Goal: Task Accomplishment & Management: Complete application form

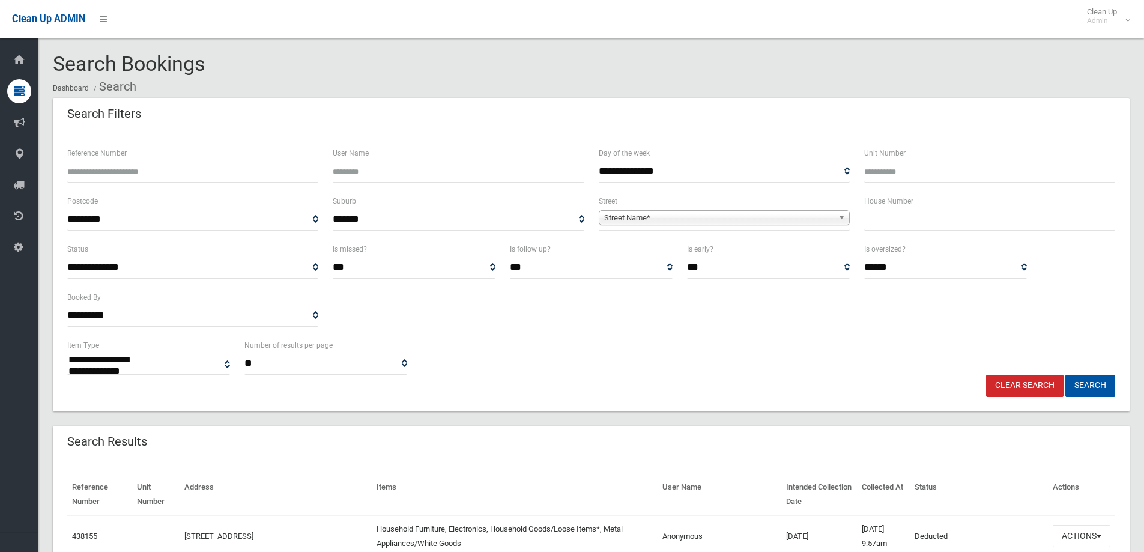
select select
click at [923, 223] on input "text" at bounding box center [989, 219] width 251 height 22
type input "**"
click at [841, 216] on b at bounding box center [843, 218] width 11 height 14
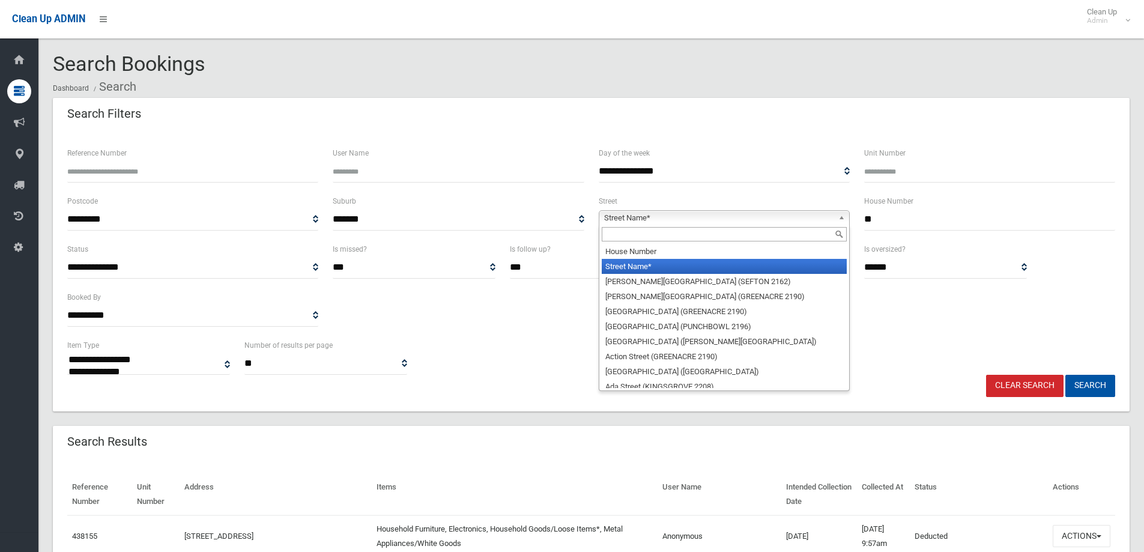
click at [714, 239] on input "text" at bounding box center [724, 234] width 245 height 14
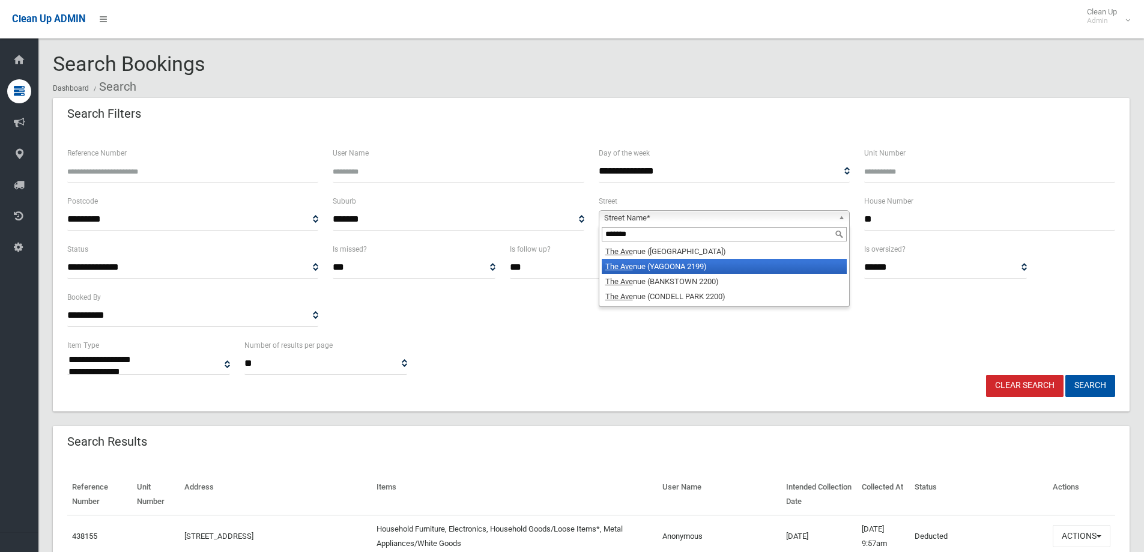
type input "*******"
click at [711, 268] on li "The Ave nue (YAGOONA 2199)" at bounding box center [724, 266] width 245 height 15
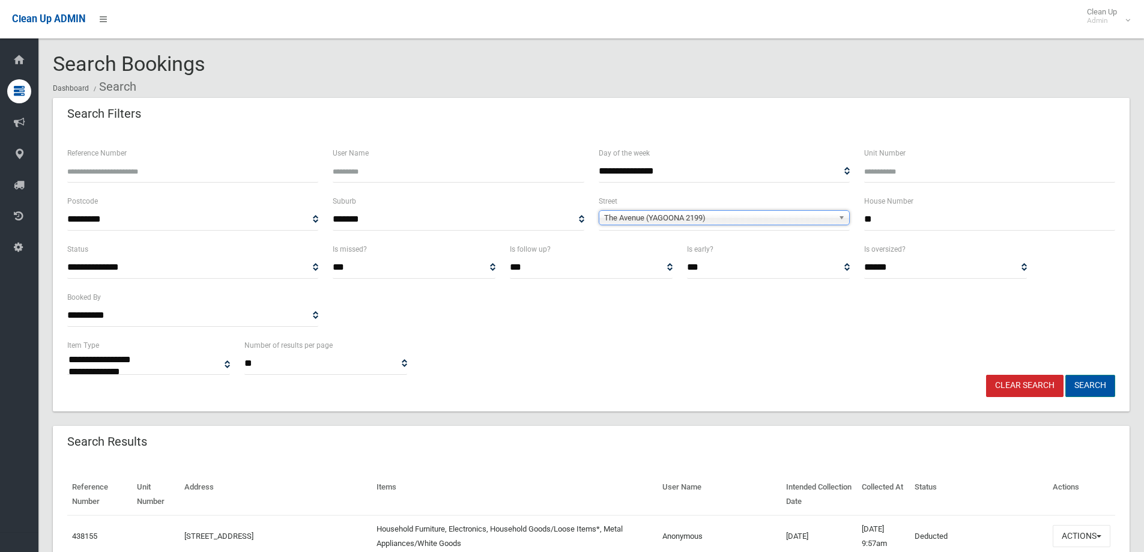
click at [1102, 387] on button "Search" at bounding box center [1090, 386] width 50 height 22
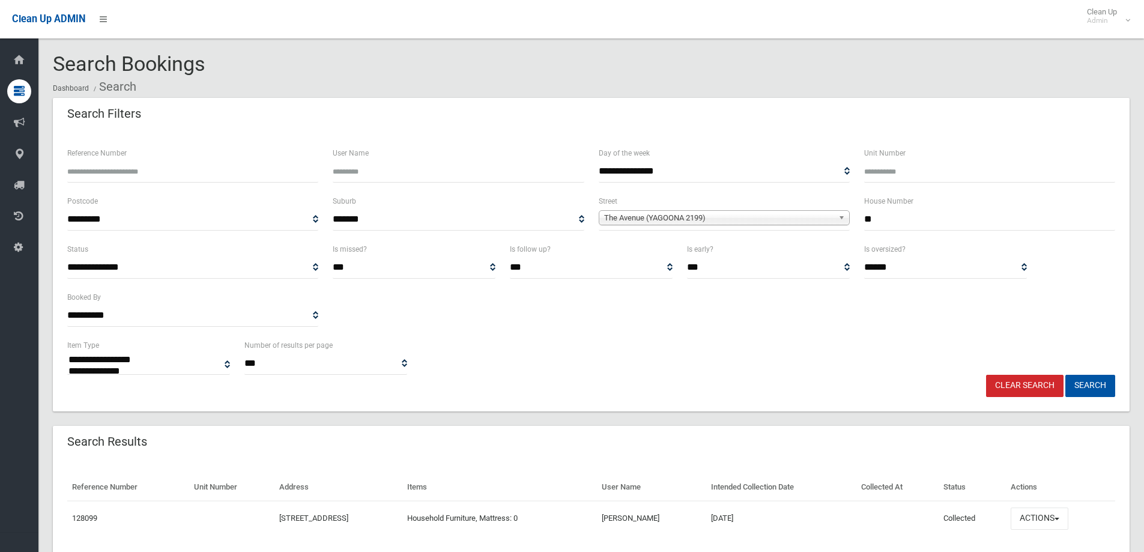
select select
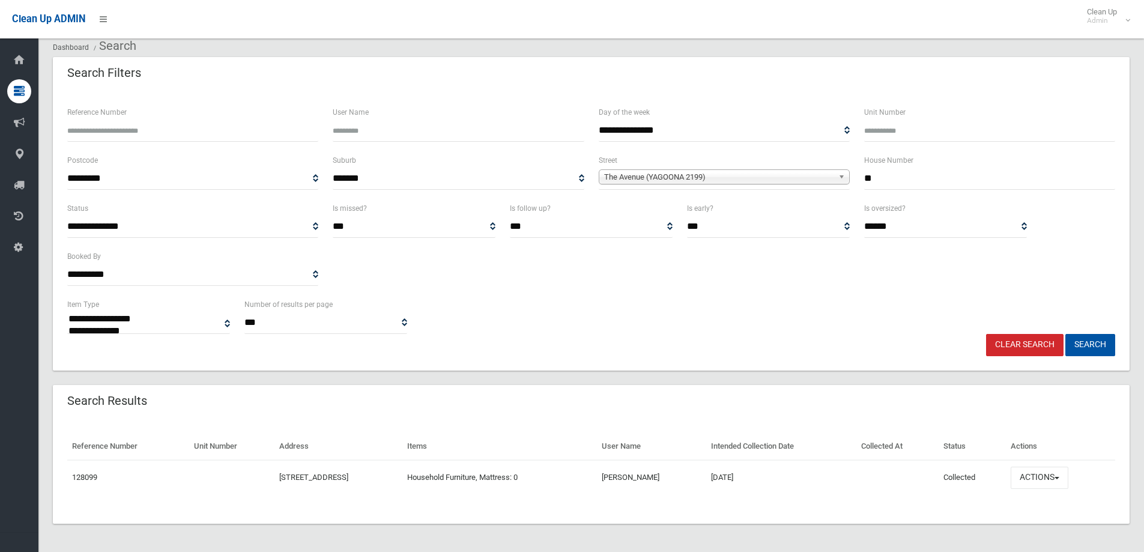
scroll to position [41, 0]
click at [1050, 479] on button "Actions" at bounding box center [1040, 477] width 58 height 22
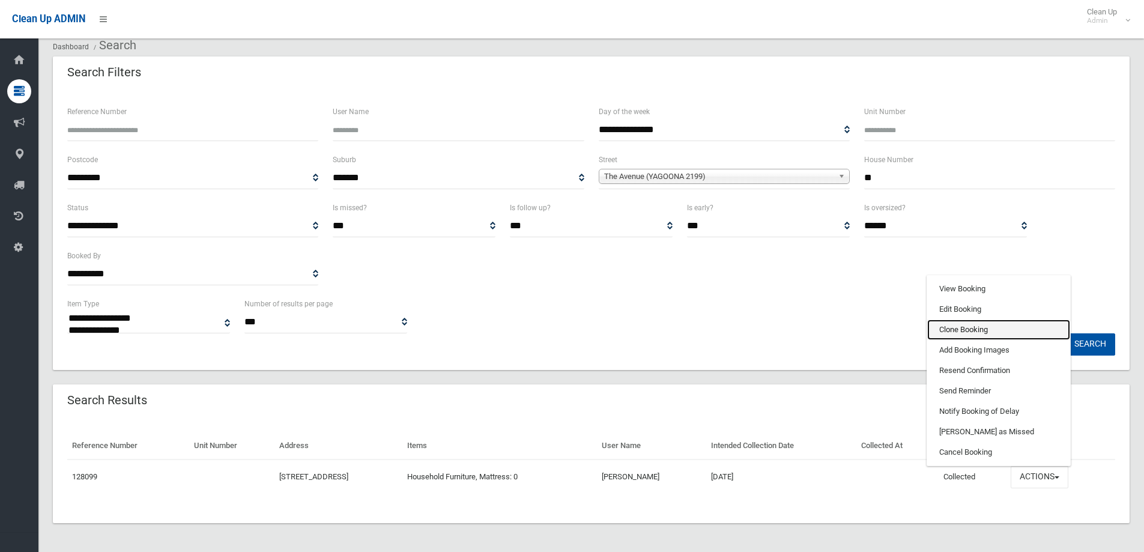
click at [988, 326] on link "Clone Booking" at bounding box center [998, 329] width 143 height 20
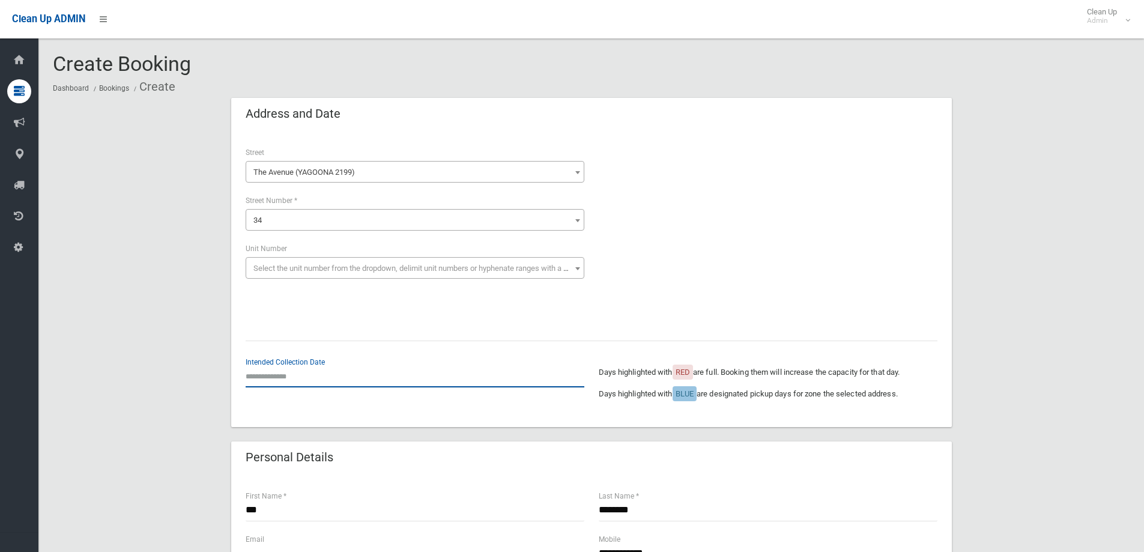
click at [316, 380] on input "text" at bounding box center [415, 376] width 339 height 22
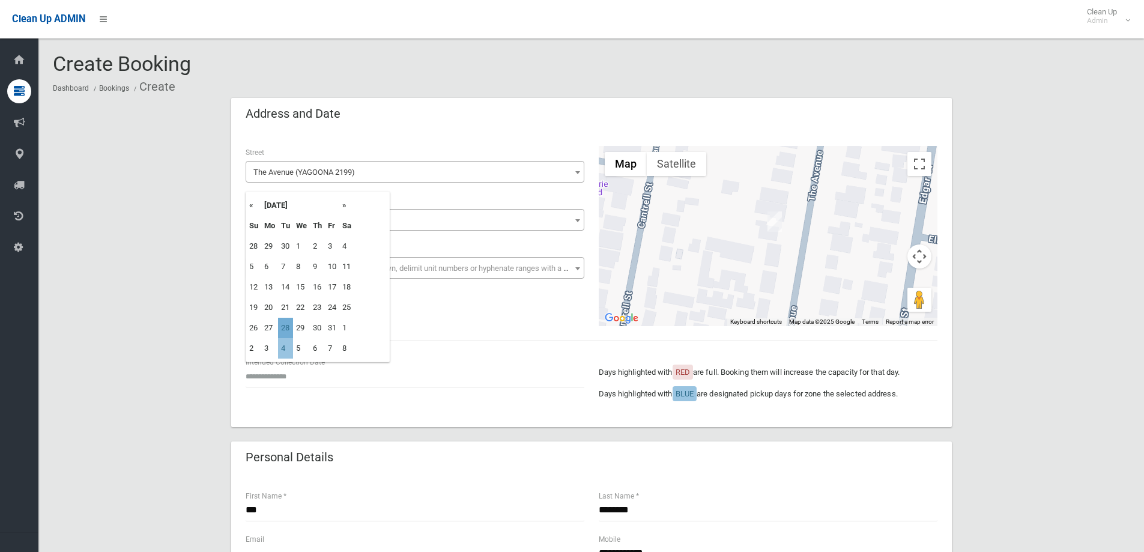
click at [288, 328] on td "28" at bounding box center [285, 328] width 15 height 20
type input "**********"
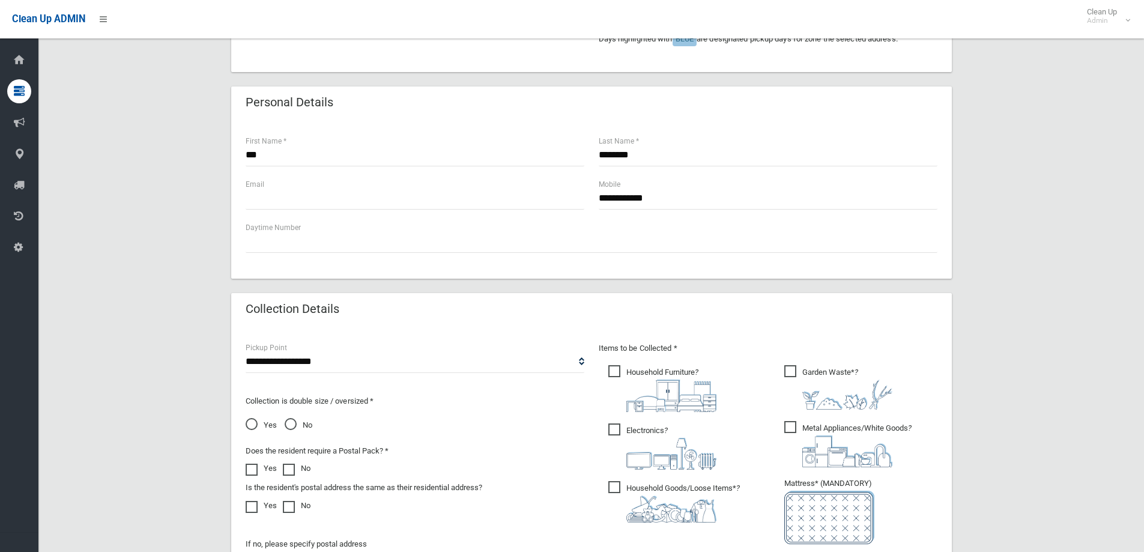
scroll to position [360, 0]
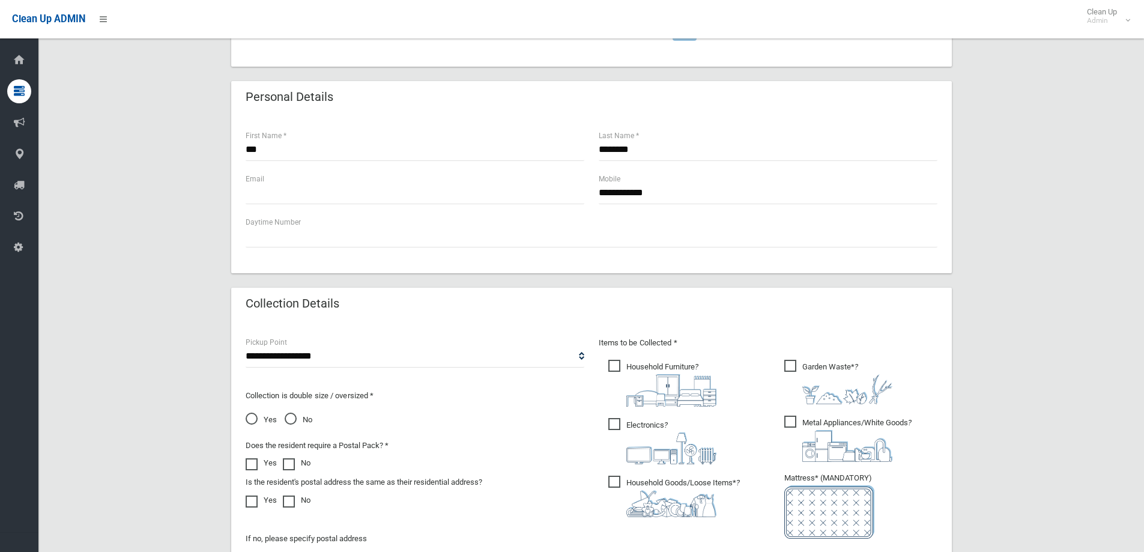
click at [796, 364] on span "Garden Waste* ?" at bounding box center [838, 382] width 108 height 44
click at [792, 421] on span "Metal Appliances/White Goods ?" at bounding box center [847, 439] width 127 height 46
click at [617, 426] on span "Electronics ?" at bounding box center [662, 441] width 108 height 46
click at [614, 482] on span "Household Goods/Loose Items* ?" at bounding box center [674, 496] width 132 height 41
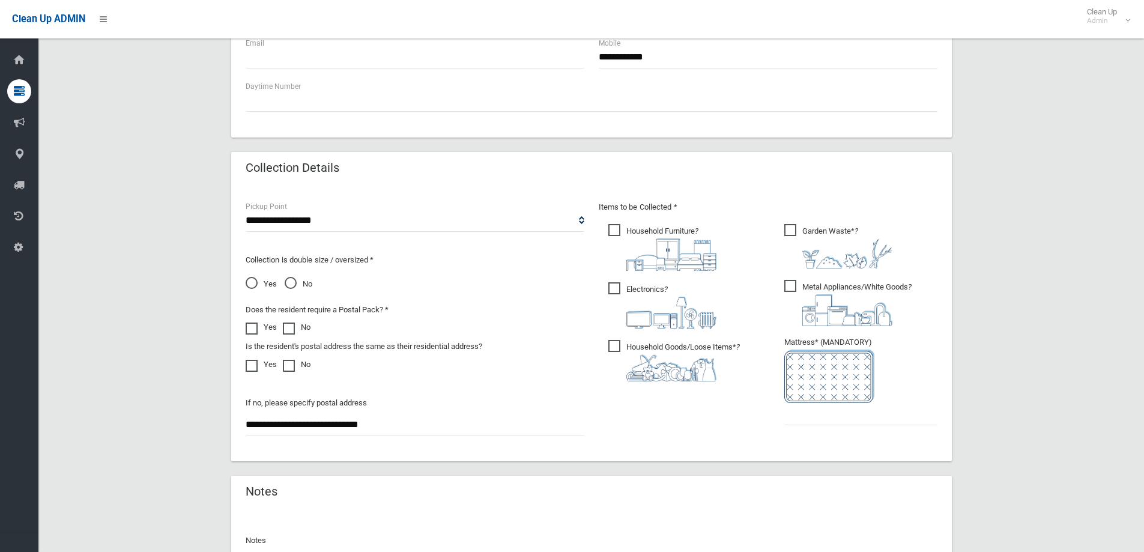
scroll to position [480, 0]
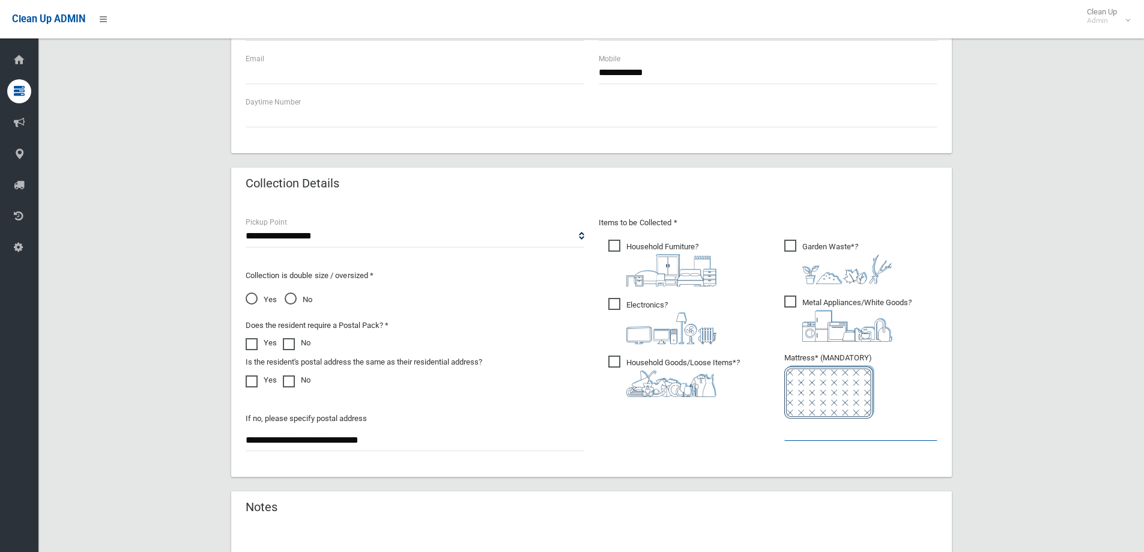
click at [802, 433] on input "text" at bounding box center [860, 430] width 153 height 22
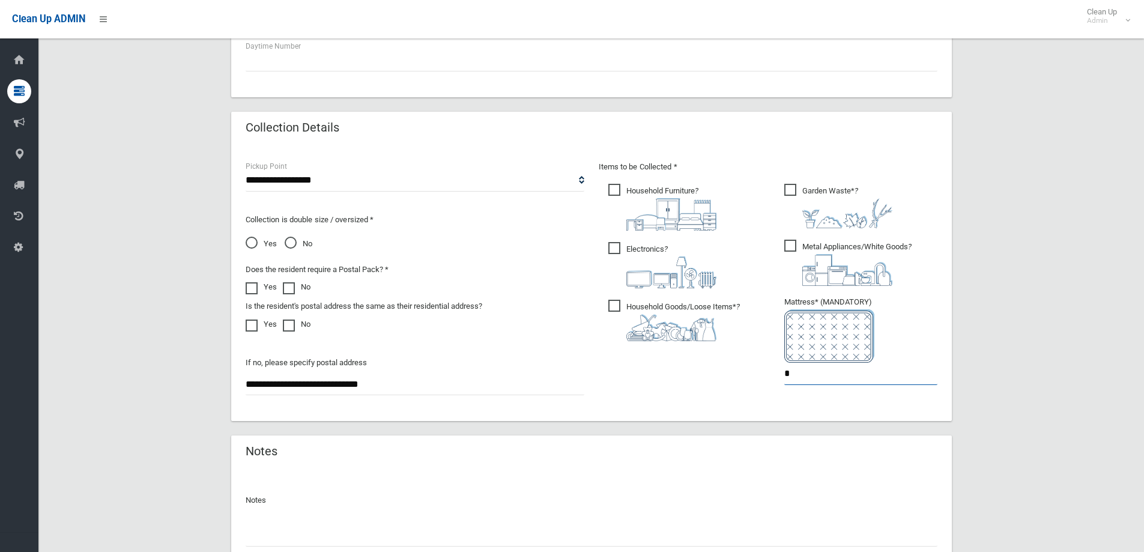
scroll to position [637, 0]
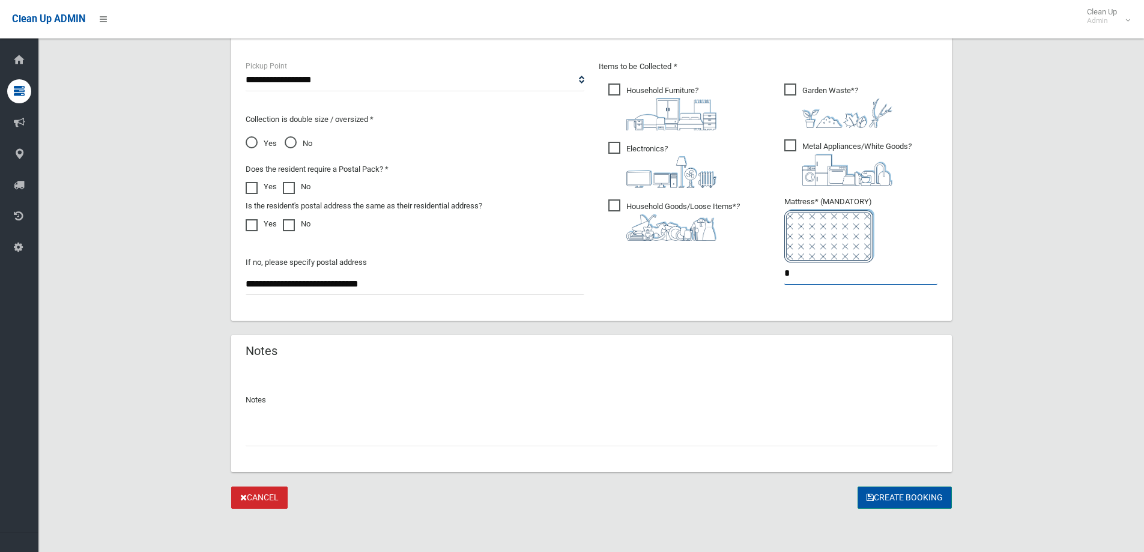
type input "*"
click at [890, 495] on button "Create Booking" at bounding box center [905, 497] width 94 height 22
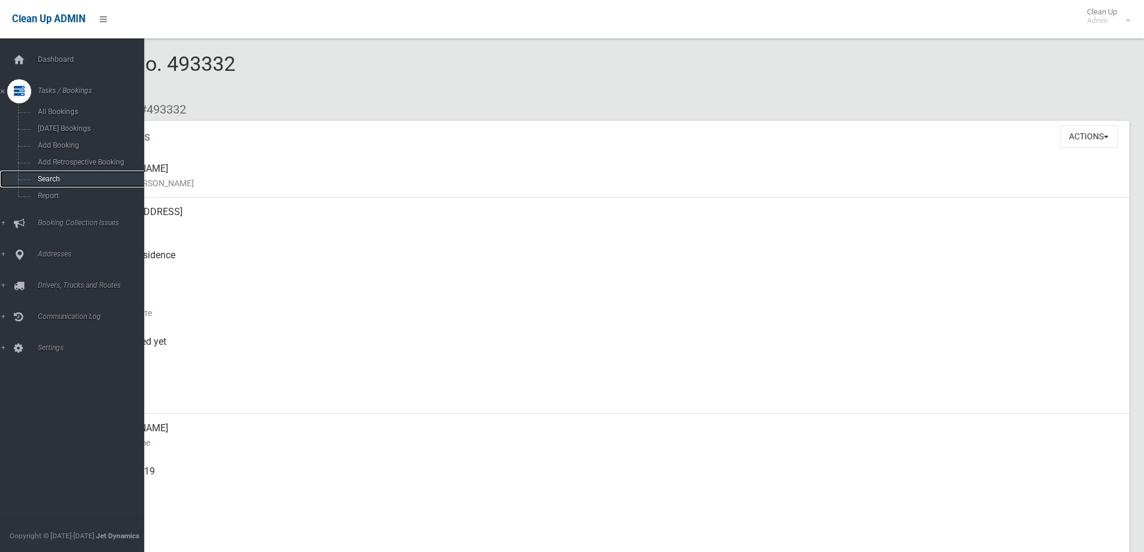
click at [63, 184] on link "Search" at bounding box center [76, 179] width 153 height 17
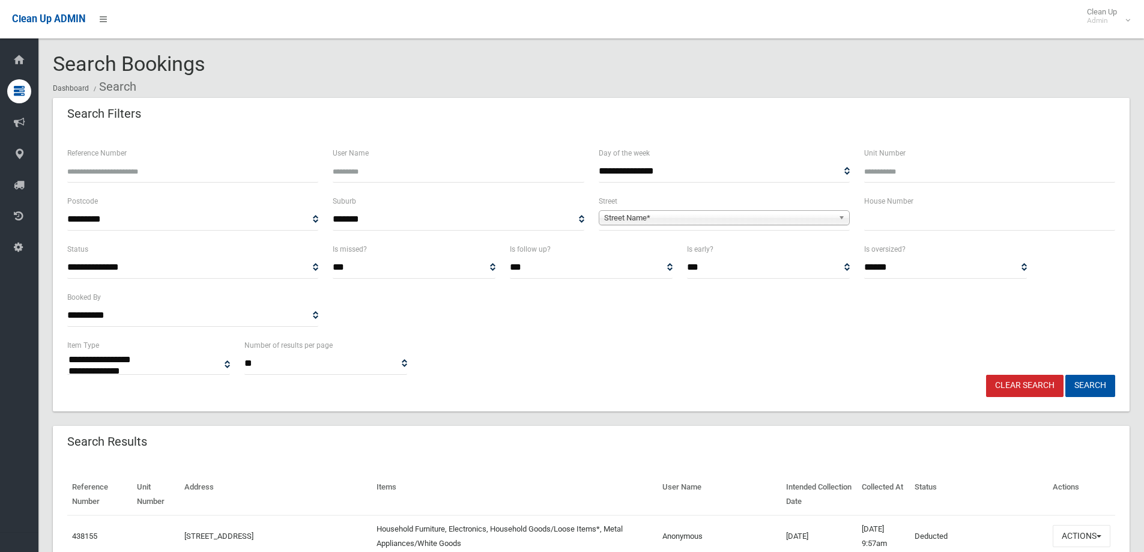
select select
click at [894, 227] on input "text" at bounding box center [989, 219] width 251 height 22
type input "***"
click at [821, 216] on span "Street Name*" at bounding box center [718, 218] width 229 height 14
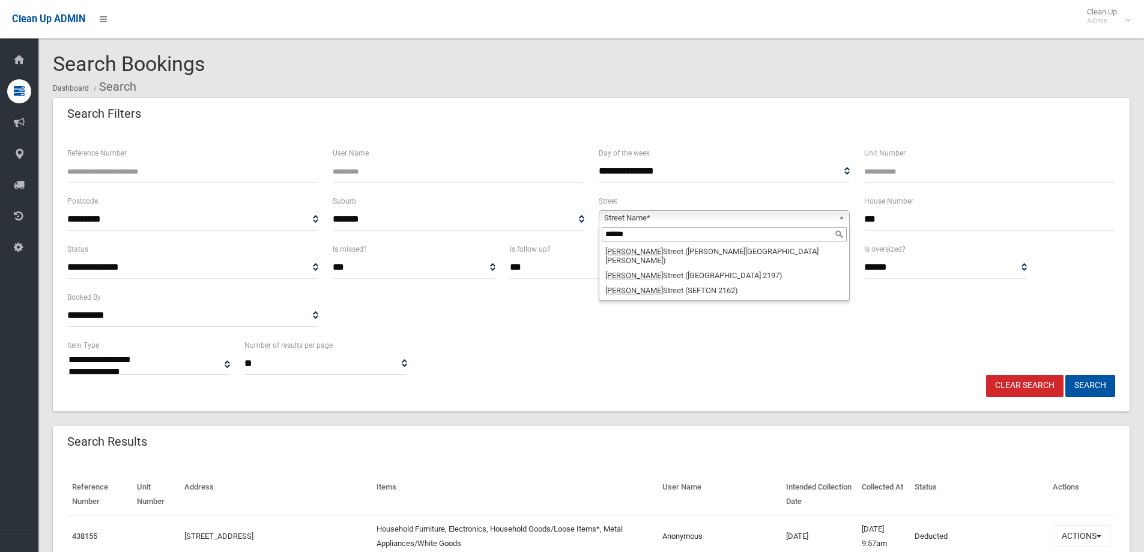
type input "******"
click at [719, 247] on li "Hector Street (CHESTER HILL 2162)" at bounding box center [724, 256] width 245 height 24
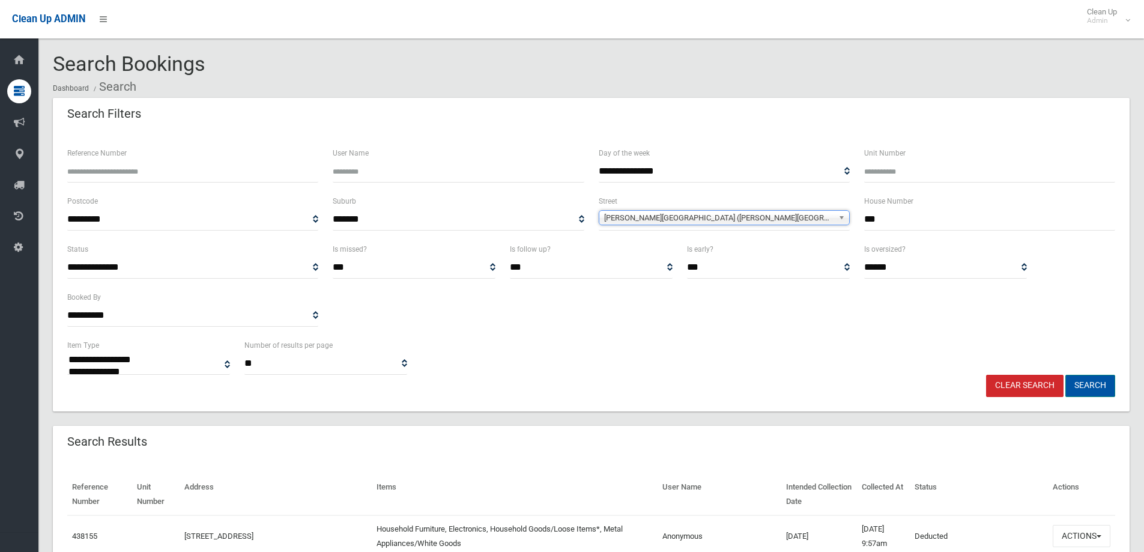
click at [1091, 387] on button "Search" at bounding box center [1090, 386] width 50 height 22
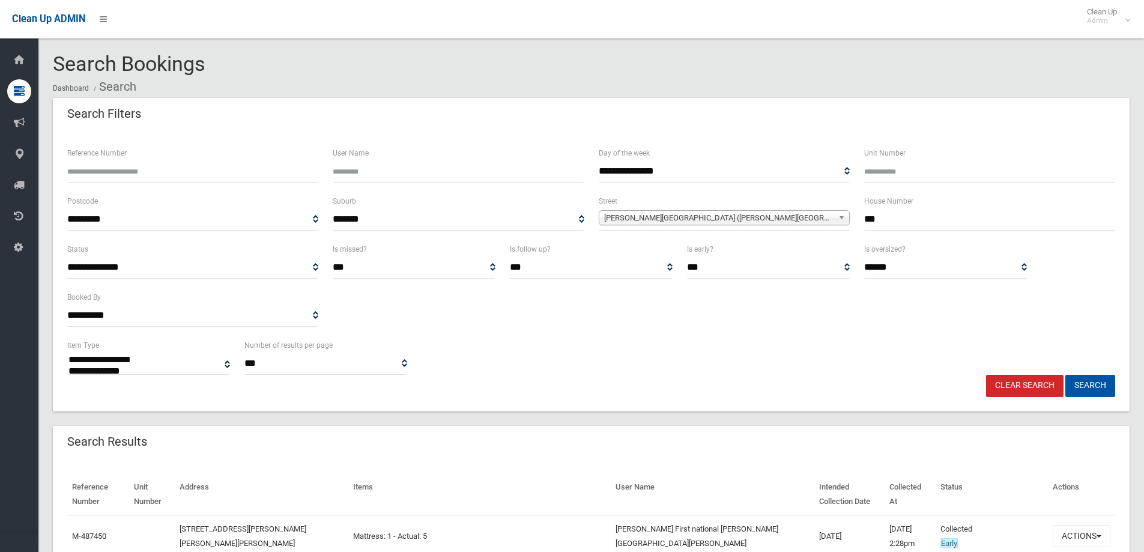
select select
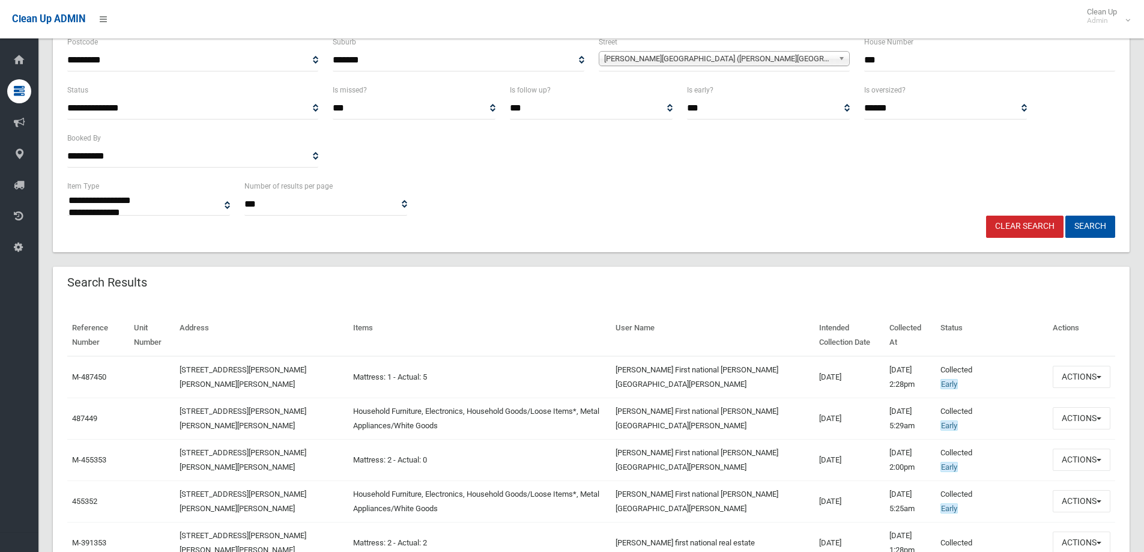
scroll to position [180, 0]
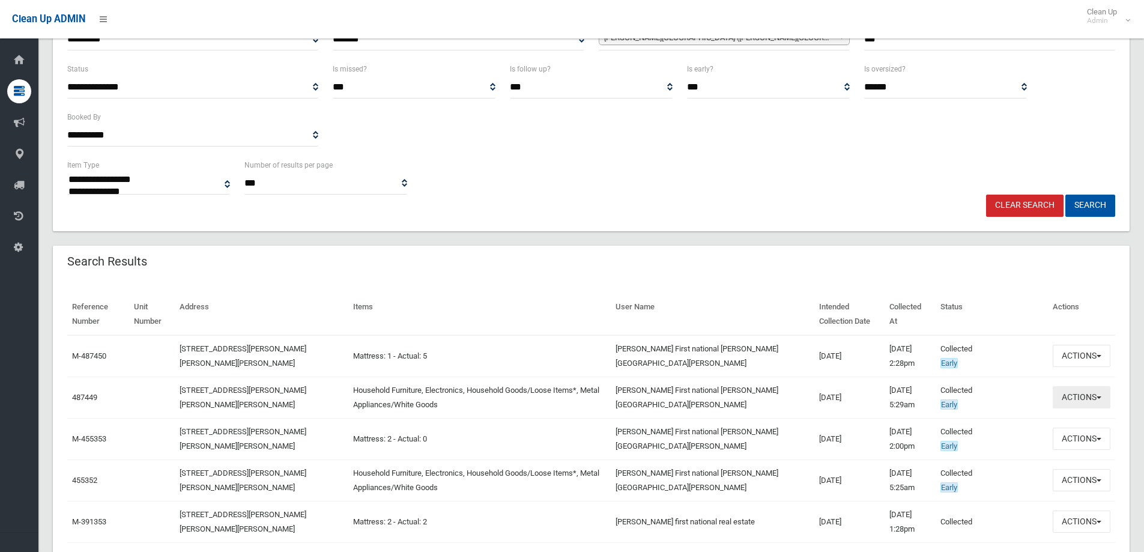
click at [1082, 401] on button "Actions" at bounding box center [1082, 397] width 58 height 22
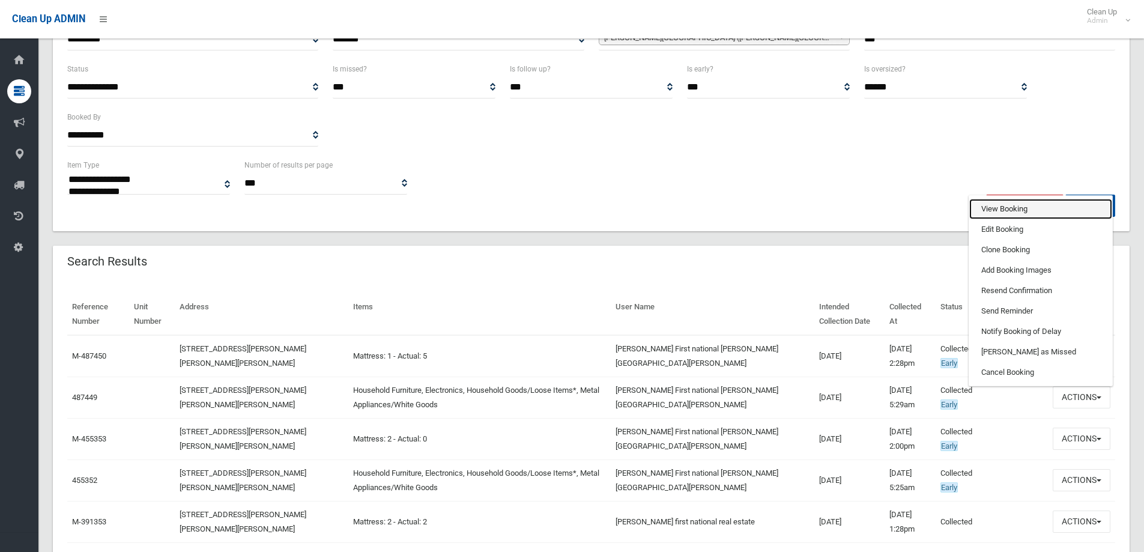
click at [1012, 211] on link "View Booking" at bounding box center [1040, 209] width 143 height 20
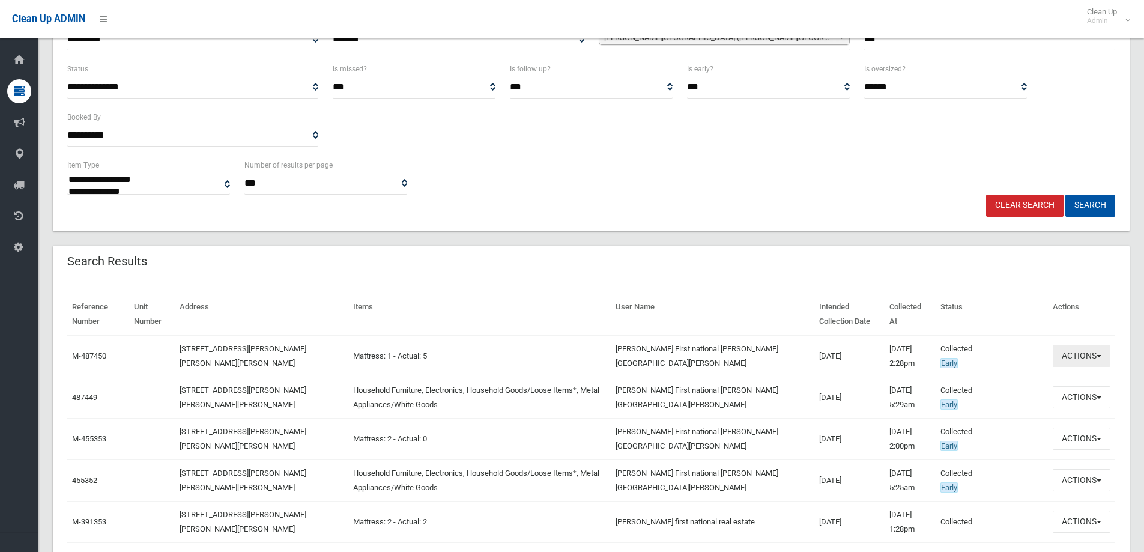
click at [1087, 348] on button "Actions" at bounding box center [1082, 356] width 58 height 22
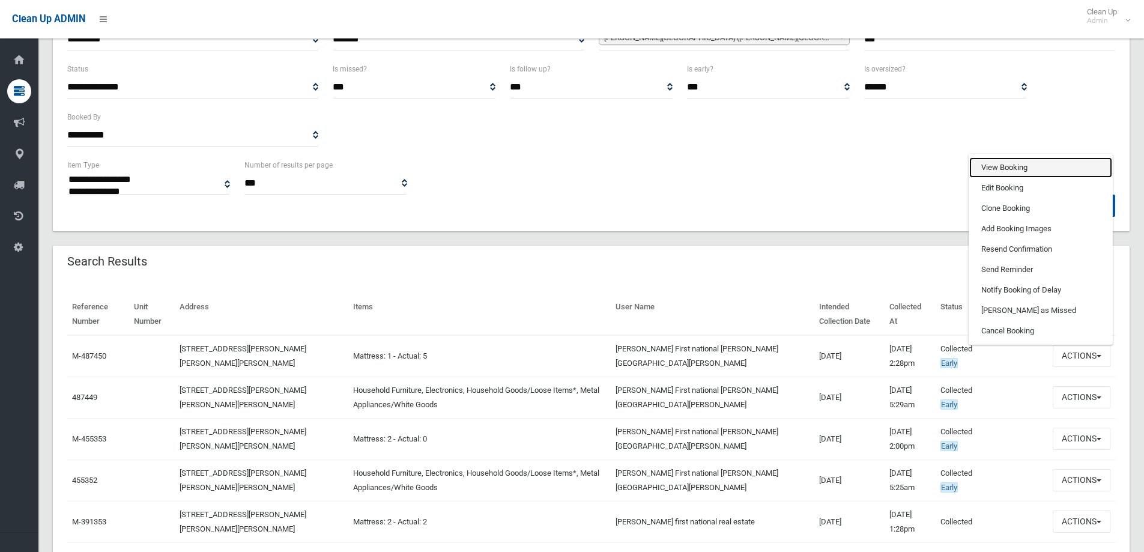
click at [994, 168] on link "View Booking" at bounding box center [1040, 167] width 143 height 20
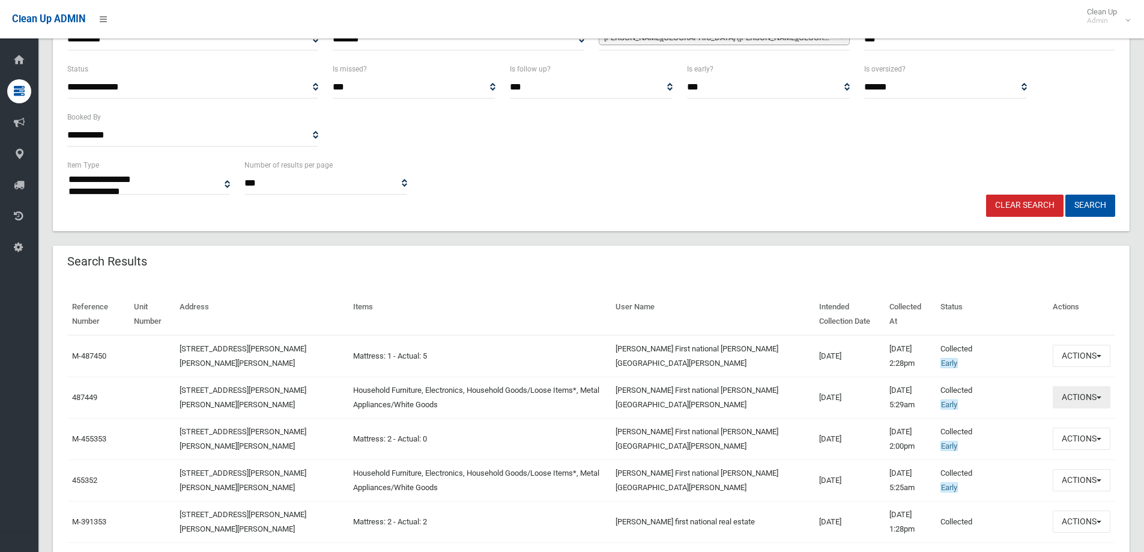
click at [1079, 393] on button "Actions" at bounding box center [1082, 397] width 58 height 22
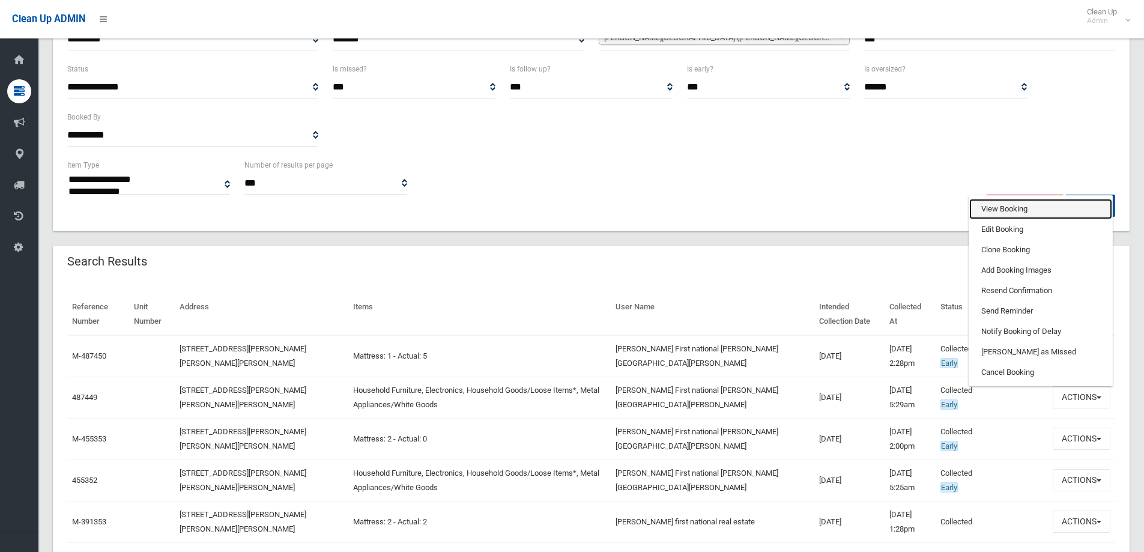
click at [984, 201] on link "View Booking" at bounding box center [1040, 209] width 143 height 20
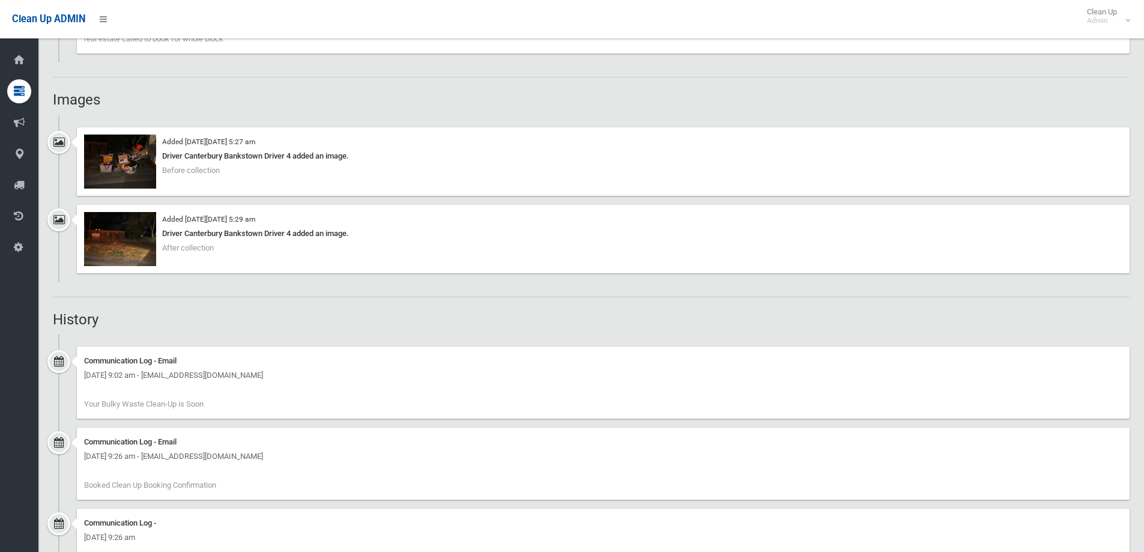
scroll to position [960, 0]
click at [130, 189] on img at bounding box center [120, 162] width 72 height 54
click at [134, 241] on img at bounding box center [120, 240] width 72 height 54
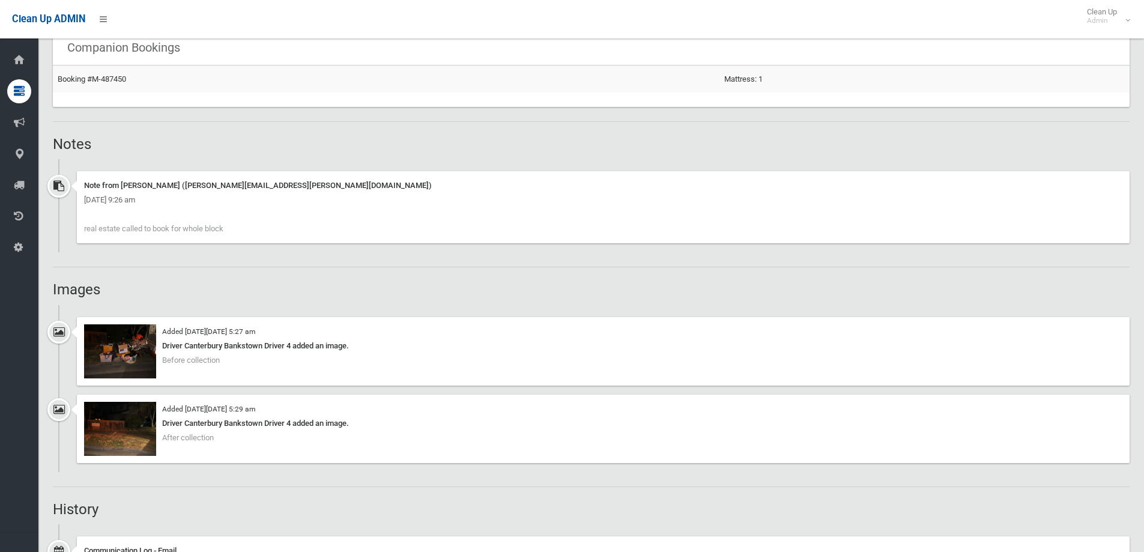
scroll to position [841, 0]
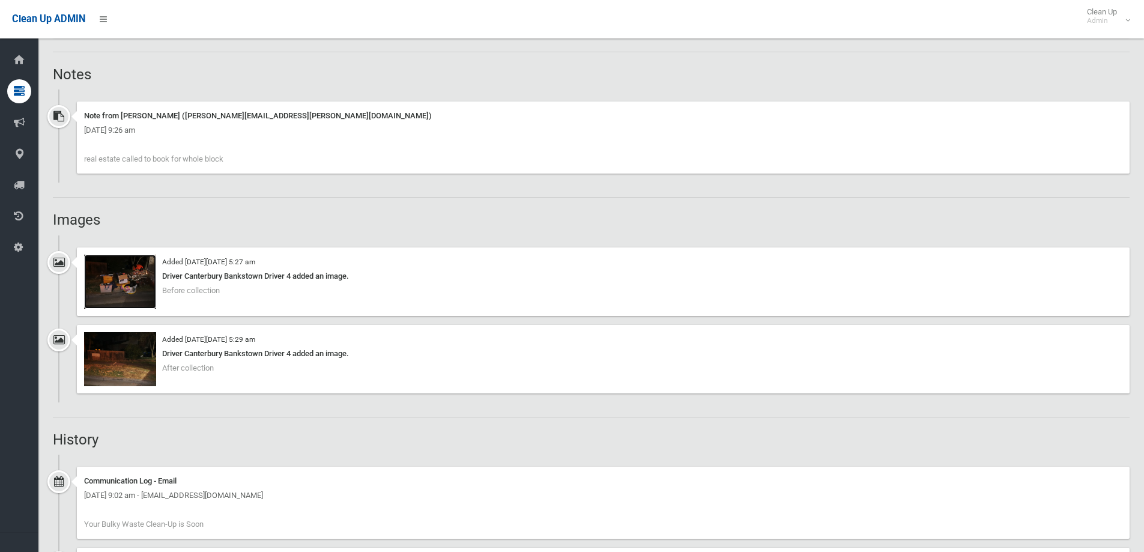
click at [135, 282] on img at bounding box center [120, 282] width 72 height 54
click at [121, 349] on img at bounding box center [120, 359] width 72 height 54
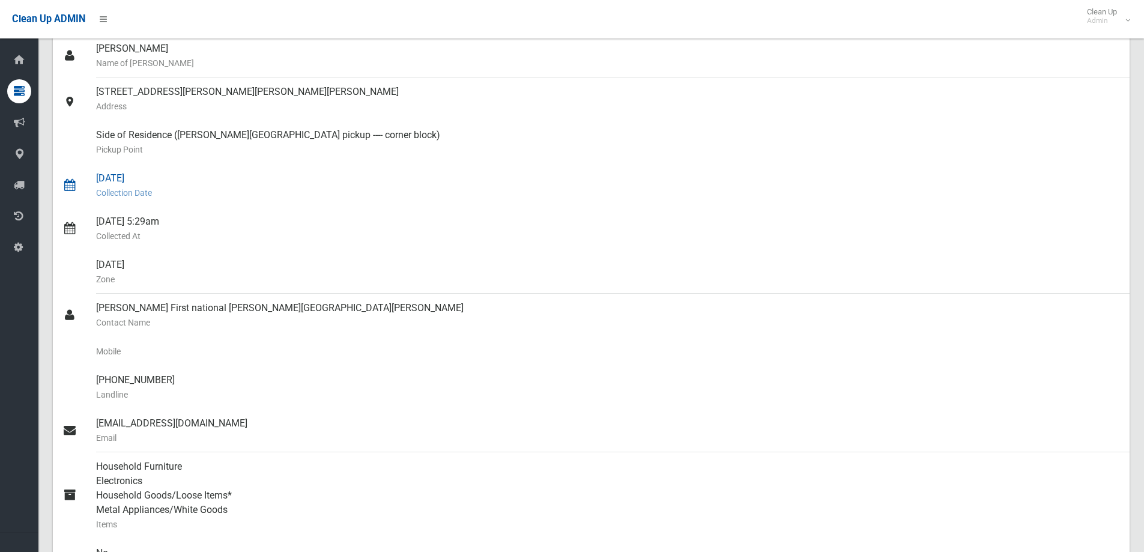
scroll to position [0, 0]
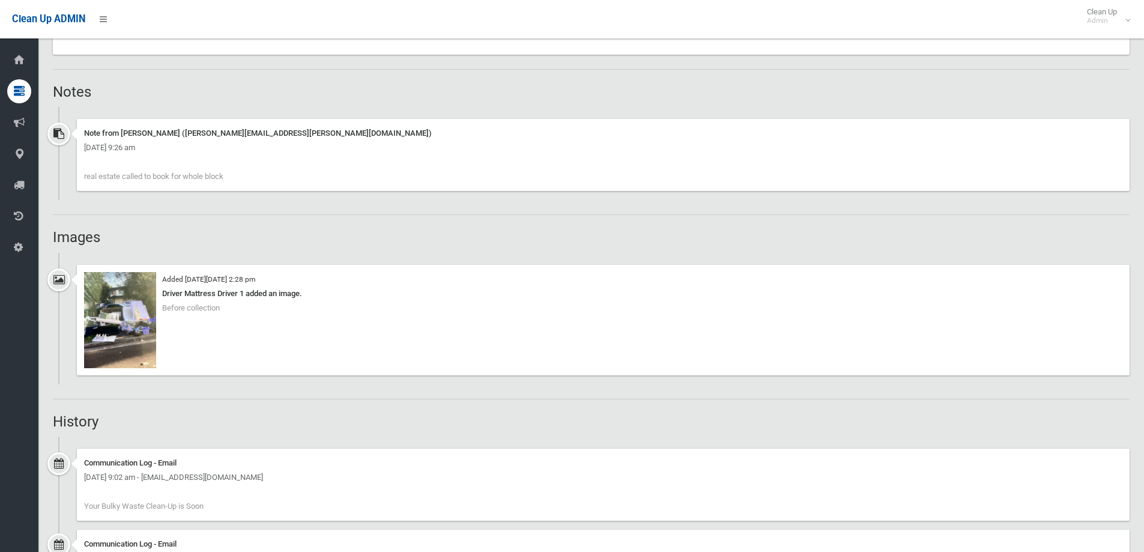
scroll to position [781, 0]
click at [107, 306] on img at bounding box center [120, 319] width 72 height 96
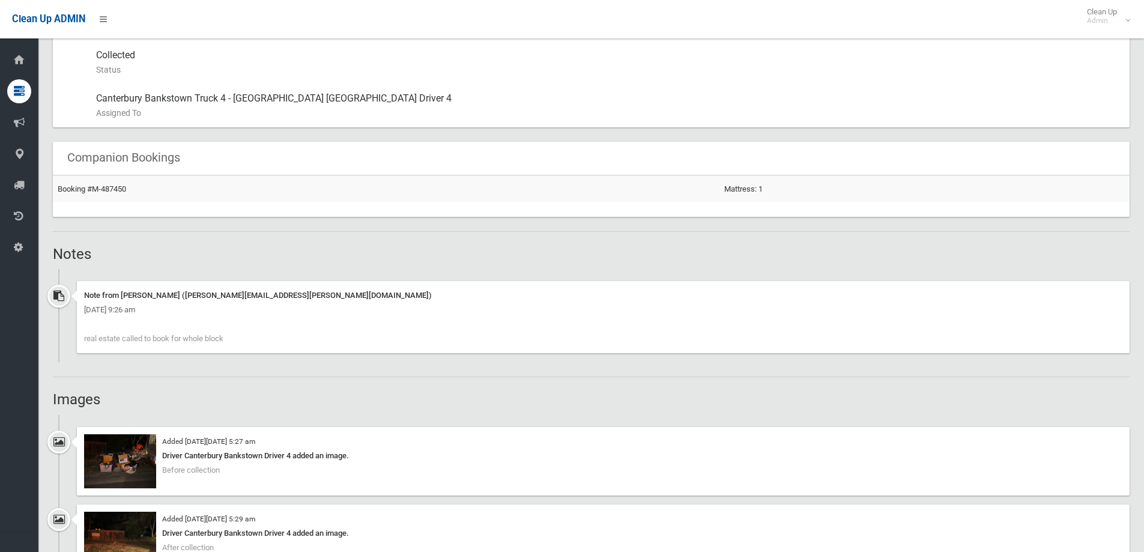
scroll to position [721, 0]
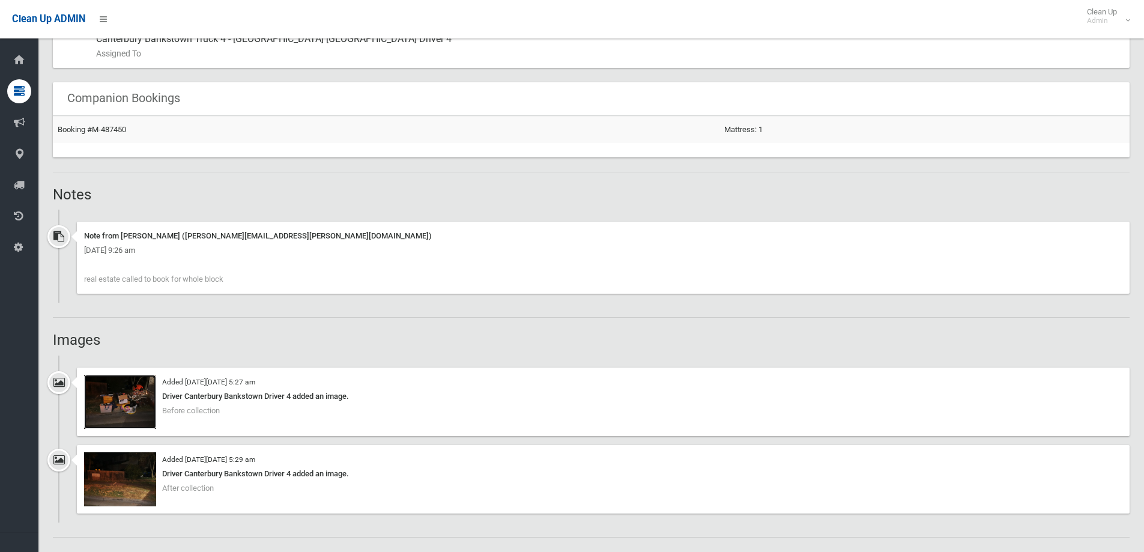
click at [115, 396] on img at bounding box center [120, 402] width 72 height 54
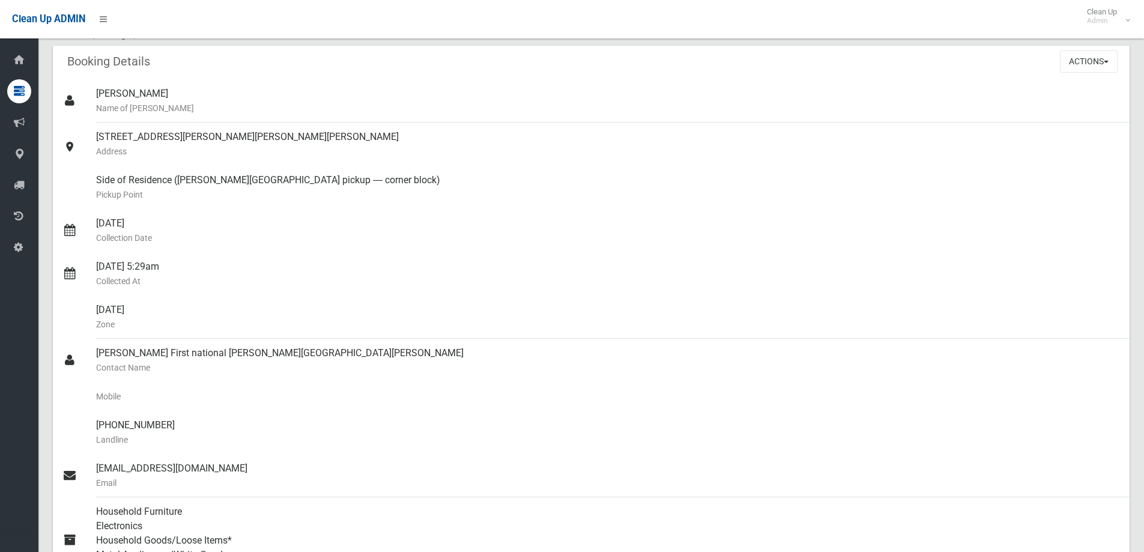
scroll to position [0, 0]
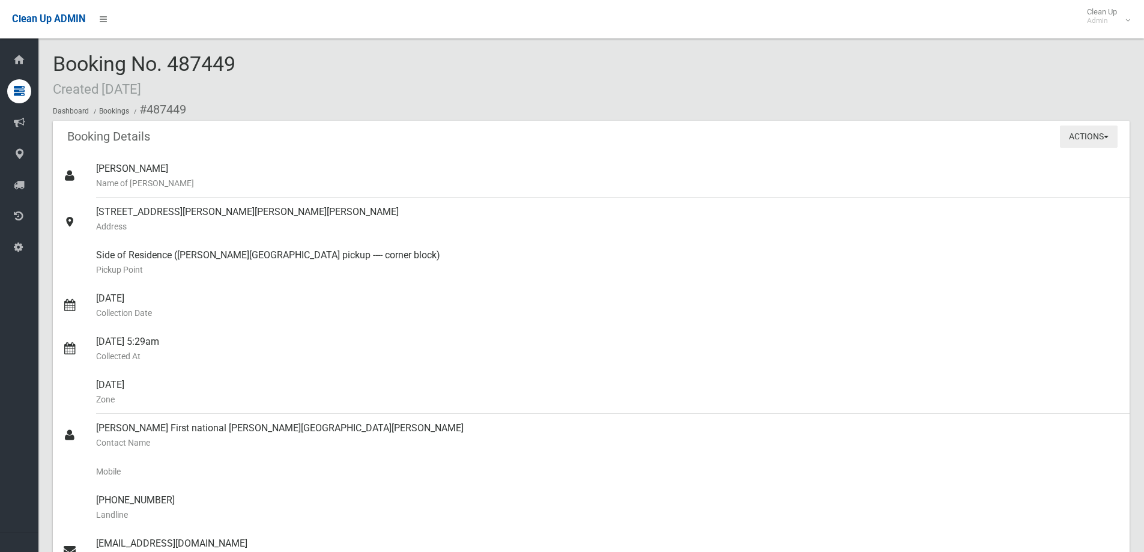
click at [1093, 136] on button "Actions" at bounding box center [1089, 137] width 58 height 22
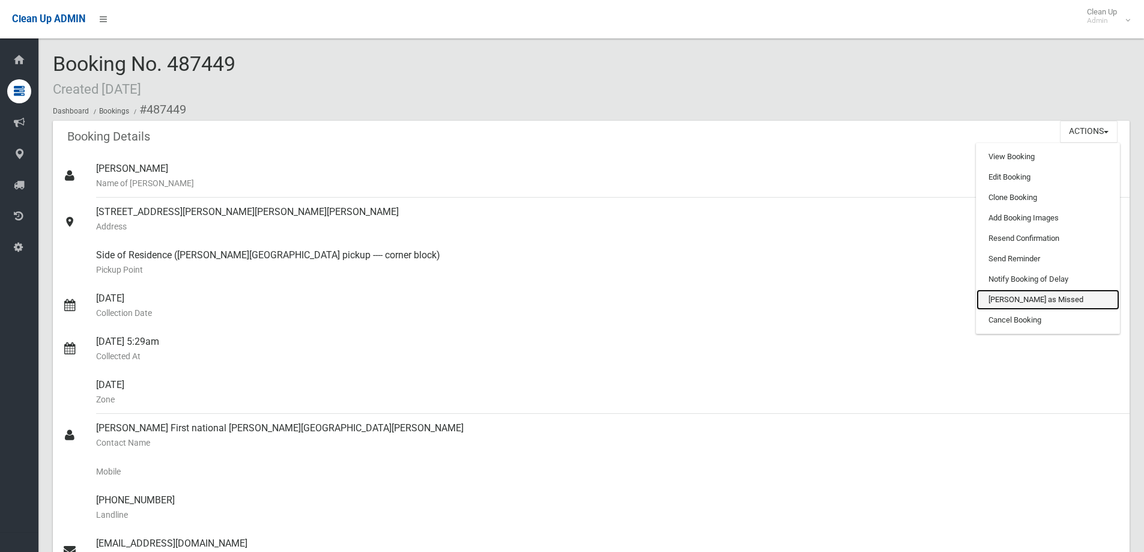
drag, startPoint x: 1008, startPoint y: 297, endPoint x: 622, endPoint y: 36, distance: 466.2
click at [1008, 297] on link "[PERSON_NAME] as Missed" at bounding box center [1047, 299] width 143 height 20
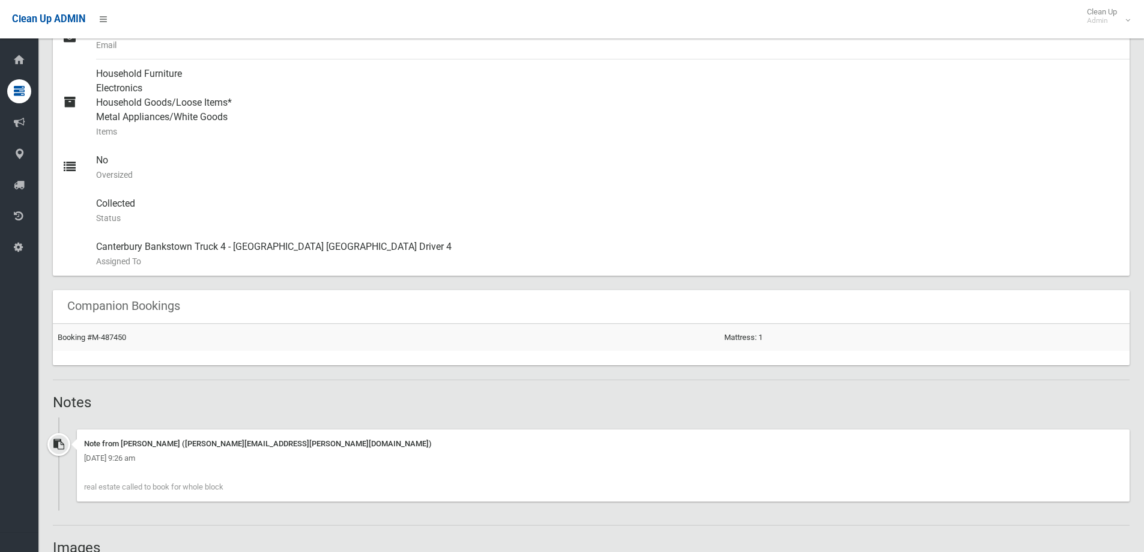
scroll to position [540, 0]
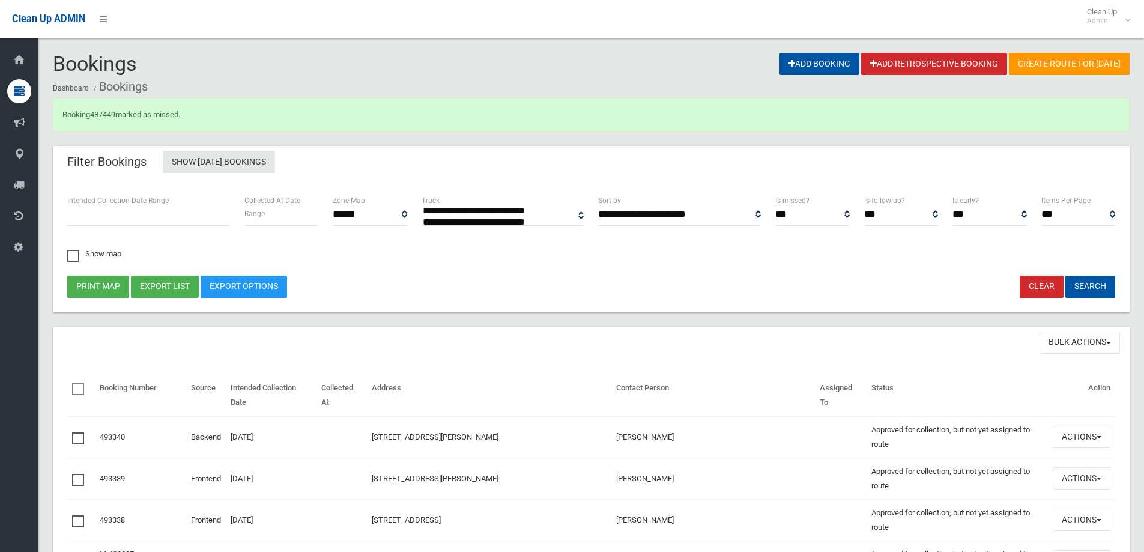
select select
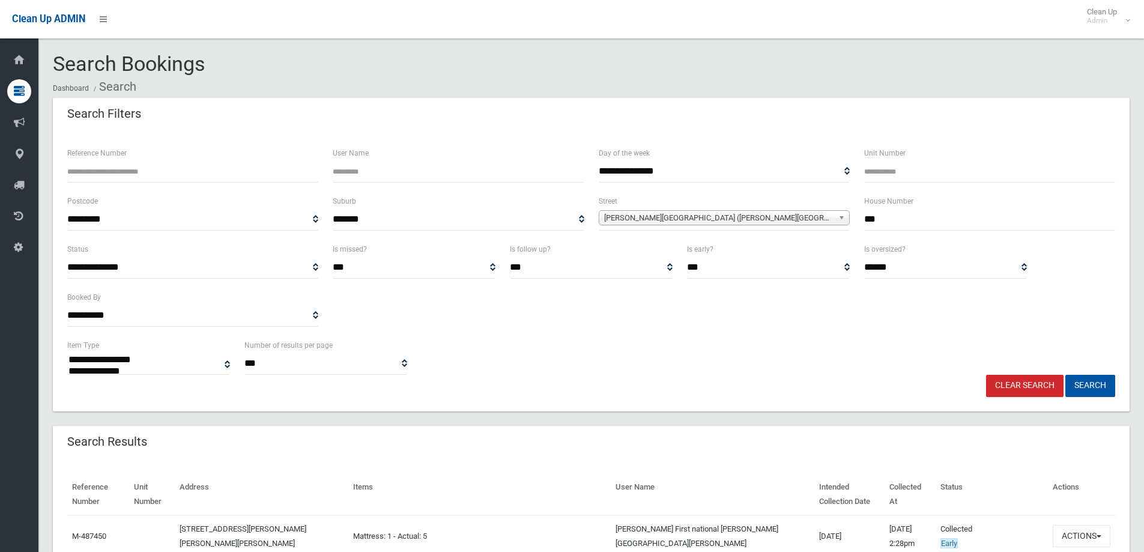
select select
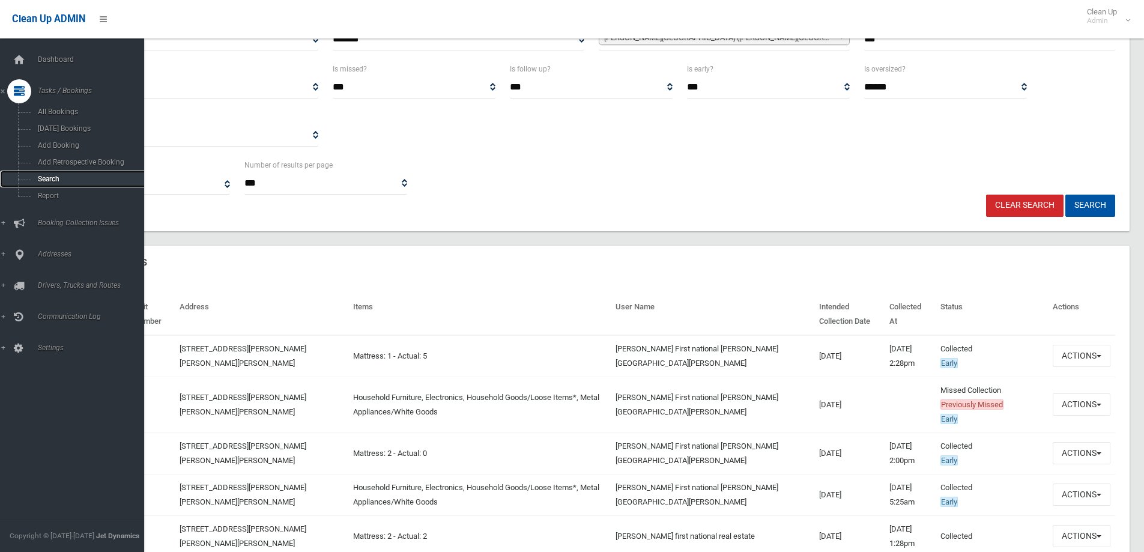
click at [54, 180] on span "Search" at bounding box center [88, 179] width 109 height 8
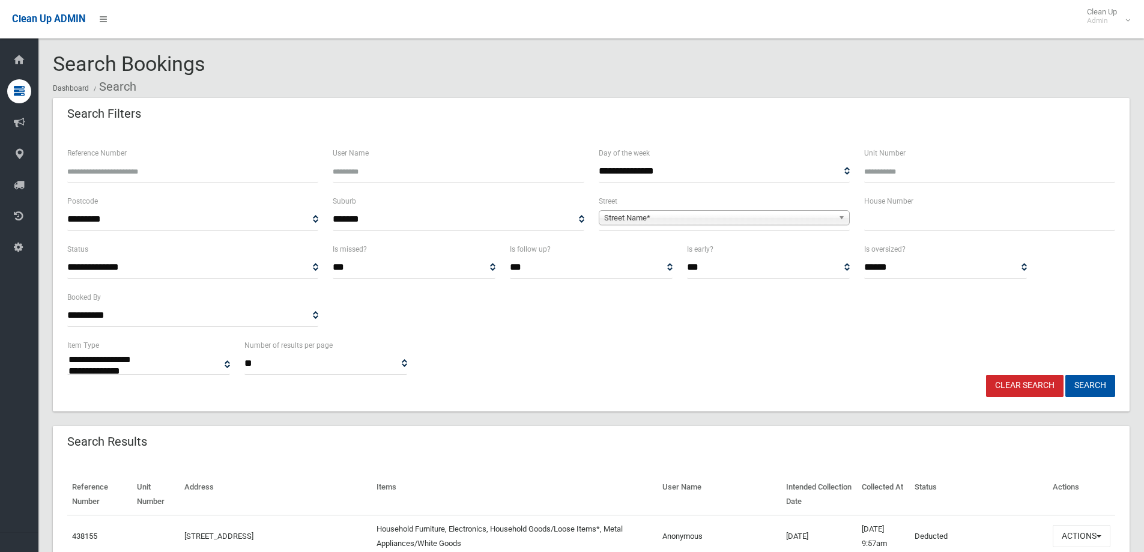
select select
click at [941, 219] on input "text" at bounding box center [989, 219] width 251 height 22
type input "**"
click at [823, 222] on span "Street Name*" at bounding box center [718, 218] width 229 height 14
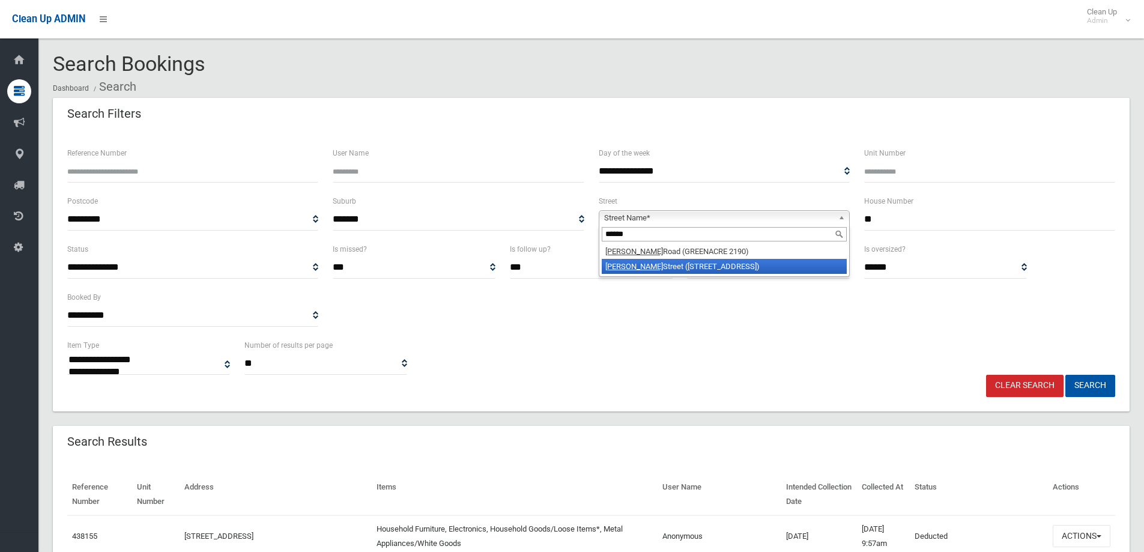
type input "******"
click at [710, 269] on li "Rawson Street (WILEY PARK 2195)" at bounding box center [724, 266] width 245 height 15
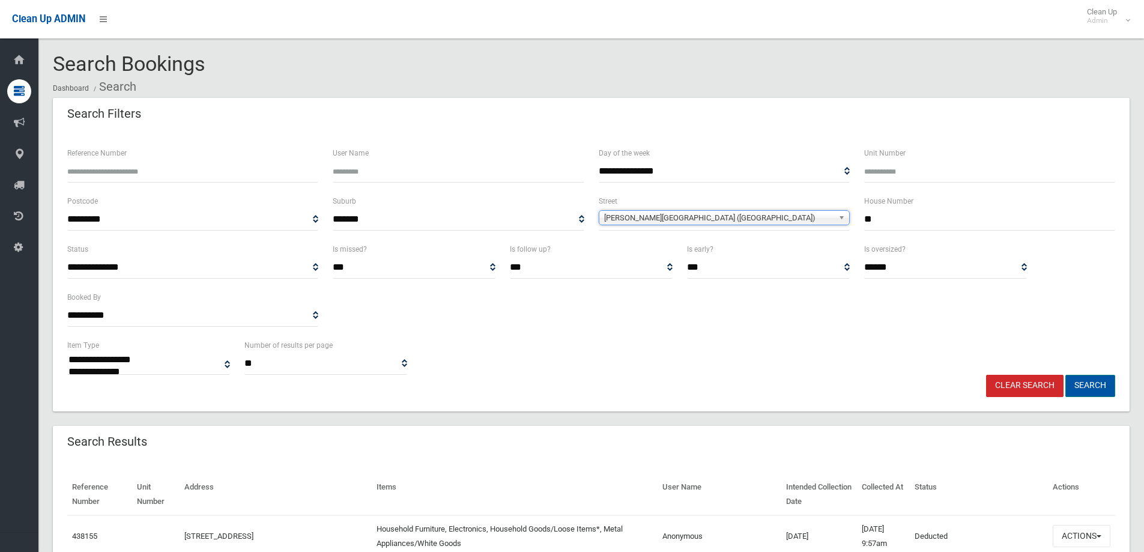
click at [1079, 378] on button "Search" at bounding box center [1090, 386] width 50 height 22
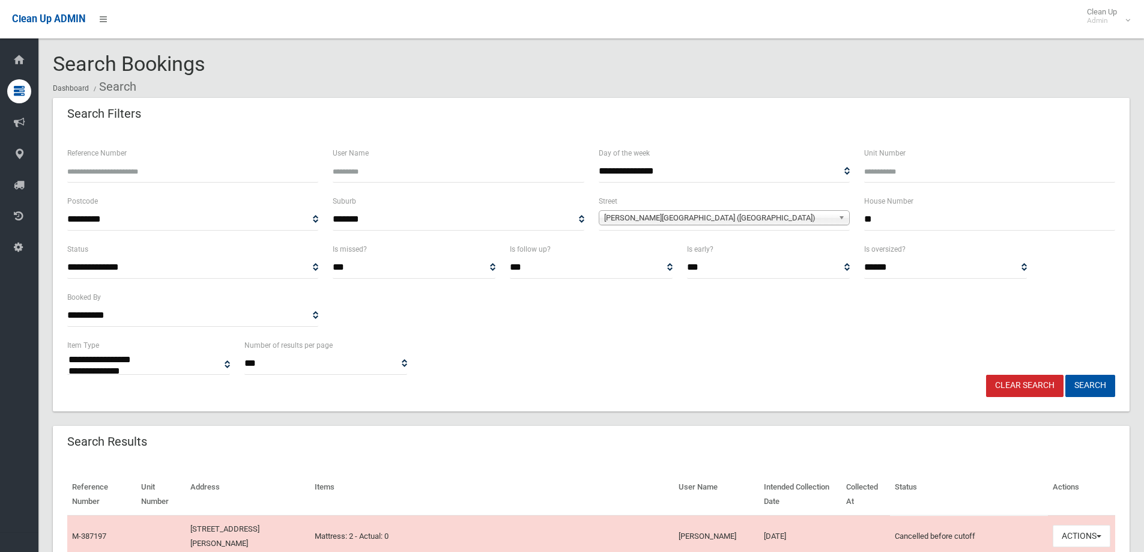
select select
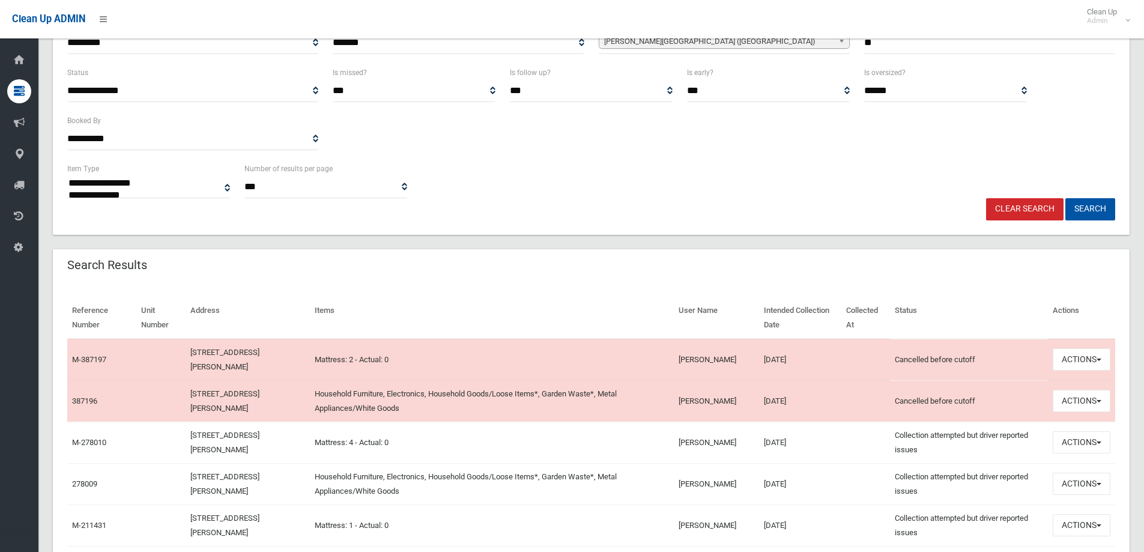
scroll to position [240, 0]
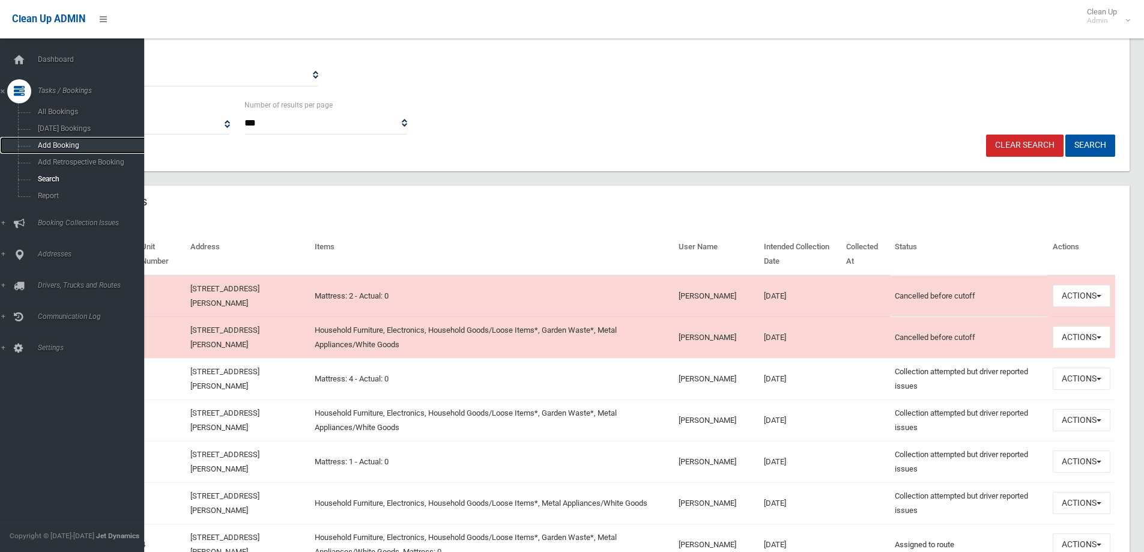
click at [64, 144] on span "Add Booking" at bounding box center [88, 145] width 109 height 8
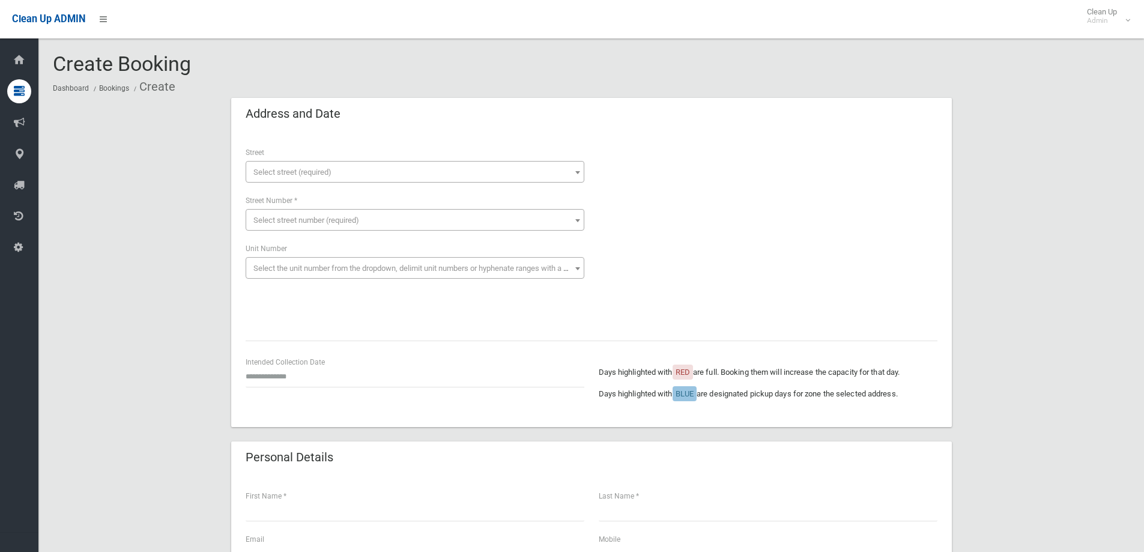
click at [319, 168] on span "Select street (required)" at bounding box center [292, 172] width 78 height 9
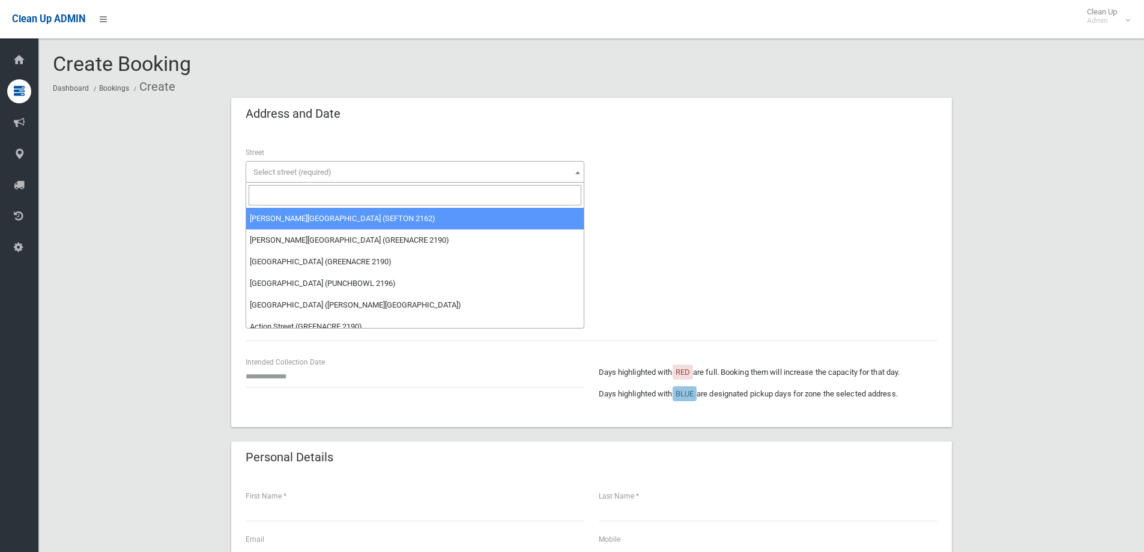
click at [301, 193] on input "search" at bounding box center [415, 195] width 333 height 20
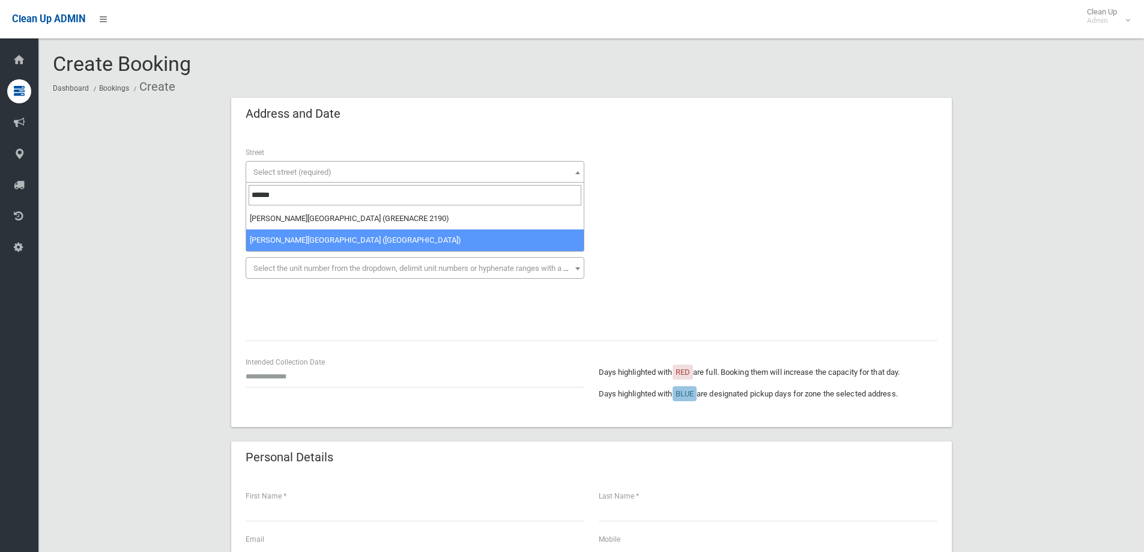
type input "******"
select select "***"
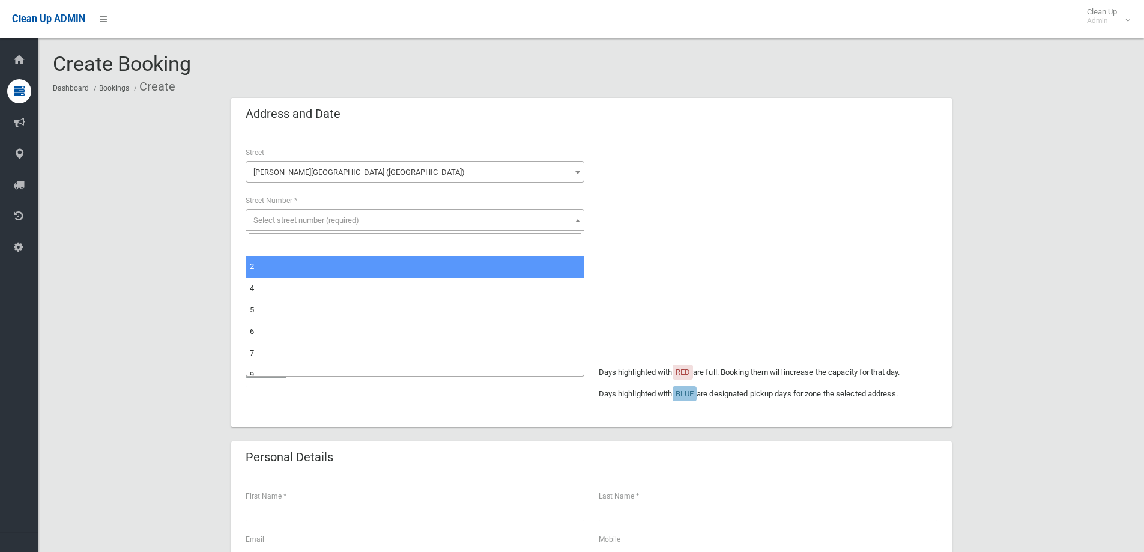
click at [293, 220] on span "Select street number (required)" at bounding box center [306, 220] width 106 height 9
click at [291, 240] on input "search" at bounding box center [415, 243] width 333 height 20
type input "**"
select select "**"
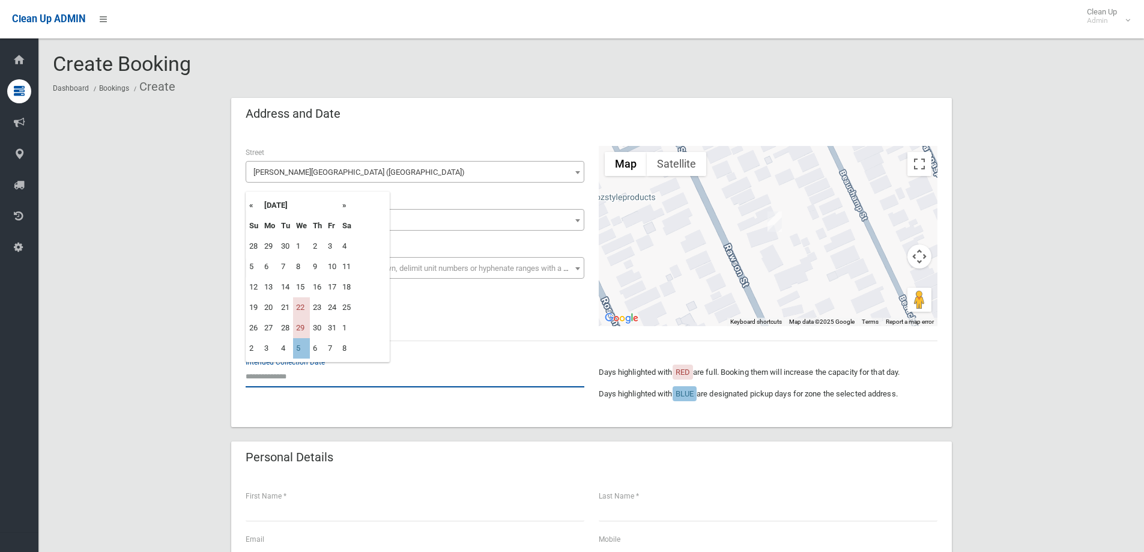
click at [273, 380] on input "text" at bounding box center [415, 376] width 339 height 22
click at [344, 204] on th "»" at bounding box center [346, 205] width 15 height 20
click at [305, 329] on td "26" at bounding box center [301, 328] width 17 height 20
type input "**********"
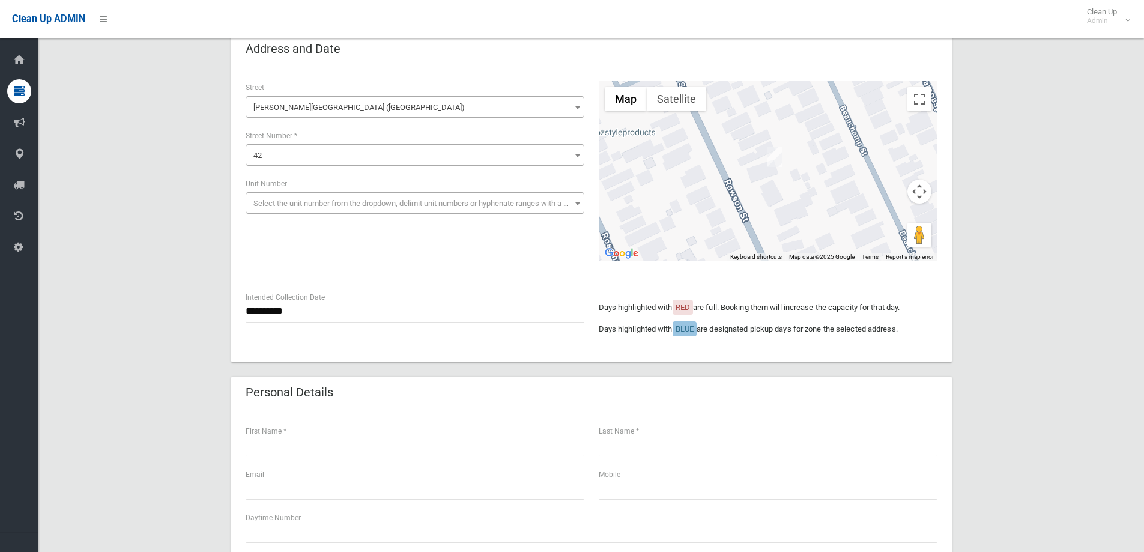
scroll to position [180, 0]
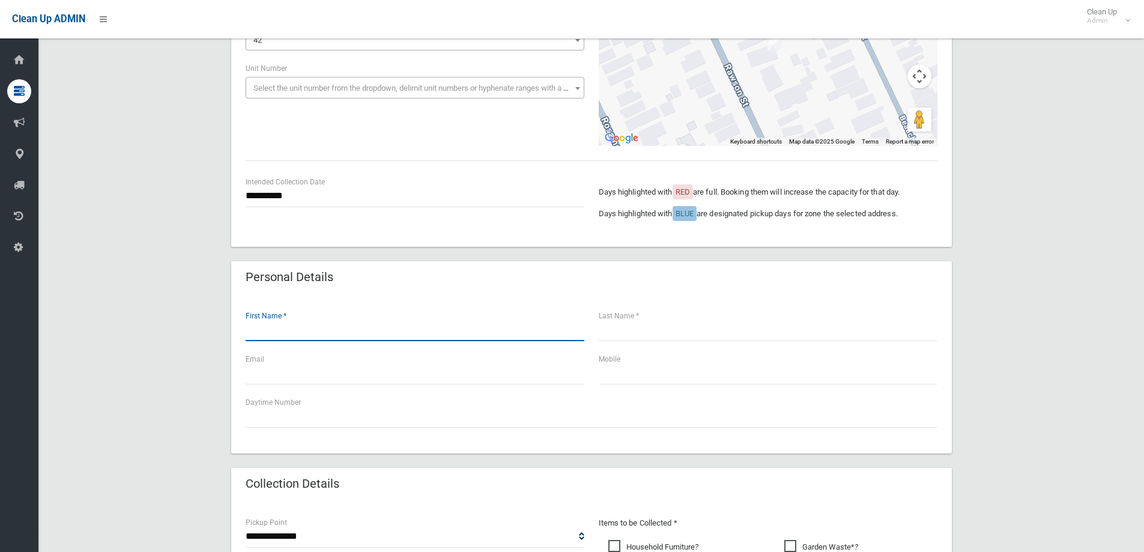
click at [286, 333] on input "text" at bounding box center [415, 330] width 339 height 22
type input "******"
click at [613, 328] on input "text" at bounding box center [768, 330] width 339 height 22
click at [622, 326] on input "text" at bounding box center [768, 330] width 339 height 22
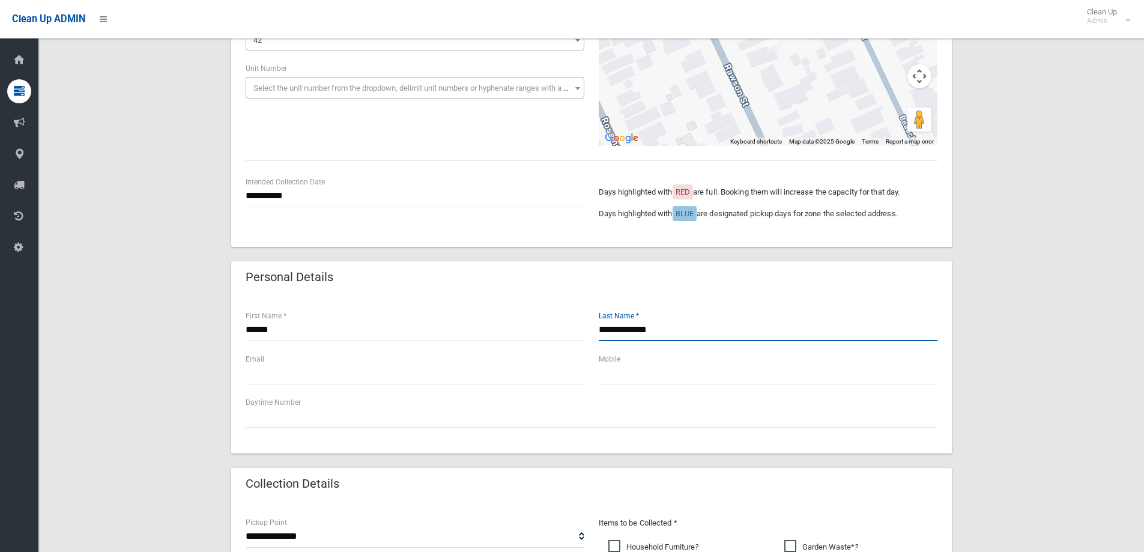
type input "**********"
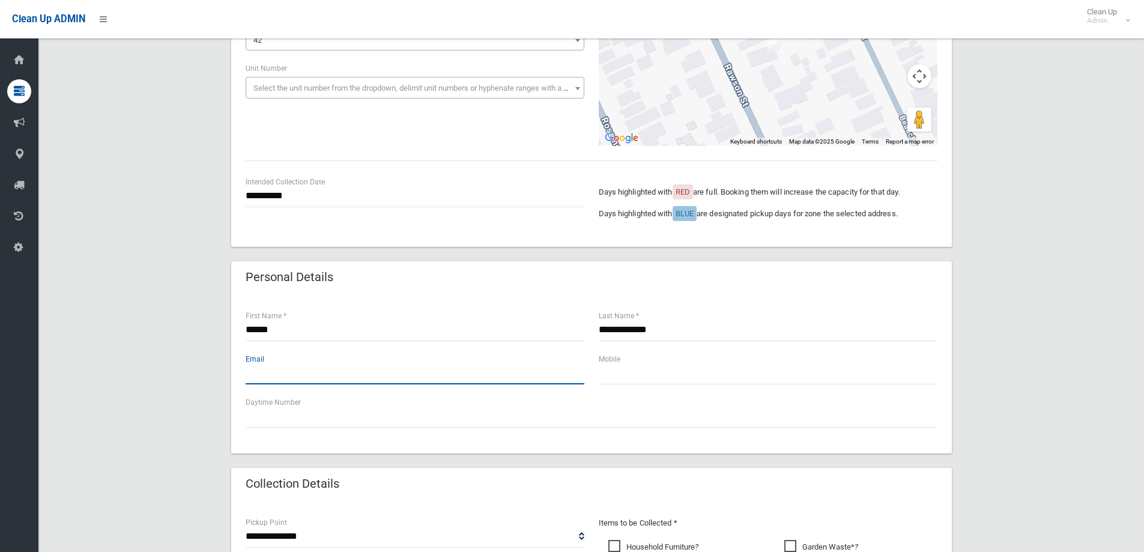
click at [312, 374] on input "text" at bounding box center [415, 373] width 339 height 22
type input "**********"
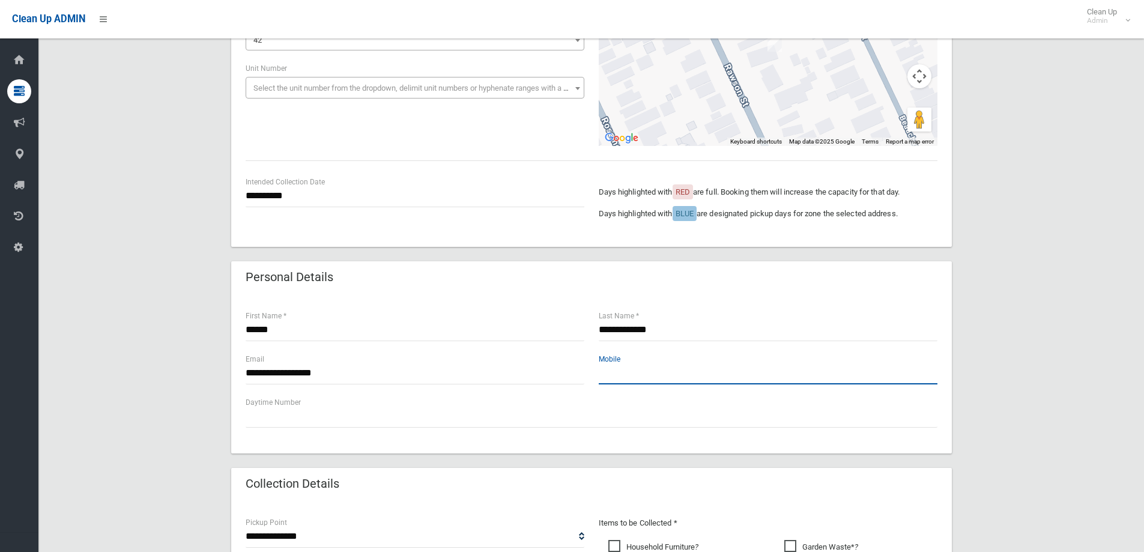
click at [673, 372] on input "text" at bounding box center [768, 373] width 339 height 22
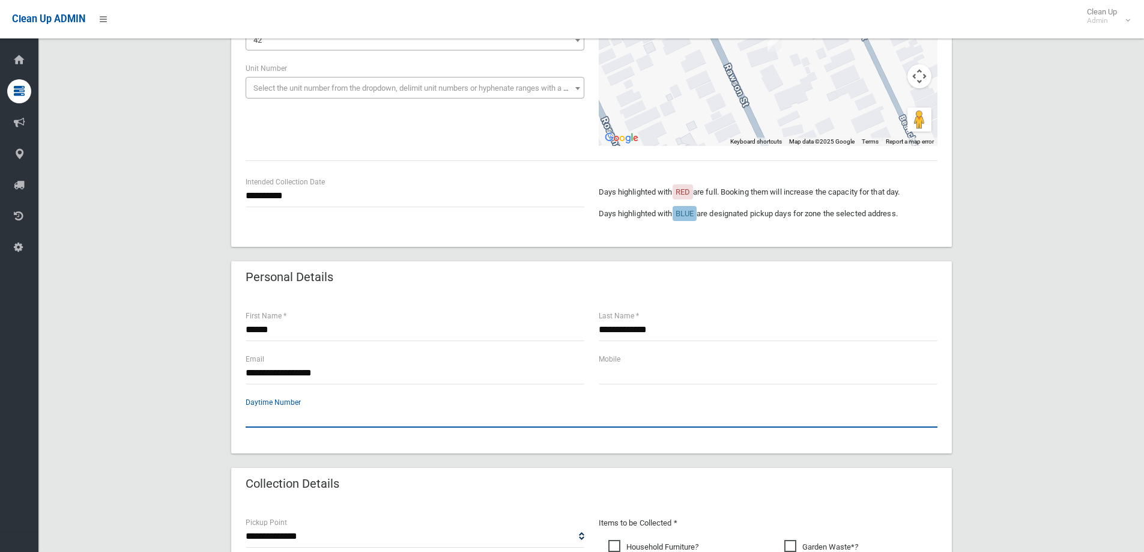
click at [446, 419] on input "text" at bounding box center [592, 416] width 692 height 22
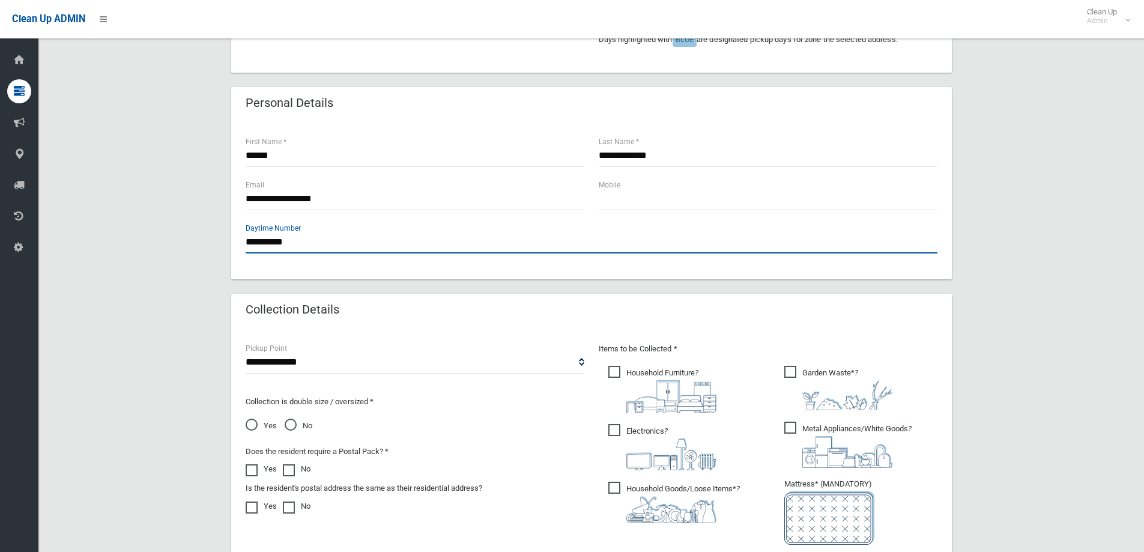
scroll to position [420, 0]
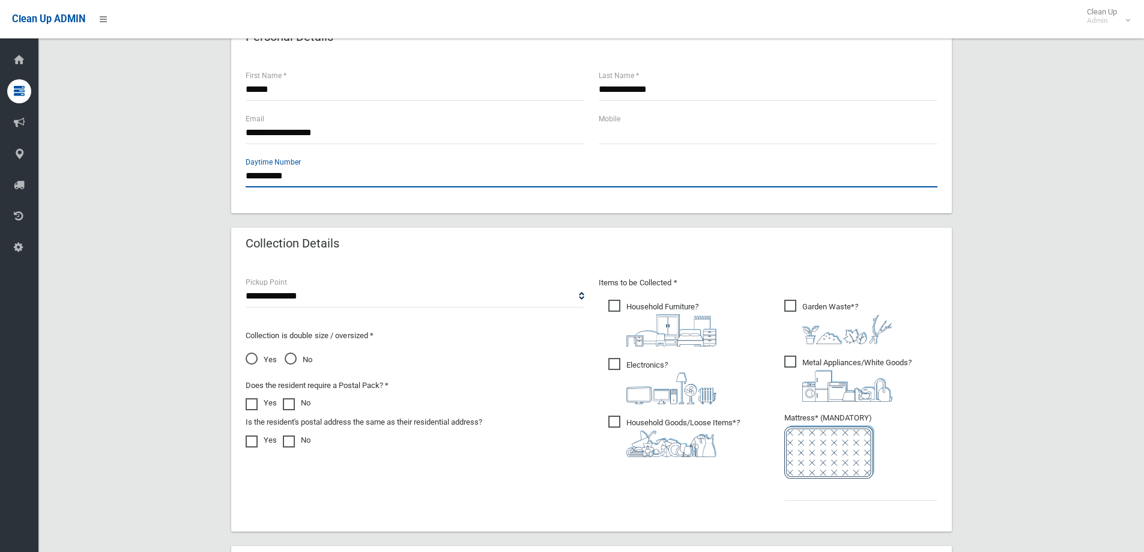
type input "**********"
click at [613, 303] on span "Household Furniture ?" at bounding box center [662, 323] width 108 height 47
click at [623, 360] on span "Electronics ?" at bounding box center [662, 381] width 108 height 46
drag, startPoint x: 616, startPoint y: 419, endPoint x: 805, endPoint y: 386, distance: 191.4
click at [617, 419] on span "Household Goods/Loose Items* ?" at bounding box center [674, 436] width 132 height 41
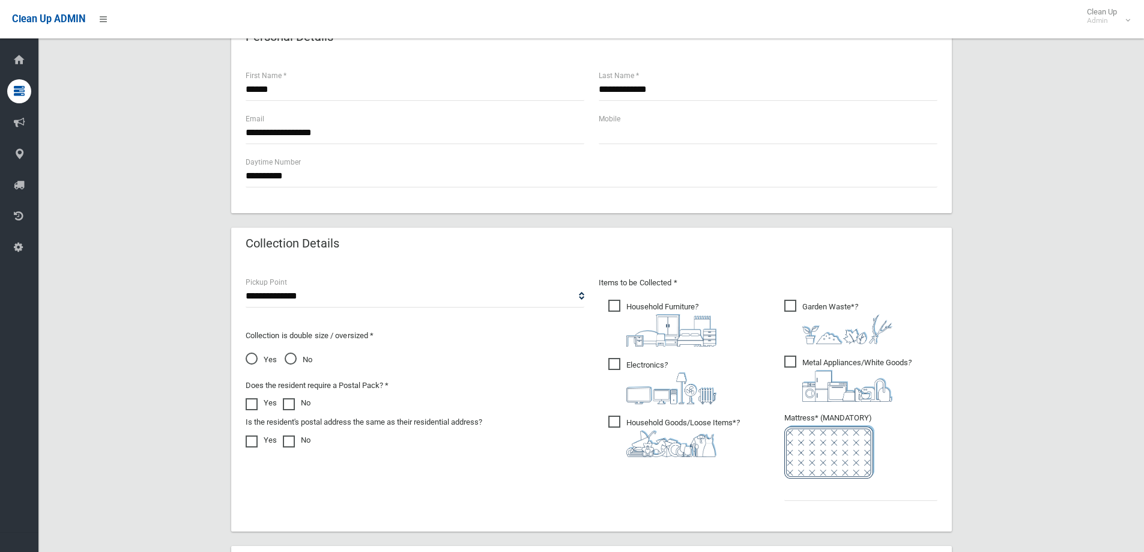
click at [778, 368] on ul "Garden Waste* ?" at bounding box center [856, 403] width 163 height 213
click at [789, 365] on span "Metal Appliances/White Goods ?" at bounding box center [847, 379] width 127 height 46
click at [791, 307] on span "Garden Waste* ?" at bounding box center [838, 322] width 108 height 44
click at [822, 489] on input "text" at bounding box center [860, 490] width 153 height 22
type input "*"
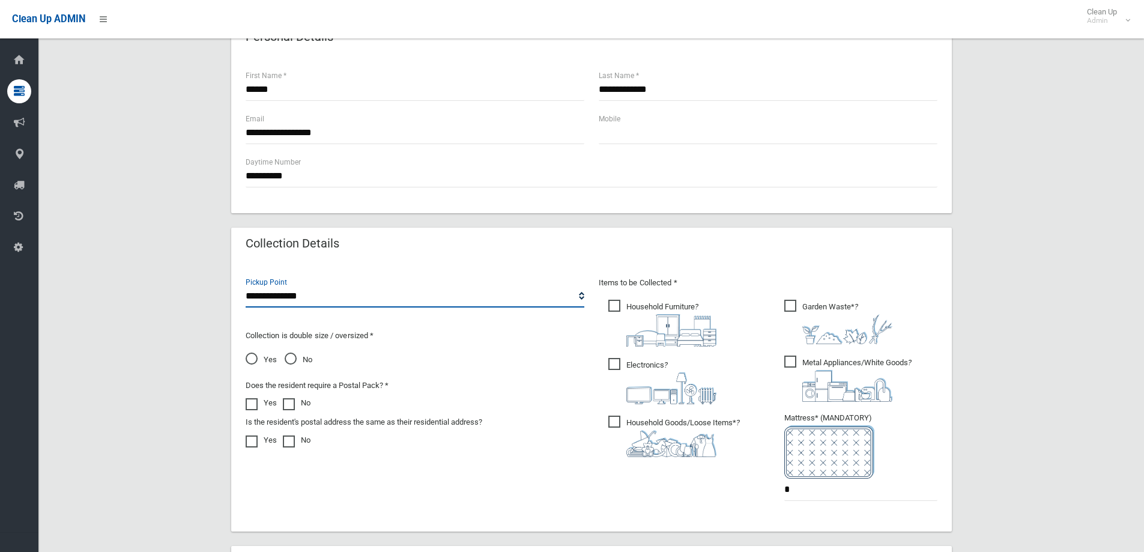
drag, startPoint x: 339, startPoint y: 294, endPoint x: 330, endPoint y: 306, distance: 15.0
click at [338, 295] on select "**********" at bounding box center [415, 296] width 339 height 22
select select "*"
click at [246, 285] on select "**********" at bounding box center [415, 296] width 339 height 22
click at [288, 359] on span "No" at bounding box center [299, 360] width 28 height 14
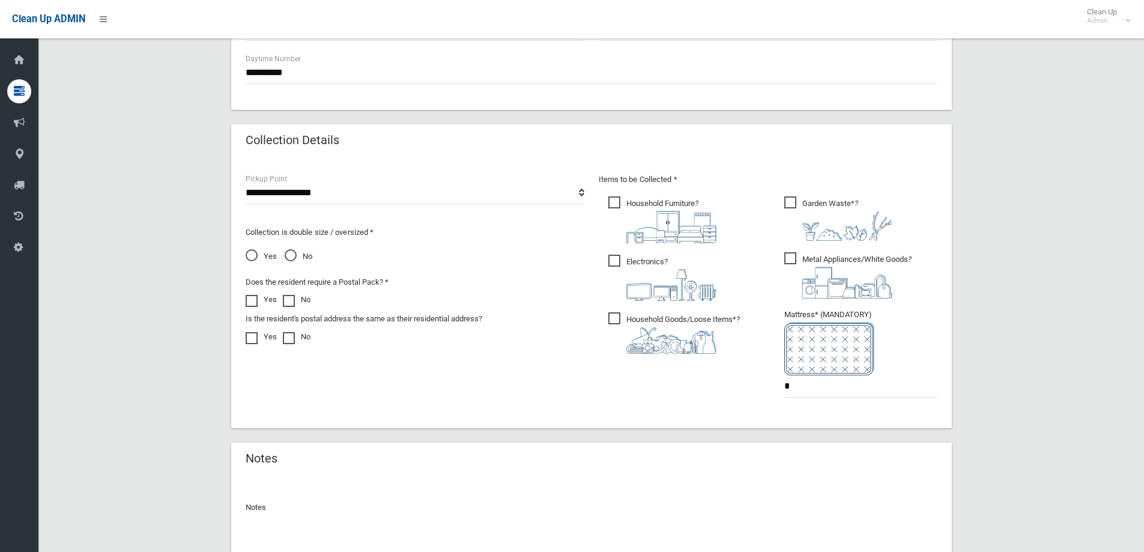
scroll to position [631, 0]
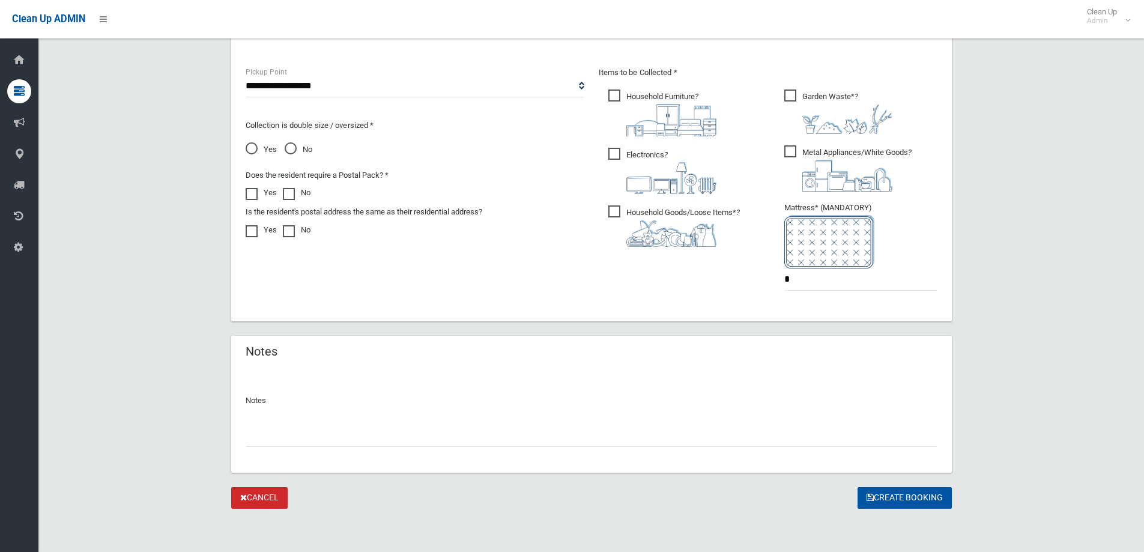
click at [300, 440] on input "text" at bounding box center [592, 436] width 692 height 22
type input "**********"
click at [867, 498] on icon "submit" at bounding box center [870, 497] width 7 height 8
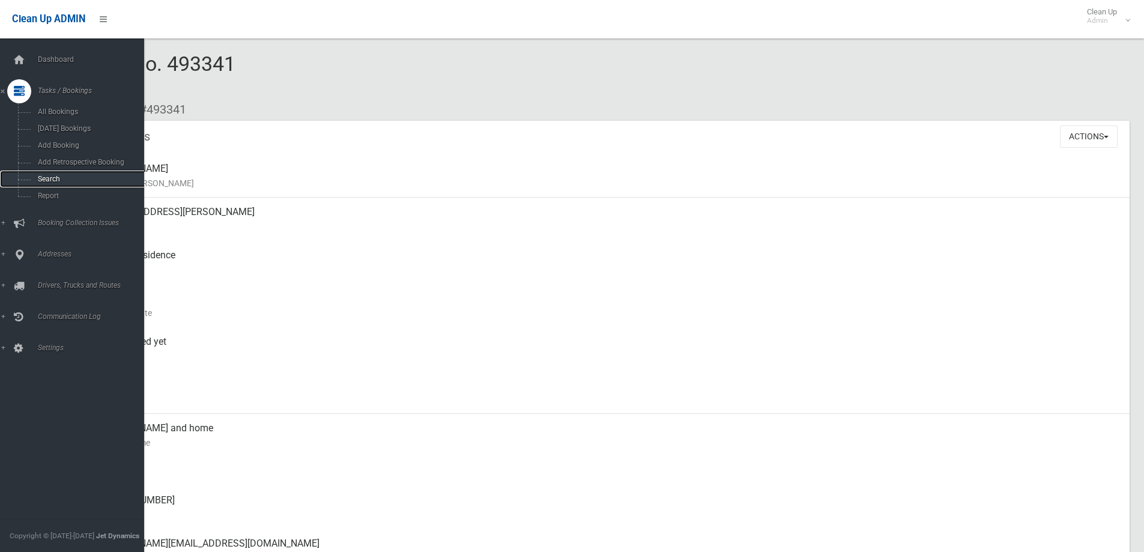
click at [56, 180] on span "Search" at bounding box center [88, 179] width 109 height 8
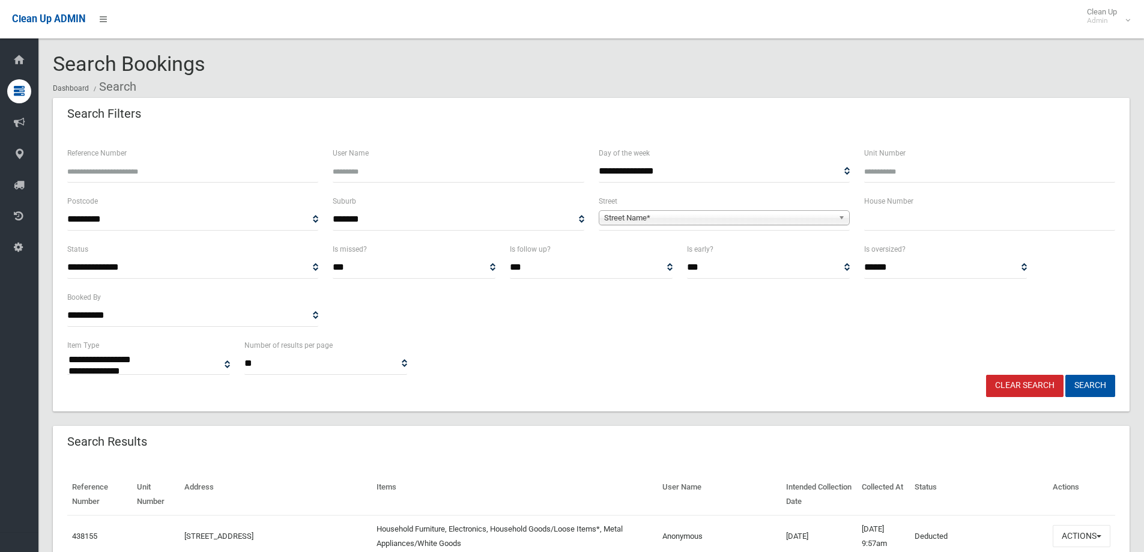
select select
click at [879, 222] on input "text" at bounding box center [989, 219] width 251 height 22
type input "***"
click at [821, 216] on span "Street Name*" at bounding box center [718, 218] width 229 height 14
type input "*******"
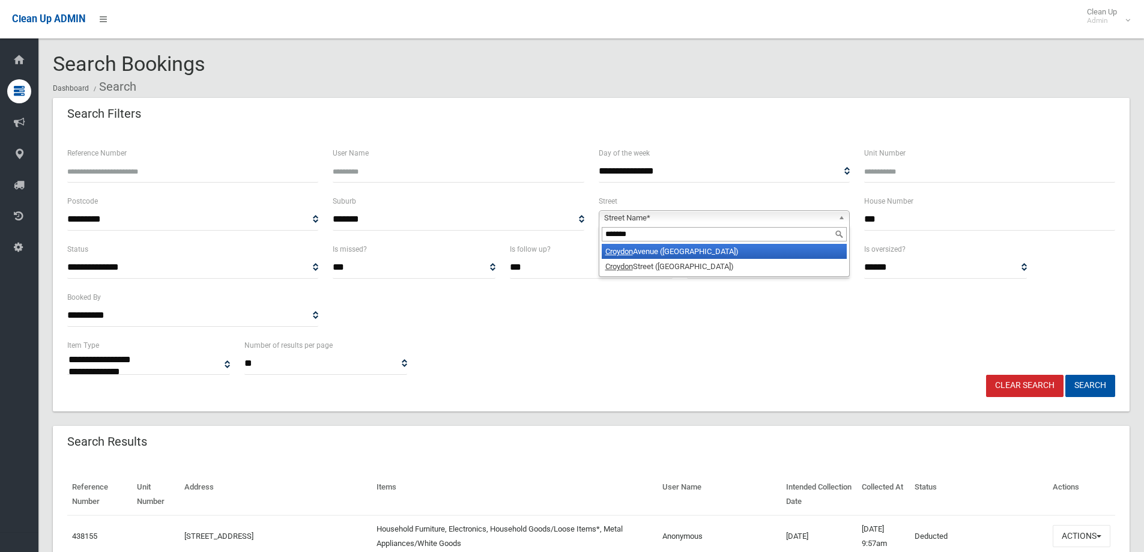
click at [718, 259] on li "Croydon Avenue (CROYDON PARK 2133)" at bounding box center [724, 251] width 245 height 15
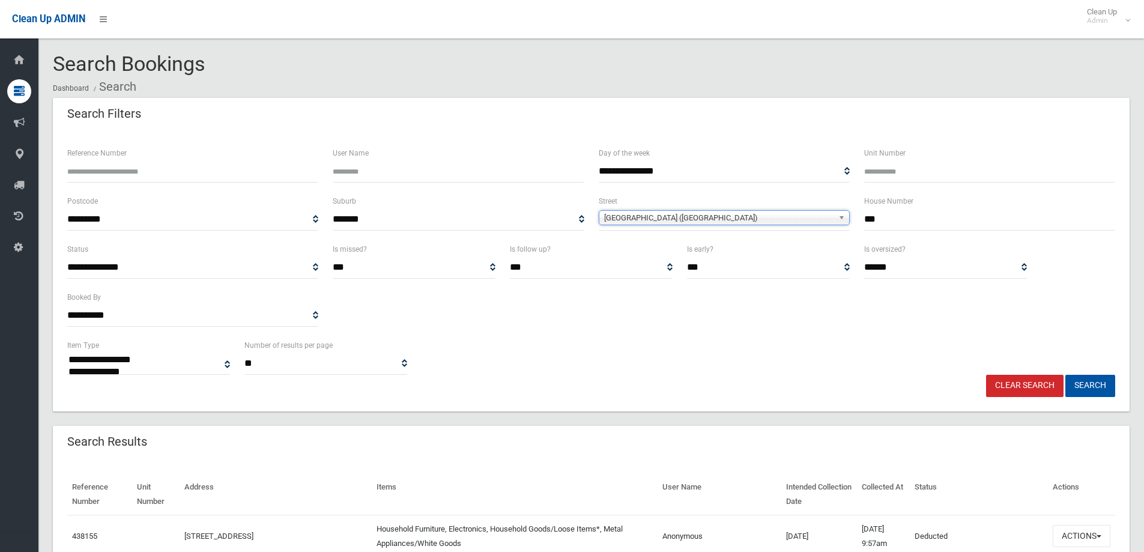
click at [736, 216] on span "Croydon Avenue (CROYDON PARK 2133)" at bounding box center [718, 218] width 229 height 14
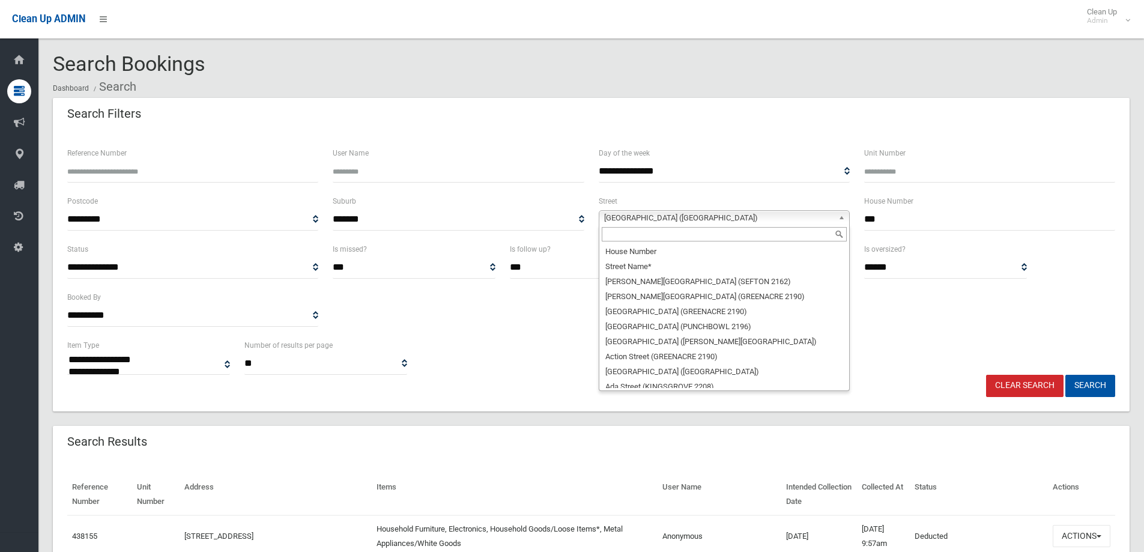
scroll to position [8203, 0]
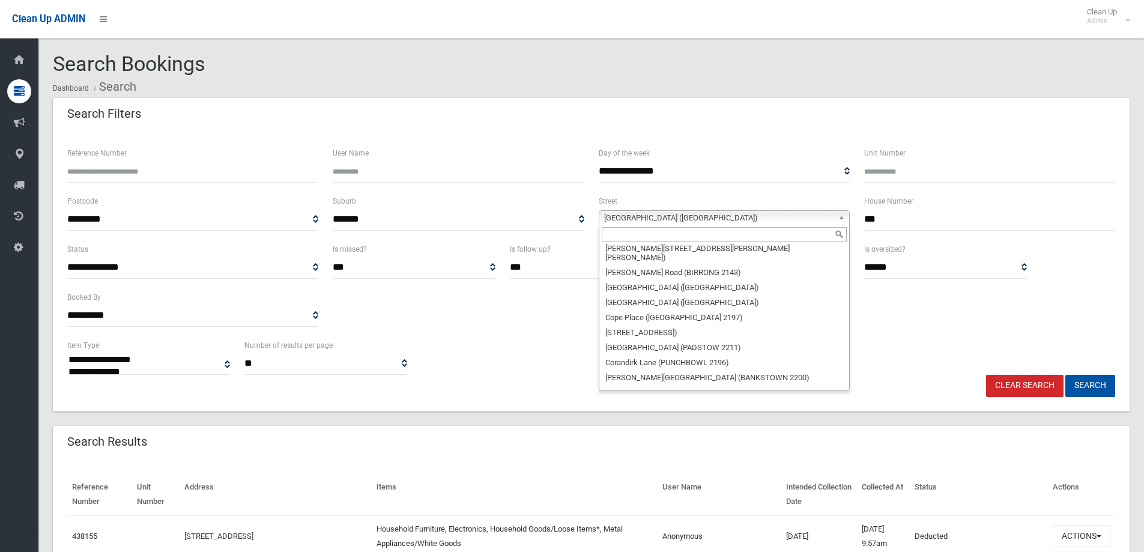
click at [723, 231] on input "text" at bounding box center [724, 234] width 245 height 14
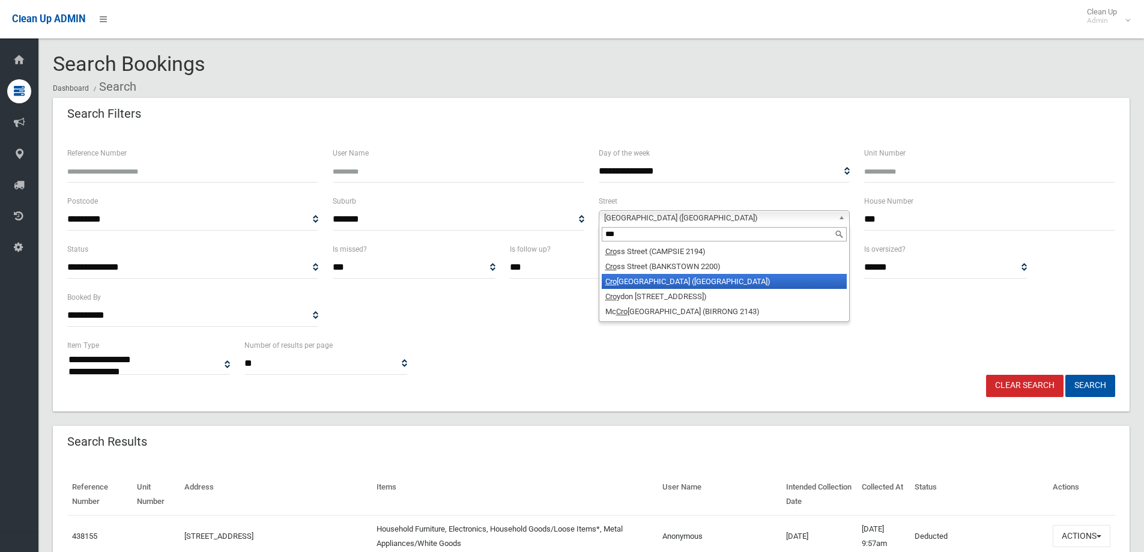
scroll to position [0, 0]
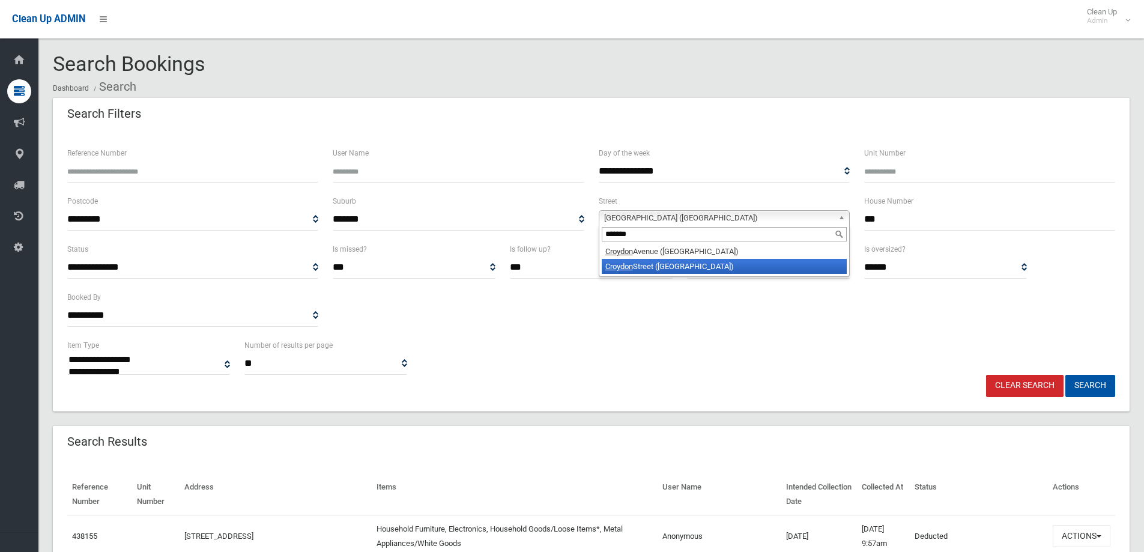
type input "*******"
click at [651, 268] on li "Croydon Street (LAKEMBA 2195)" at bounding box center [724, 266] width 245 height 15
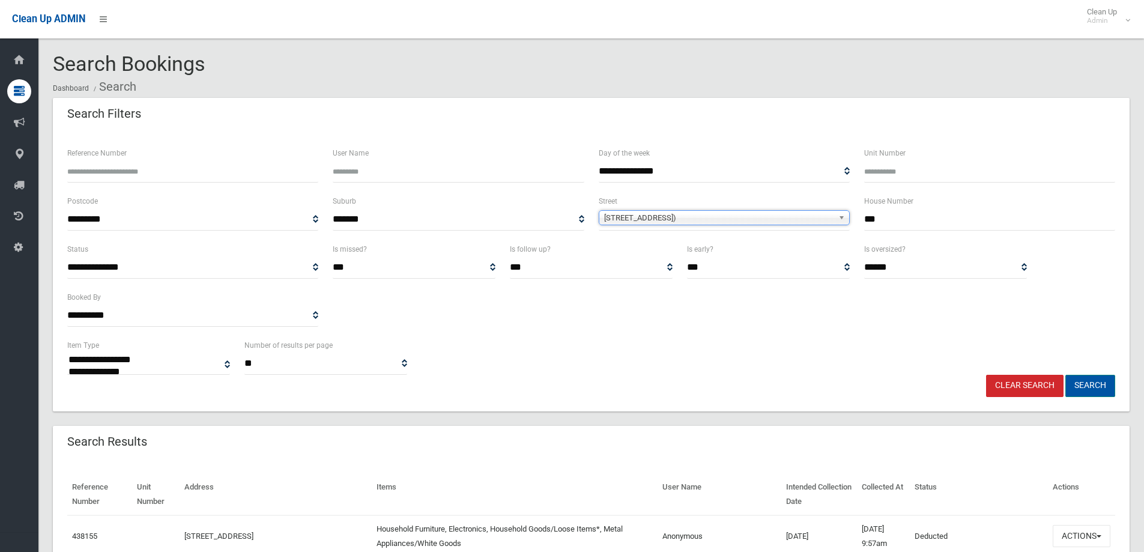
click at [1107, 384] on button "Search" at bounding box center [1090, 386] width 50 height 22
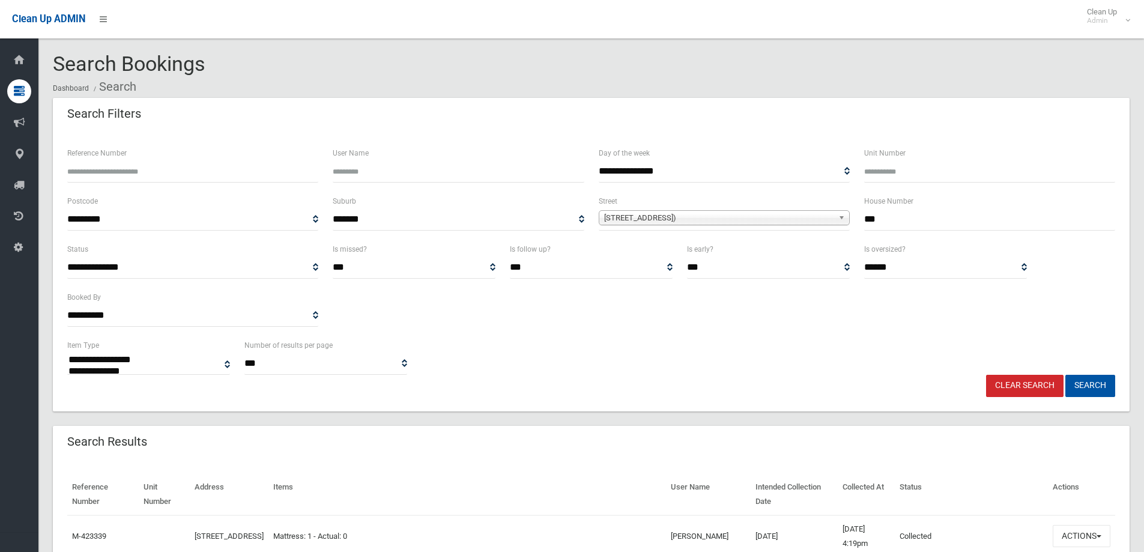
select select
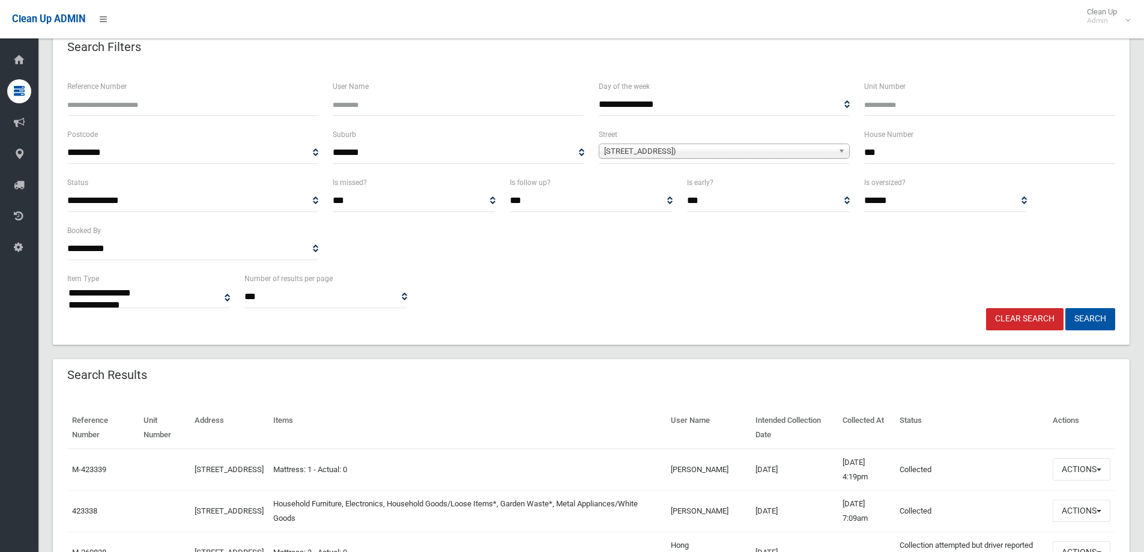
scroll to position [180, 0]
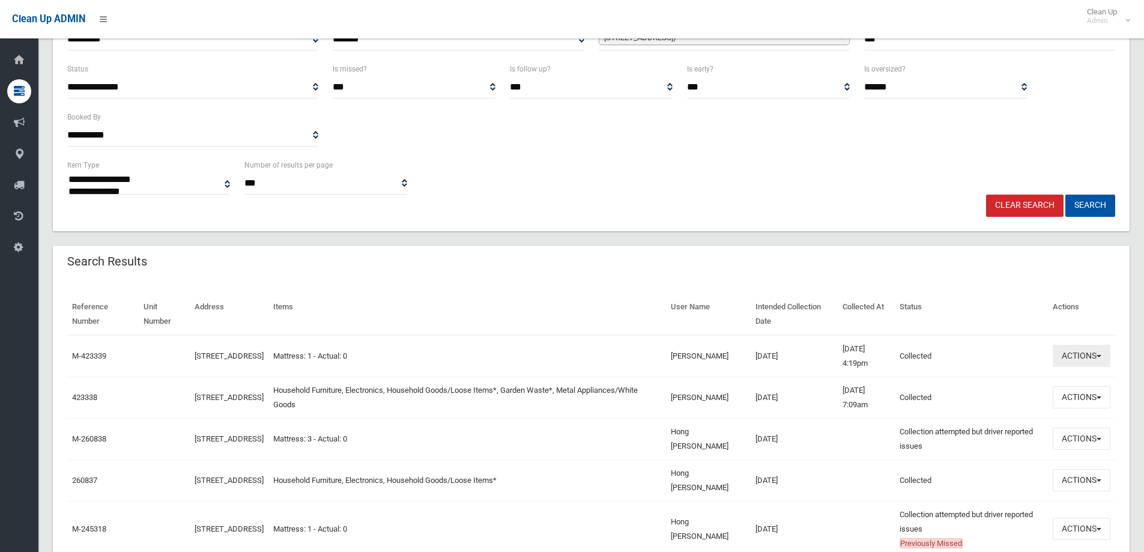
click at [1098, 358] on button "Actions" at bounding box center [1082, 356] width 58 height 22
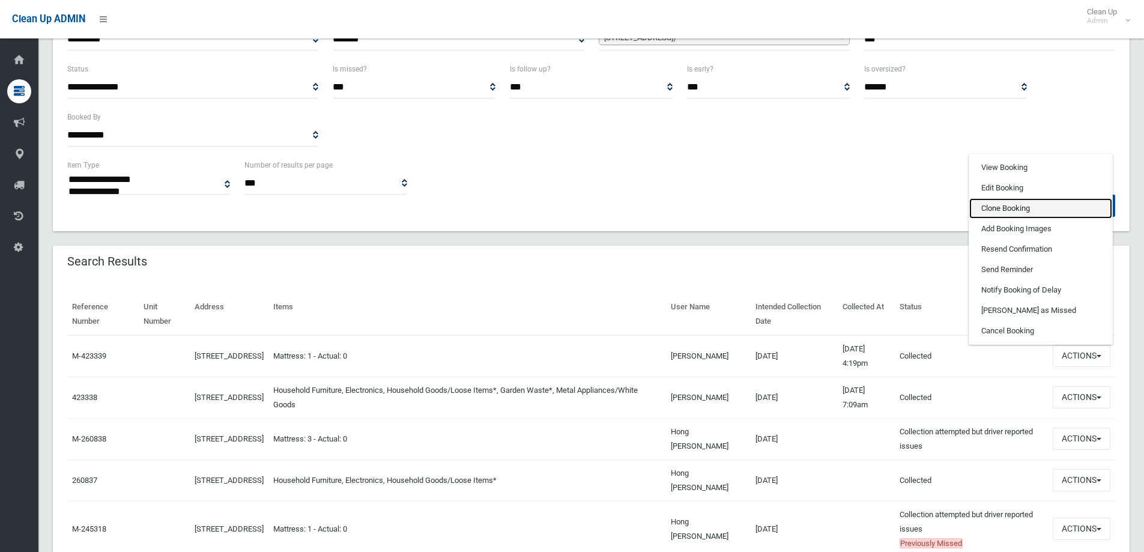
click at [1017, 208] on link "Clone Booking" at bounding box center [1040, 208] width 143 height 20
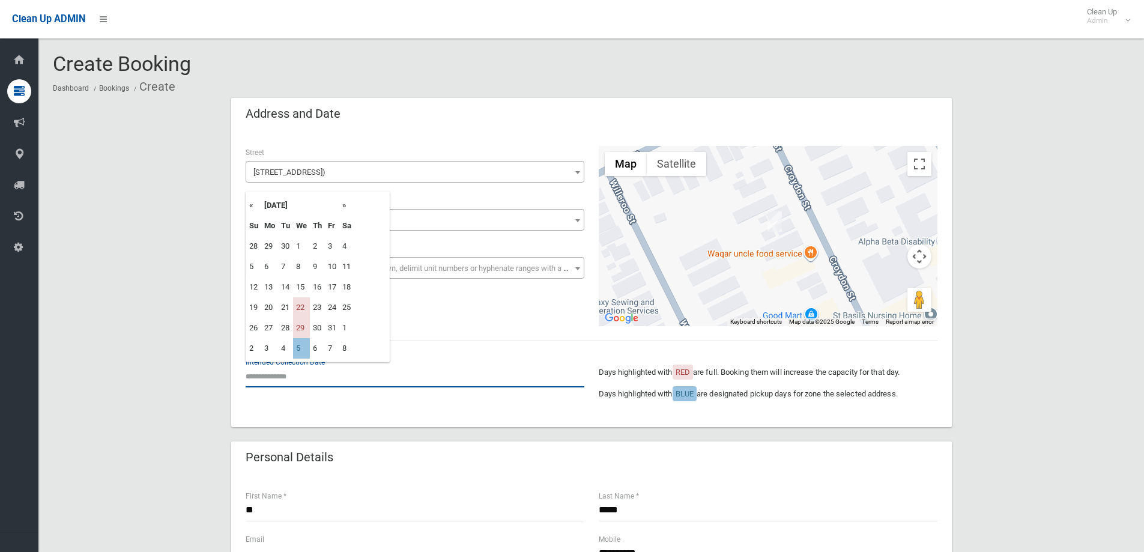
click at [315, 377] on input "text" at bounding box center [415, 376] width 339 height 22
click at [306, 349] on td "5" at bounding box center [301, 348] width 17 height 20
type input "**********"
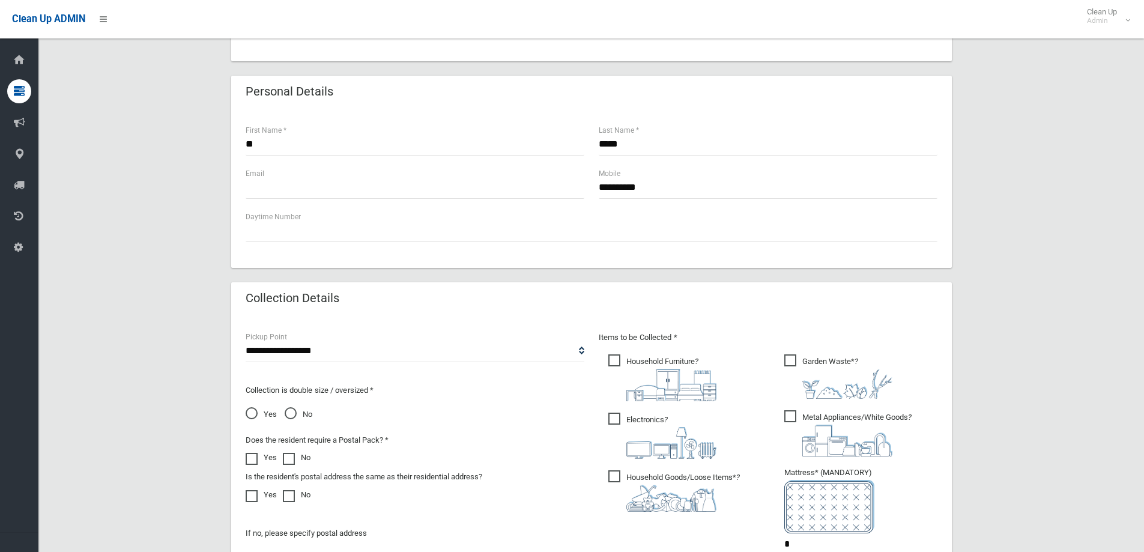
scroll to position [480, 0]
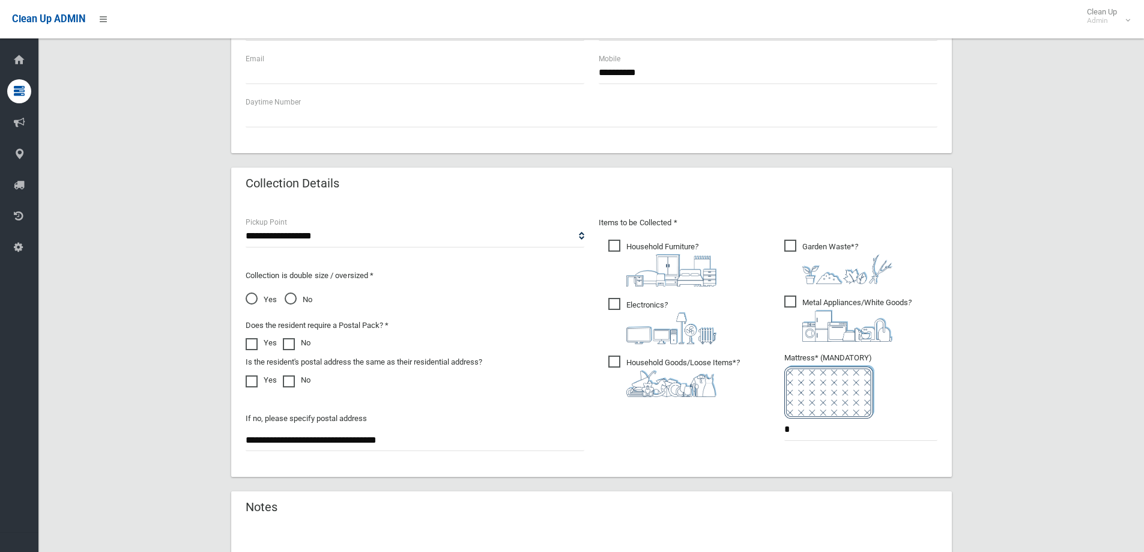
click at [626, 249] on span "Household Furniture ?" at bounding box center [662, 263] width 108 height 47
click at [626, 301] on span "Electronics ?" at bounding box center [662, 321] width 108 height 46
click at [620, 362] on span "Household Goods/Loose Items* ?" at bounding box center [674, 376] width 132 height 41
click at [790, 298] on span "Metal Appliances/White Goods ?" at bounding box center [847, 318] width 127 height 46
click at [791, 242] on span "Garden Waste* ?" at bounding box center [838, 262] width 108 height 44
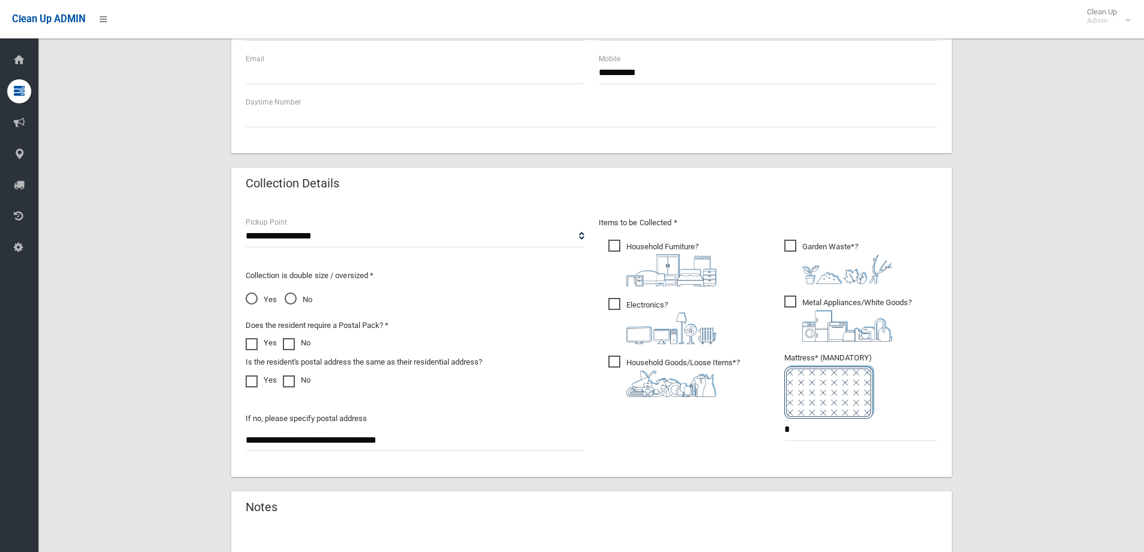
click at [294, 299] on span "No" at bounding box center [299, 299] width 28 height 14
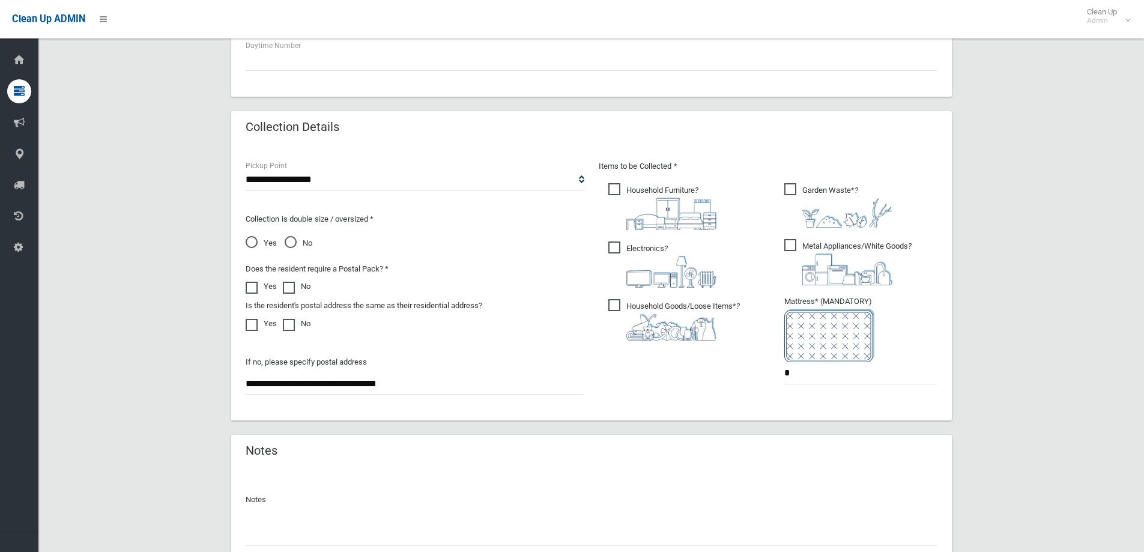
scroll to position [540, 0]
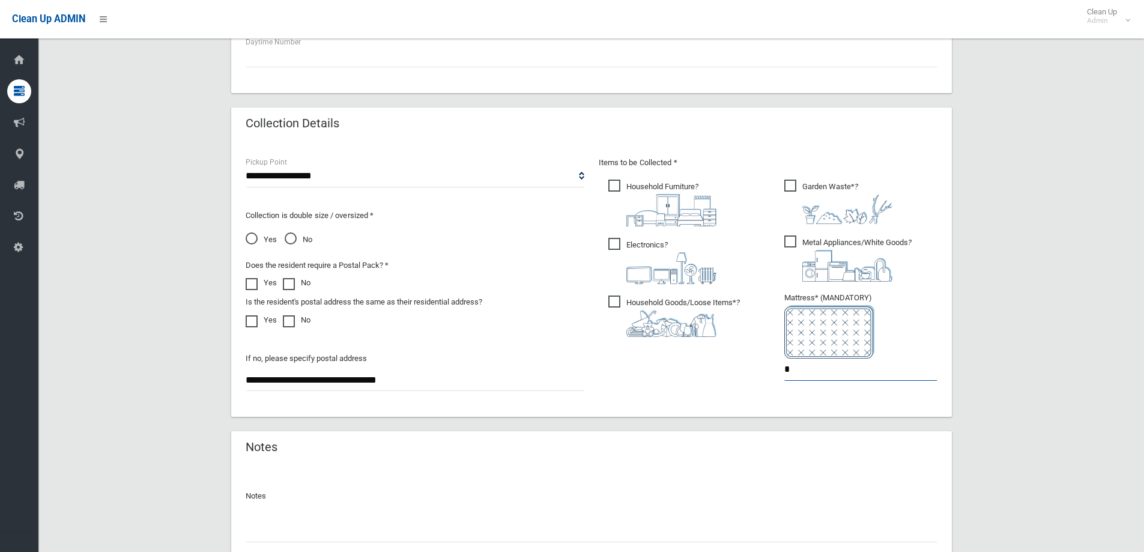
drag, startPoint x: 821, startPoint y: 375, endPoint x: 582, endPoint y: 392, distance: 239.6
click at [596, 390] on div "Items to be Collected * Household Furniture ? *" at bounding box center [768, 276] width 353 height 241
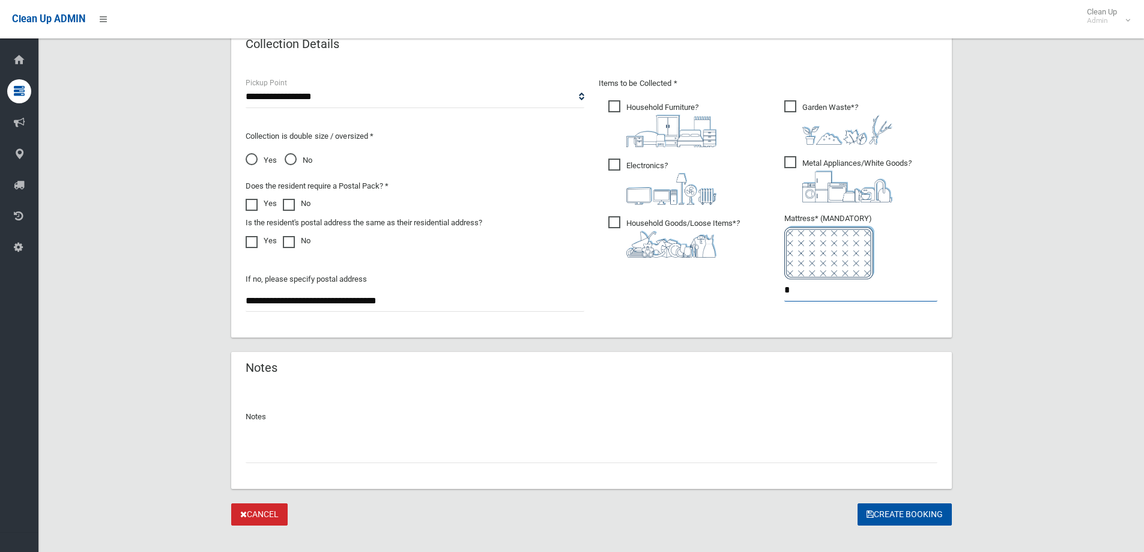
scroll to position [637, 0]
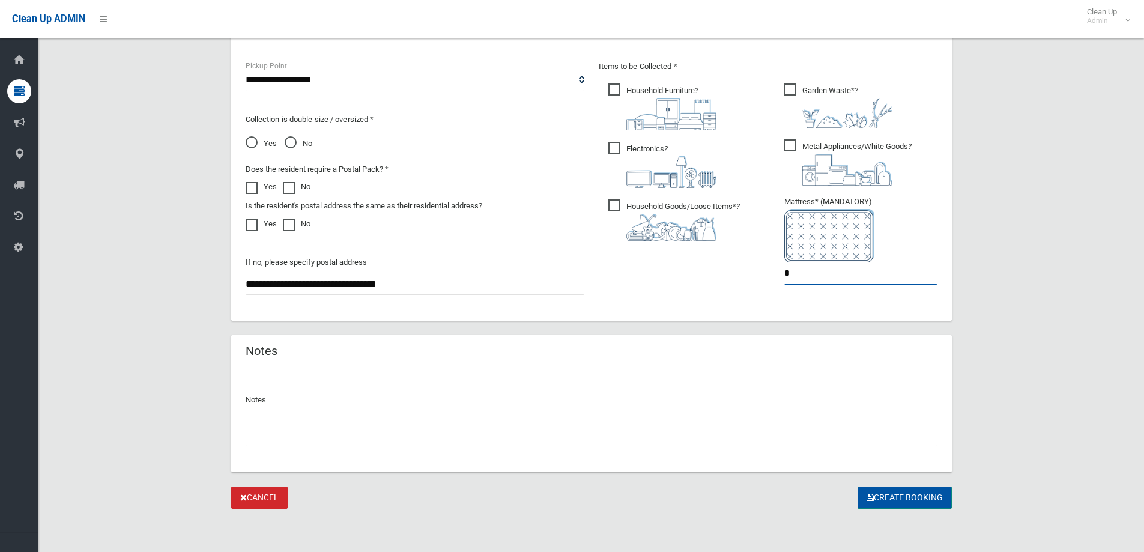
type input "*"
click at [895, 490] on button "Create Booking" at bounding box center [905, 497] width 94 height 22
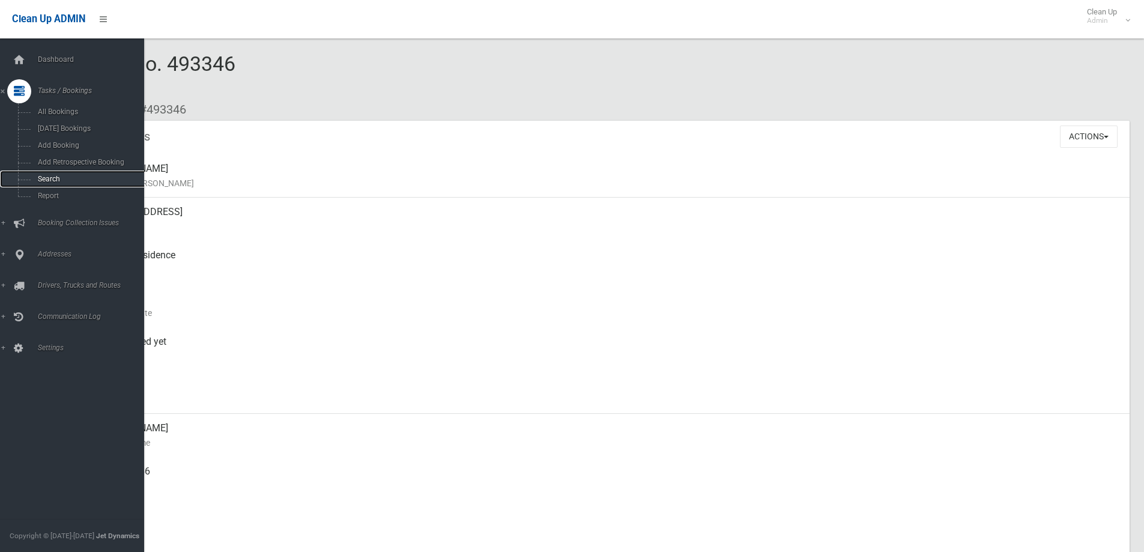
click at [68, 181] on span "Search" at bounding box center [88, 179] width 109 height 8
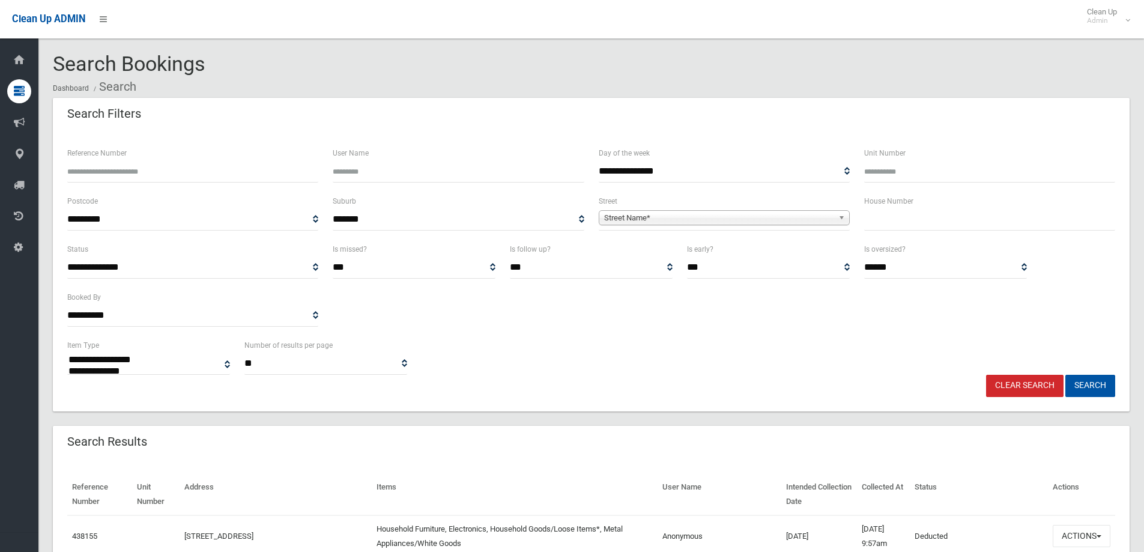
select select
click at [883, 226] on input "text" at bounding box center [989, 219] width 251 height 22
type input "*"
type input "***"
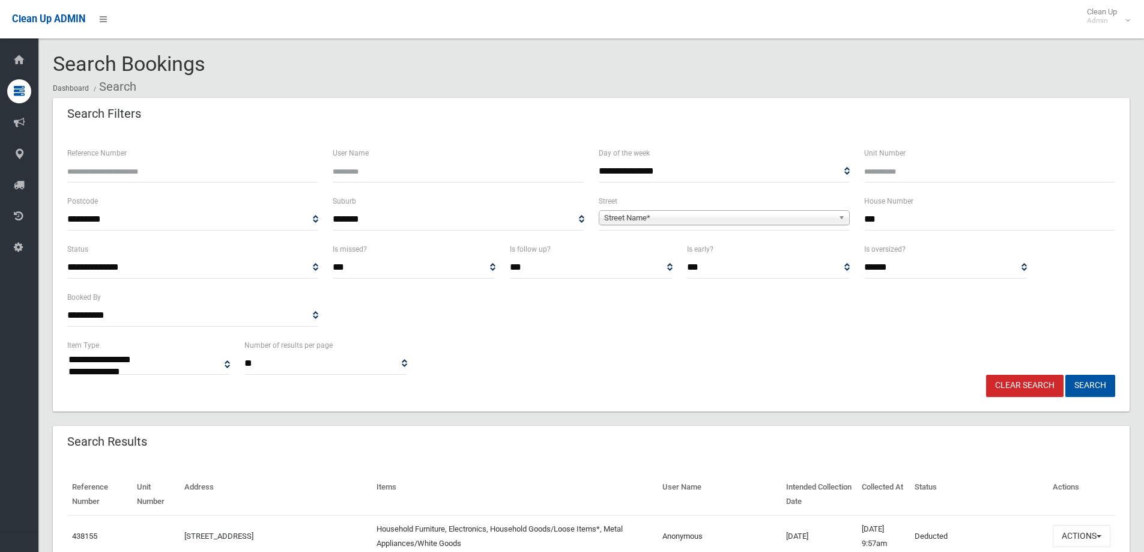
click at [816, 214] on span "Street Name*" at bounding box center [718, 218] width 229 height 14
type input "**********"
click at [787, 244] on div "**********" at bounding box center [724, 234] width 250 height 19
click at [787, 247] on li "Roberts Road (GREENACRE 2190)" at bounding box center [724, 251] width 245 height 15
click at [1101, 390] on button "Search" at bounding box center [1090, 386] width 50 height 22
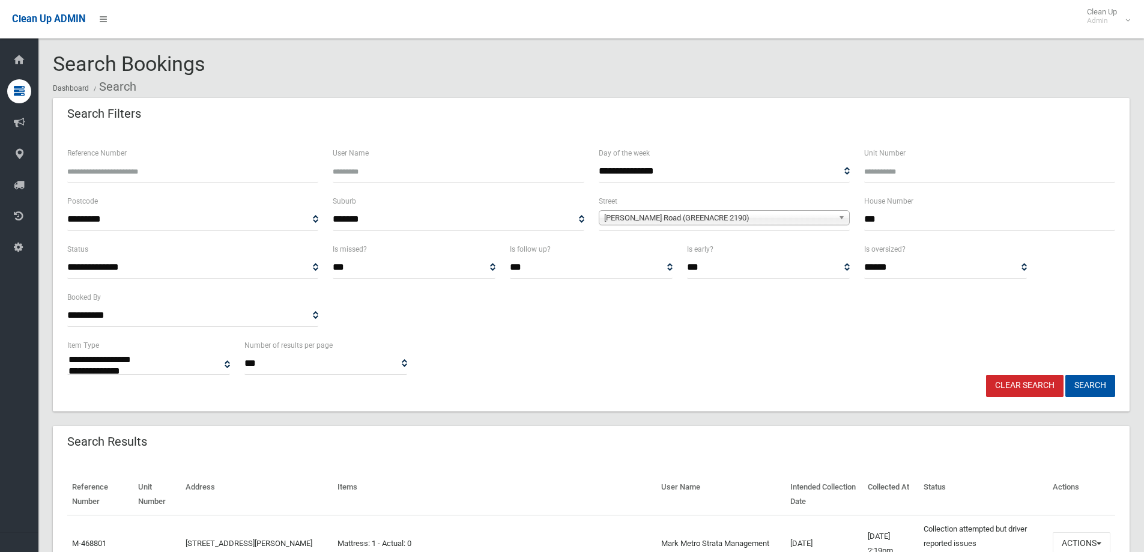
select select
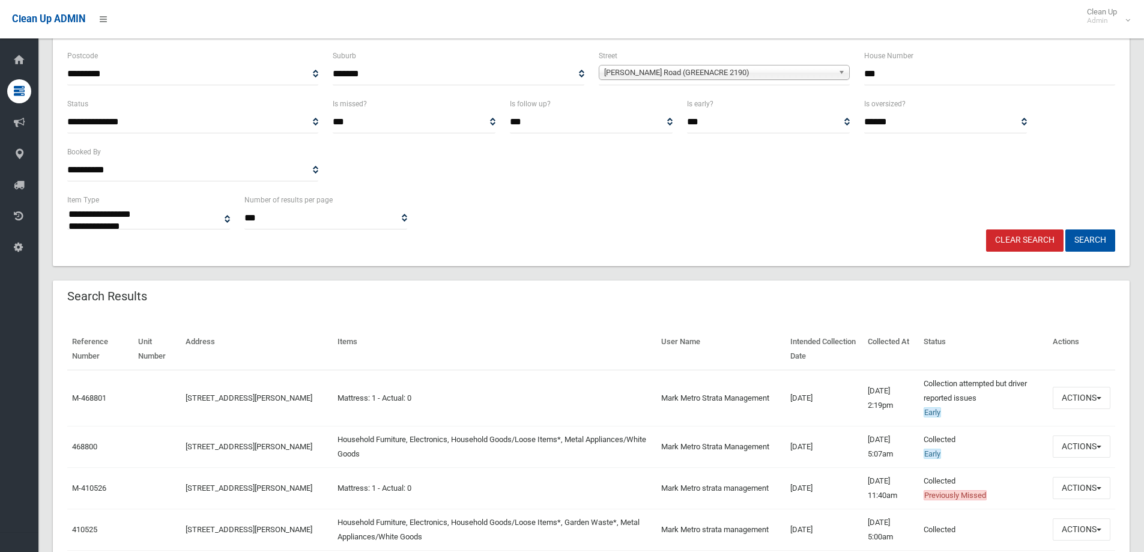
scroll to position [180, 0]
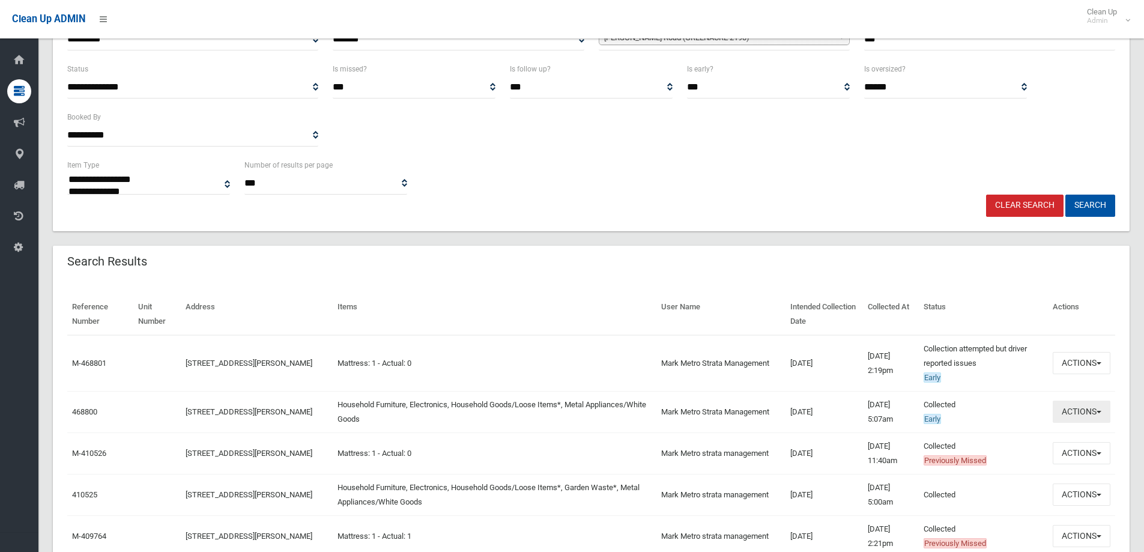
click at [1086, 412] on button "Actions" at bounding box center [1082, 412] width 58 height 22
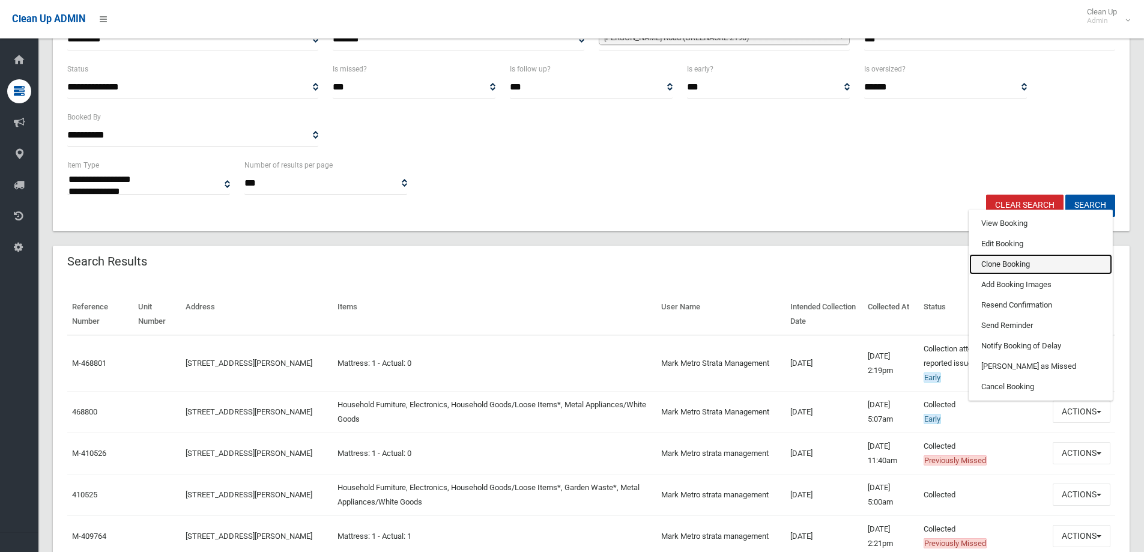
click at [1013, 263] on link "Clone Booking" at bounding box center [1040, 264] width 143 height 20
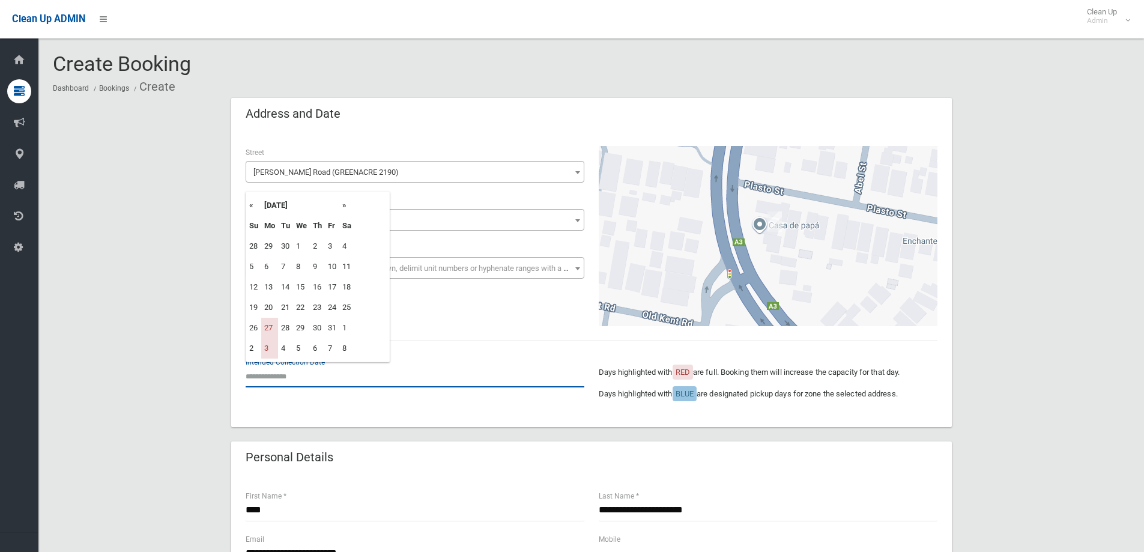
click at [307, 374] on input "text" at bounding box center [415, 376] width 339 height 22
click at [347, 205] on th "»" at bounding box center [346, 205] width 15 height 20
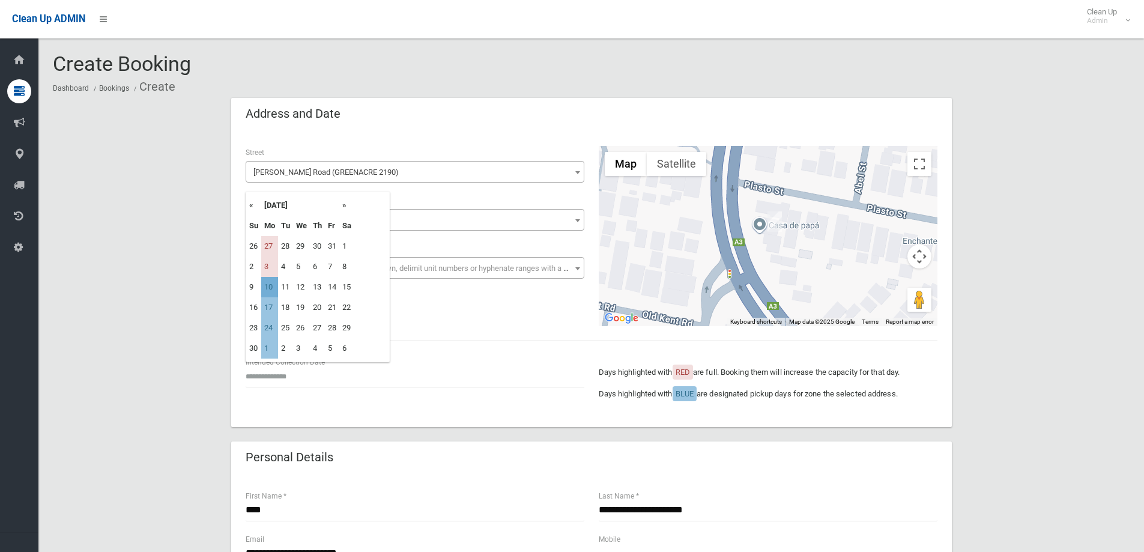
click at [269, 287] on td "10" at bounding box center [269, 287] width 17 height 20
type input "**********"
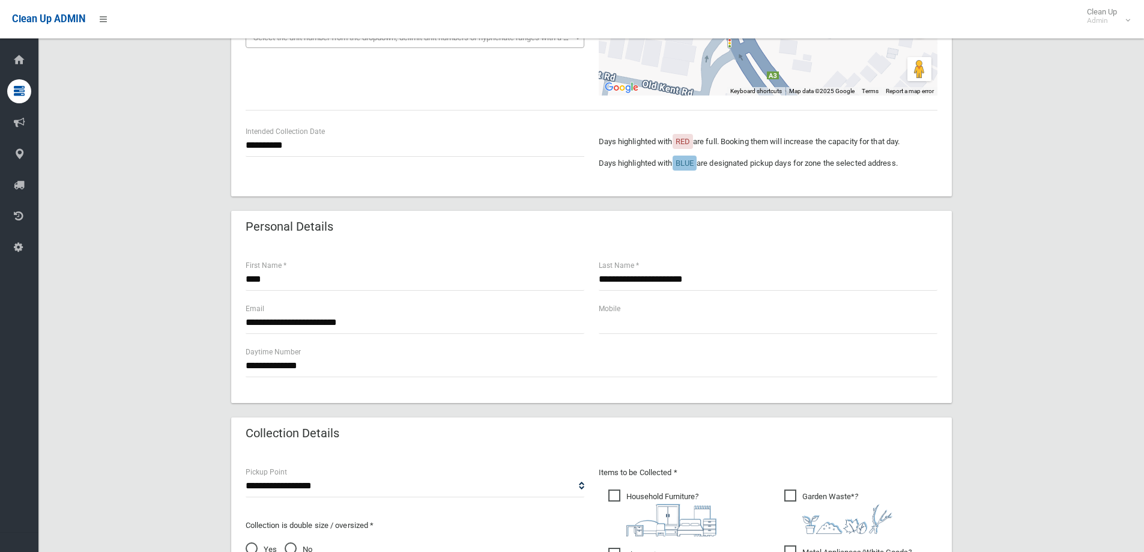
scroll to position [240, 0]
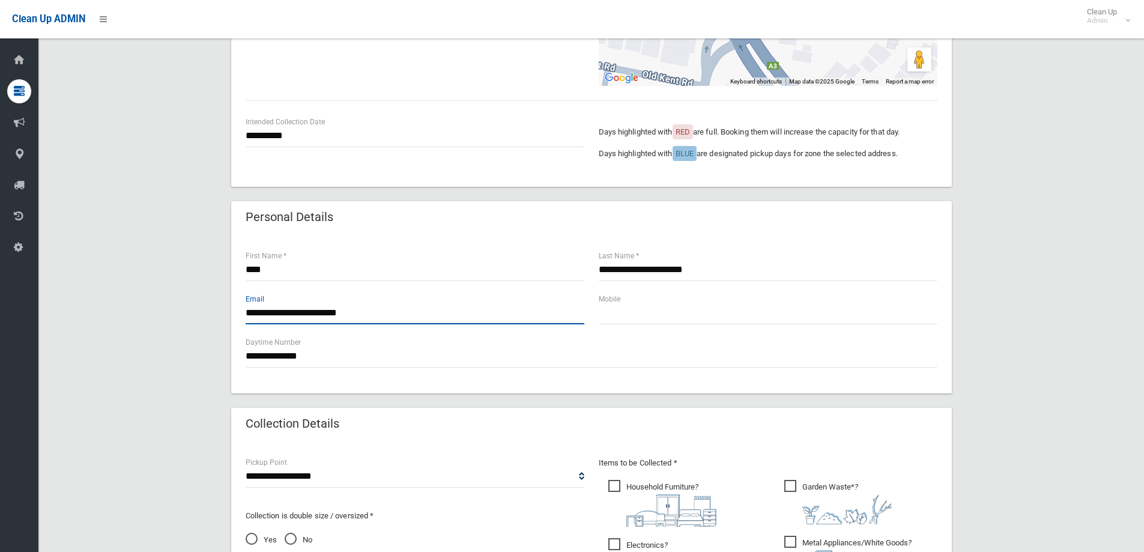
click at [381, 311] on input "**********" at bounding box center [415, 313] width 339 height 22
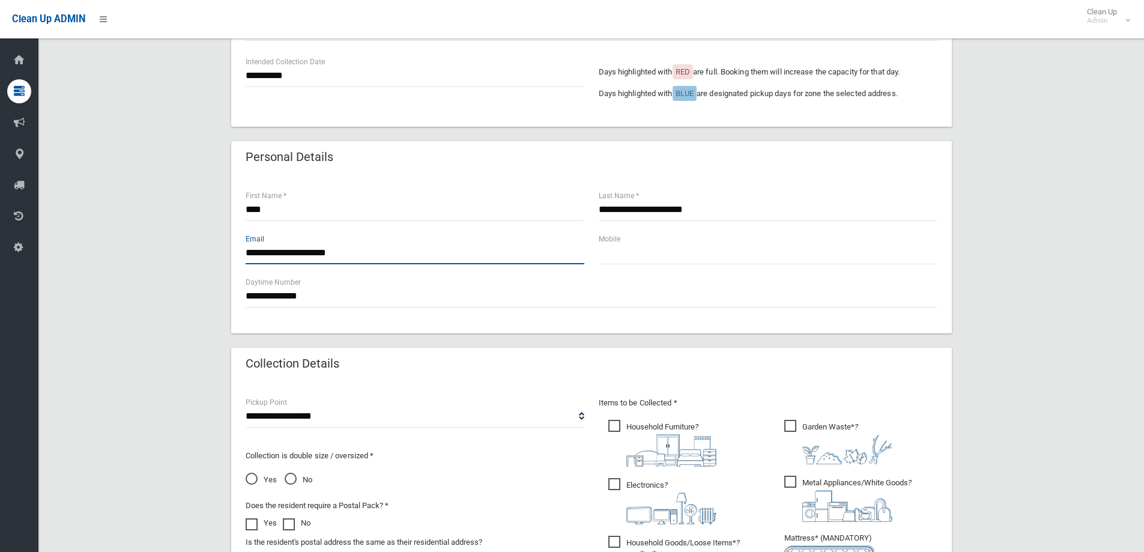
scroll to position [420, 0]
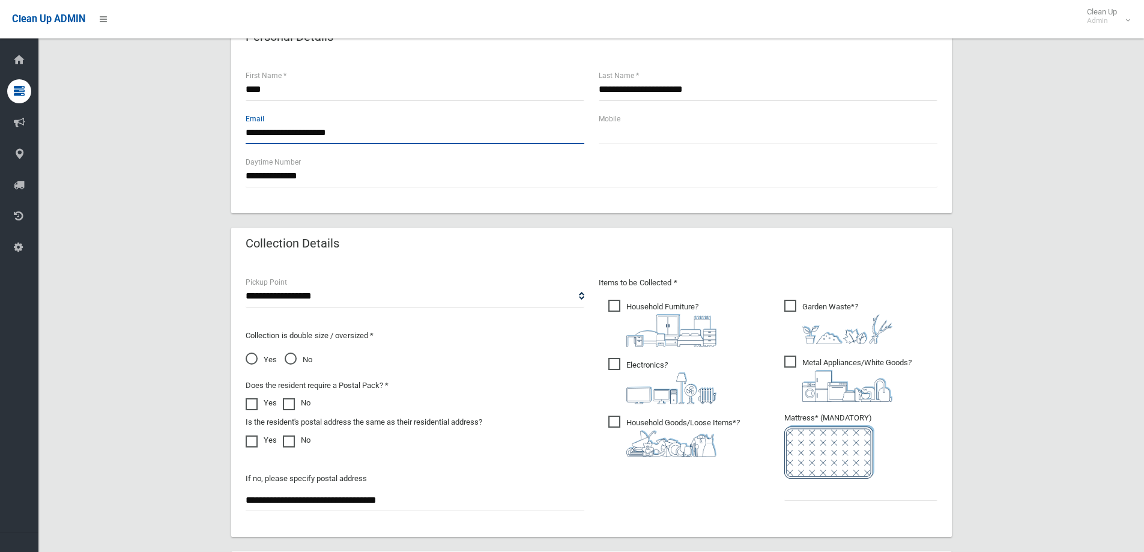
type input "**********"
click at [792, 304] on span "Garden Waste* ?" at bounding box center [838, 322] width 108 height 44
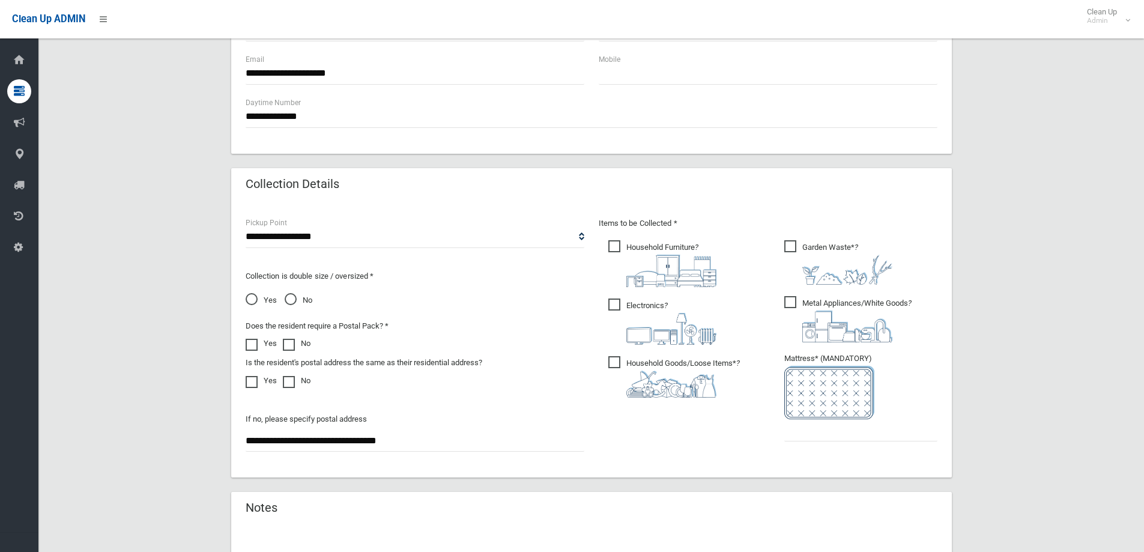
scroll to position [480, 0]
click at [798, 436] on input "text" at bounding box center [860, 430] width 153 height 22
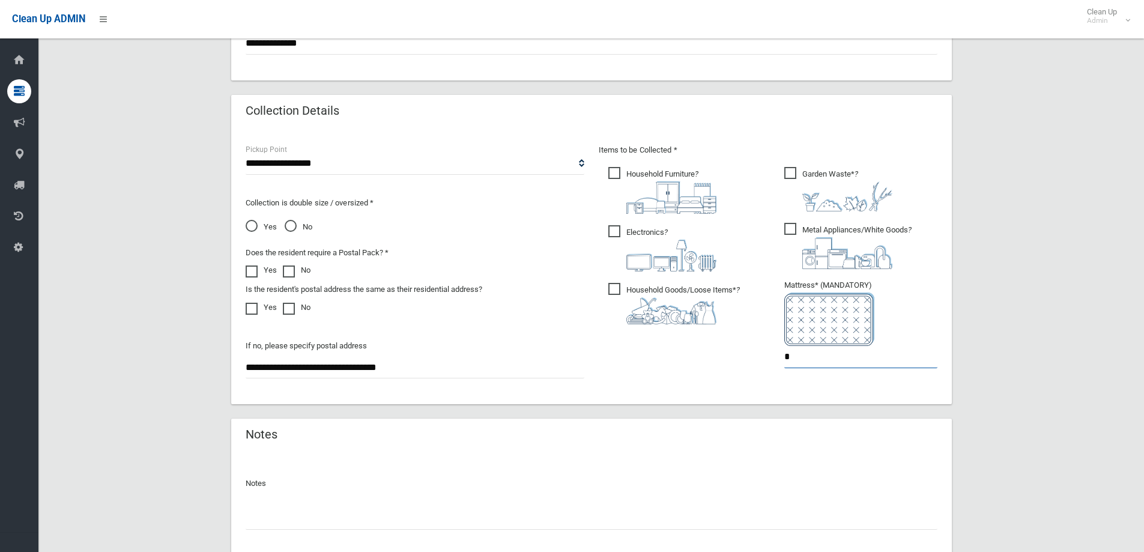
scroll to position [637, 0]
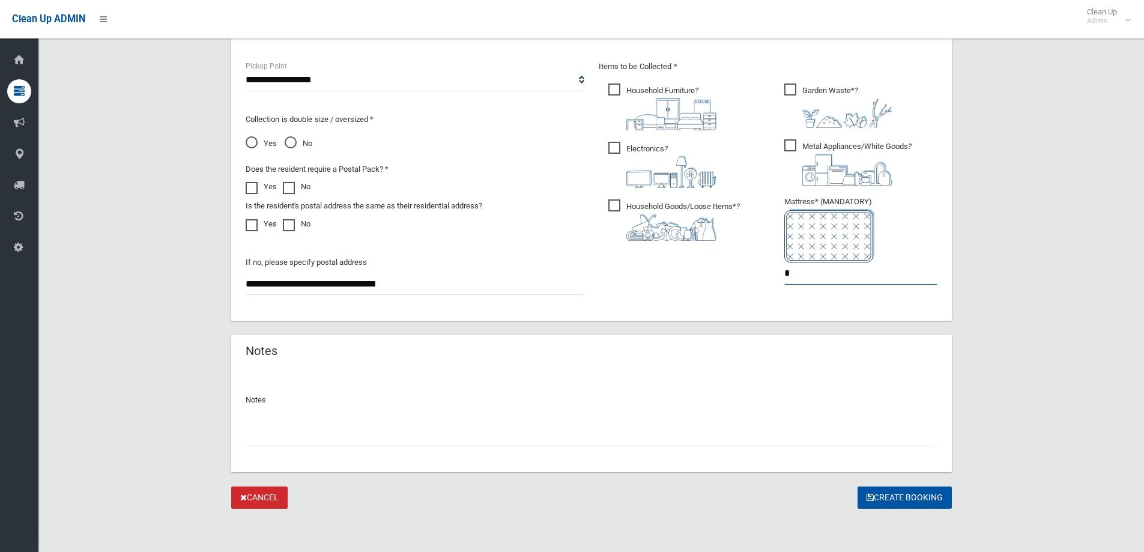
type input "*"
click at [294, 425] on input "text" at bounding box center [592, 435] width 692 height 22
type input "**********"
click at [910, 497] on button "Create Booking" at bounding box center [905, 497] width 94 height 22
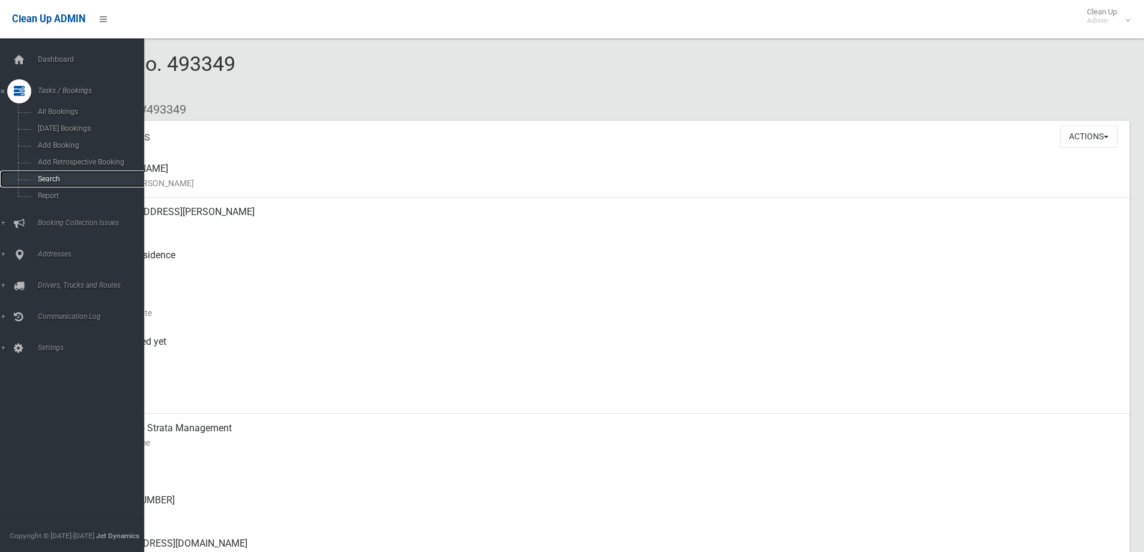
click at [61, 175] on span "Search" at bounding box center [88, 179] width 109 height 8
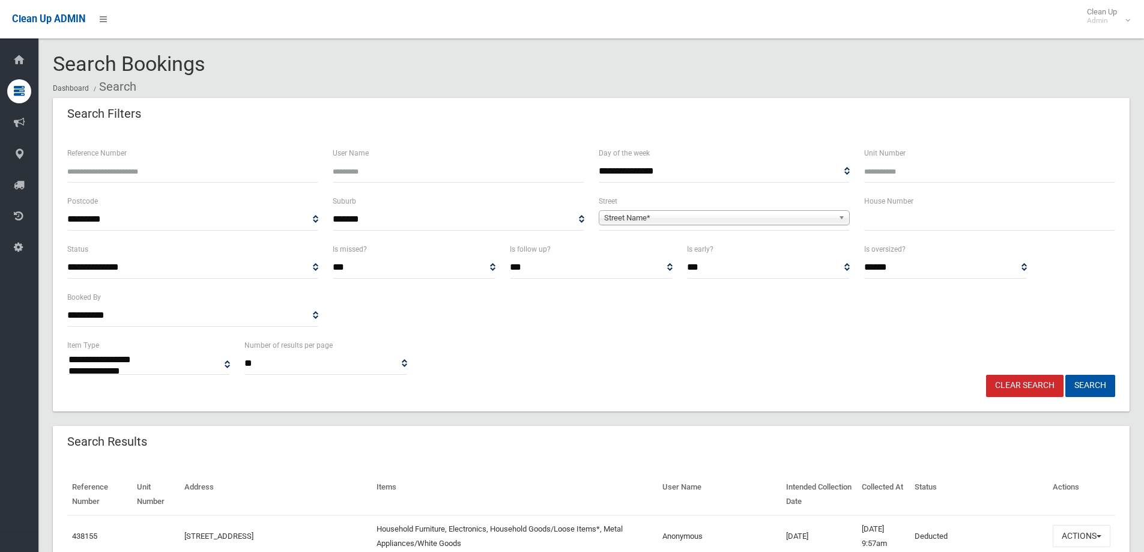
select select
click at [905, 225] on input "text" at bounding box center [989, 219] width 251 height 22
type input "**"
click at [808, 217] on span "Street Name*" at bounding box center [718, 218] width 229 height 14
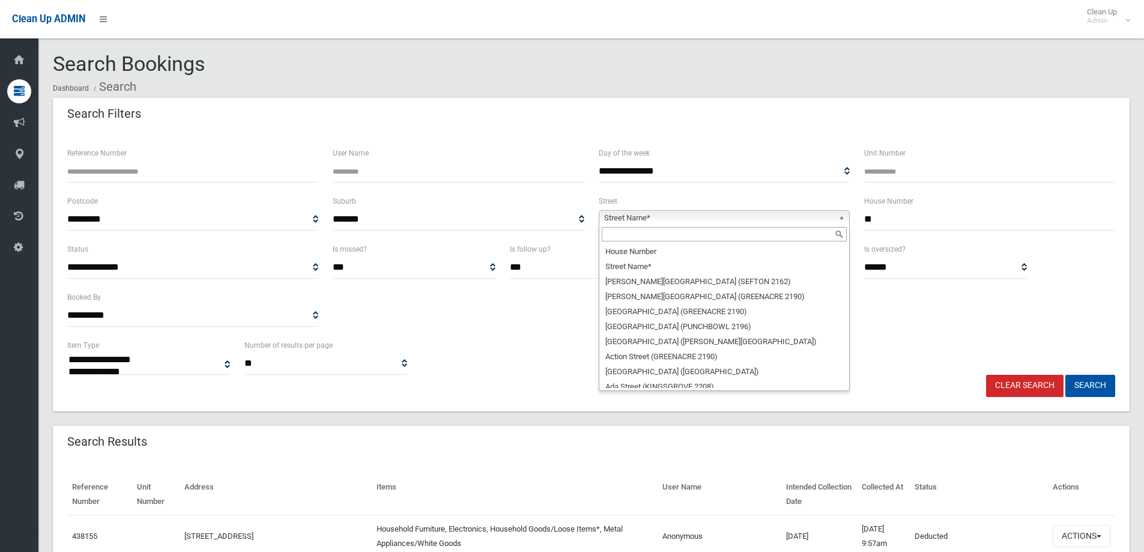
click at [707, 237] on input "text" at bounding box center [724, 234] width 245 height 14
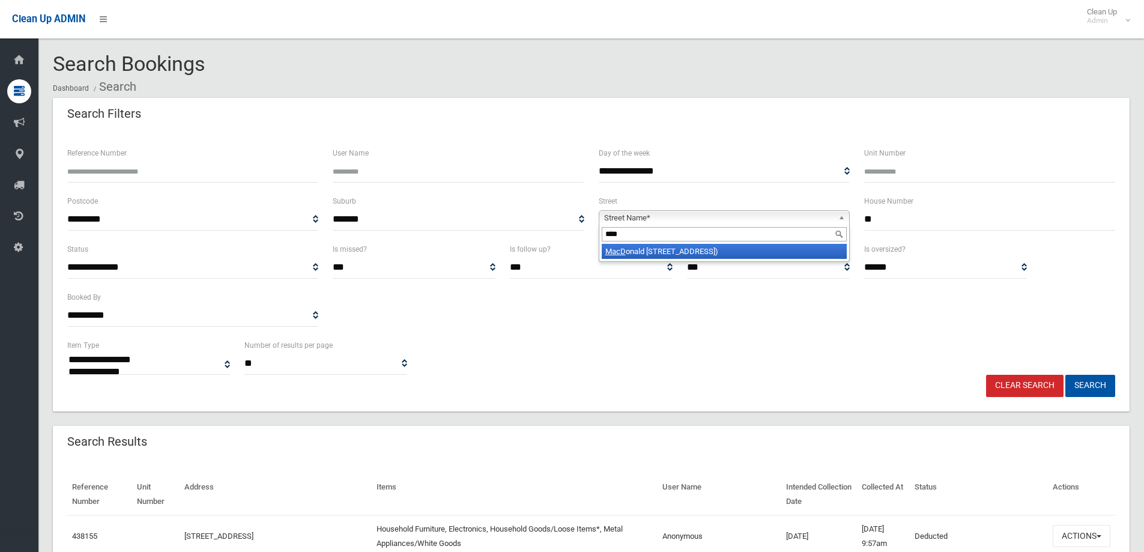
type input "****"
click at [707, 246] on li "[GEOGRAPHIC_DATA] ([GEOGRAPHIC_DATA])" at bounding box center [724, 251] width 245 height 15
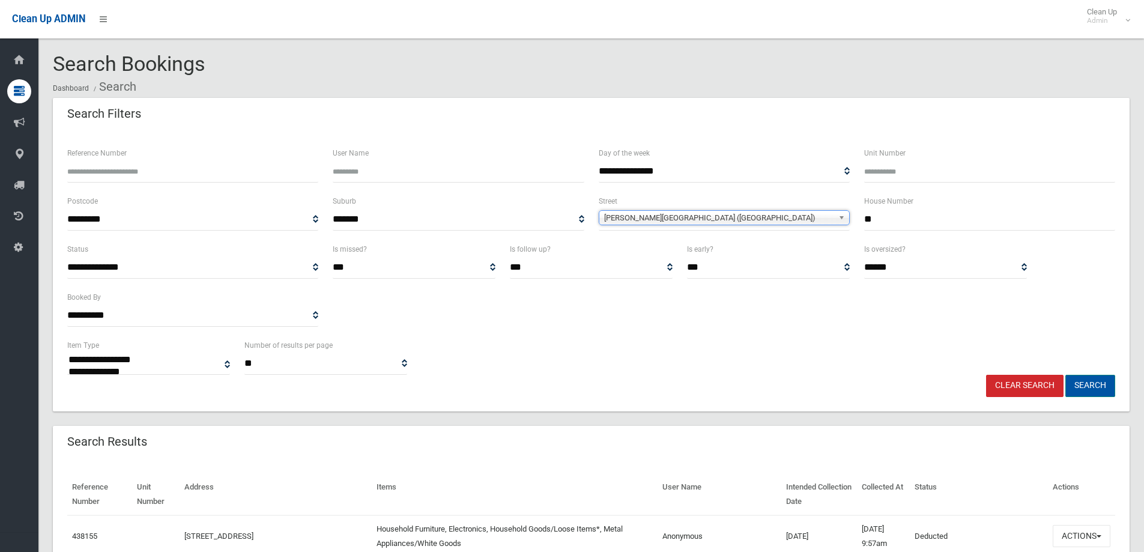
click at [1098, 386] on button "Search" at bounding box center [1090, 386] width 50 height 22
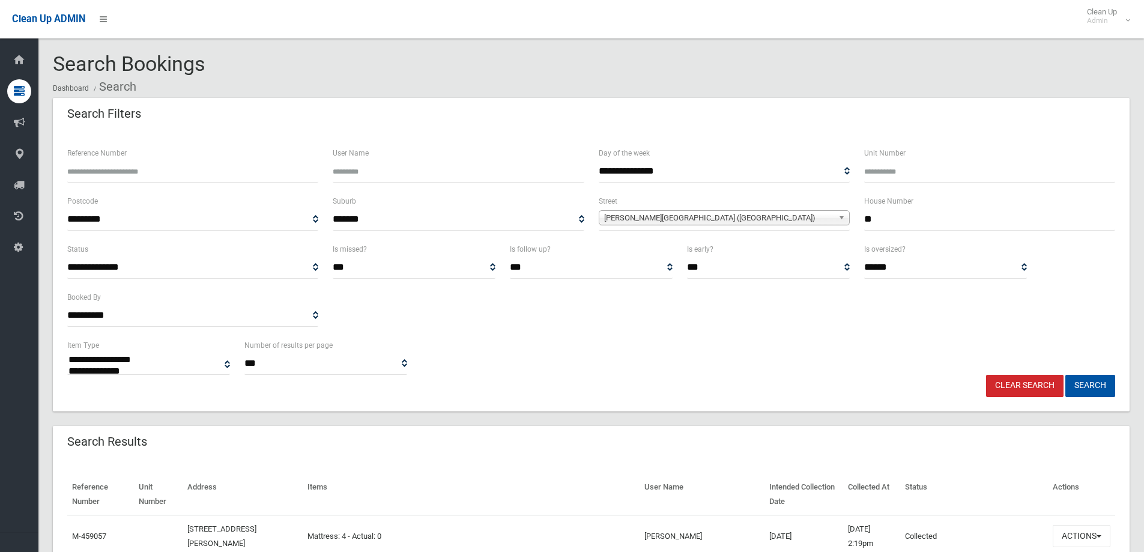
select select
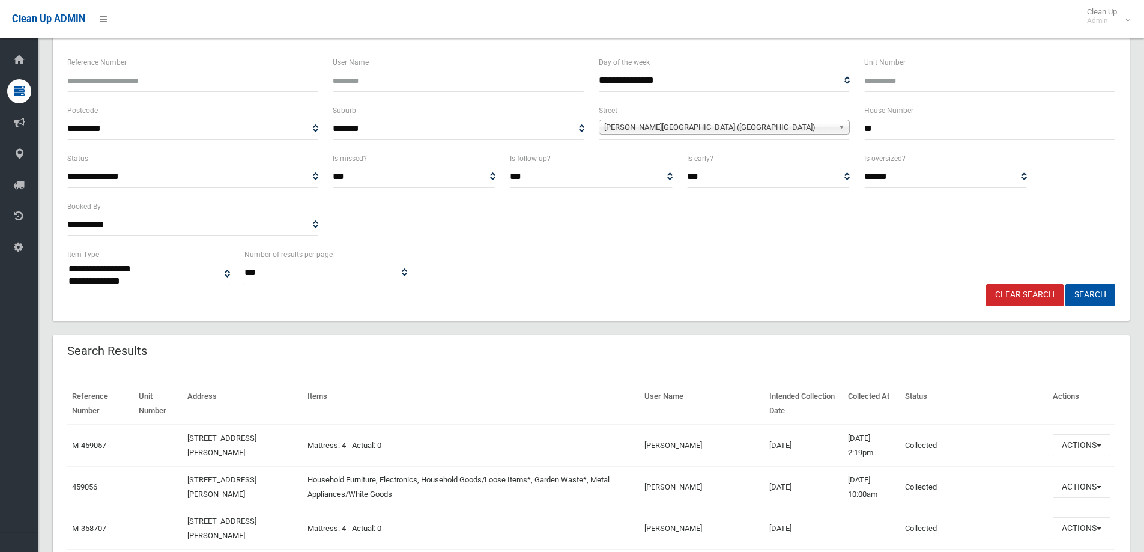
scroll to position [180, 0]
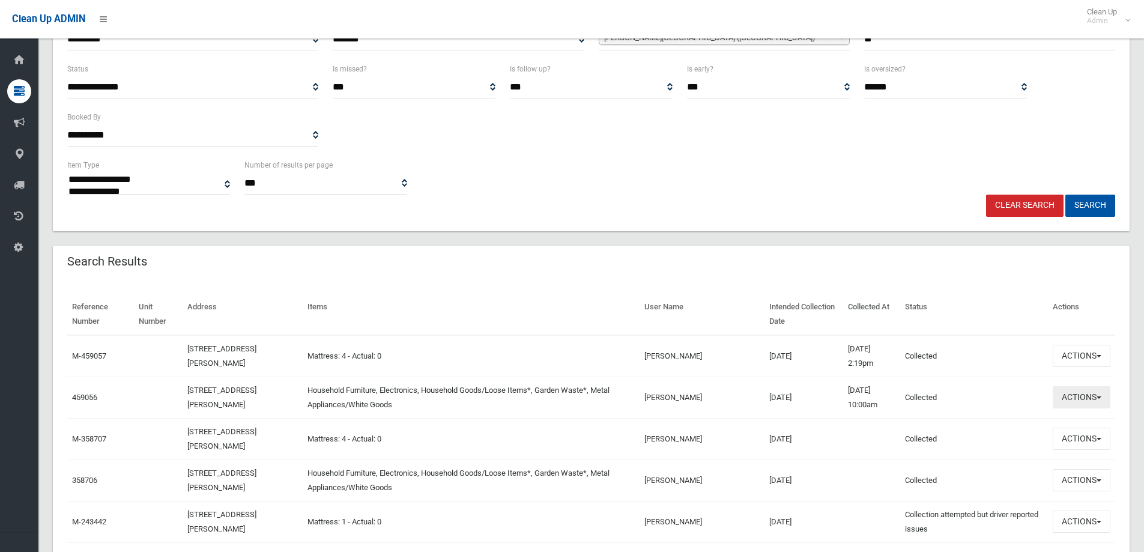
drag, startPoint x: 1095, startPoint y: 404, endPoint x: 1076, endPoint y: 387, distance: 26.4
click at [1095, 403] on button "Actions" at bounding box center [1082, 397] width 58 height 22
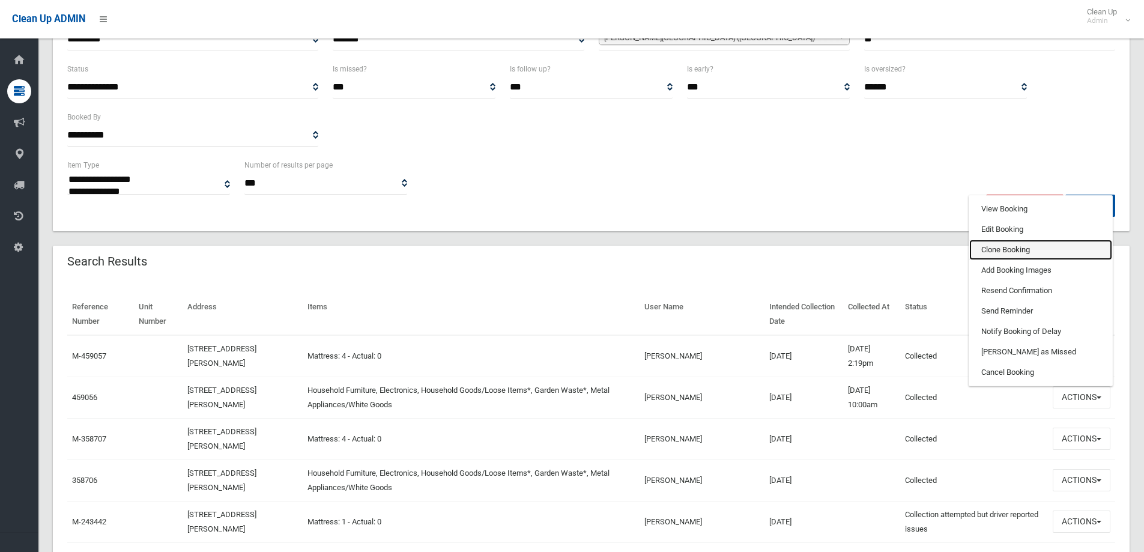
click at [1010, 246] on link "Clone Booking" at bounding box center [1040, 250] width 143 height 20
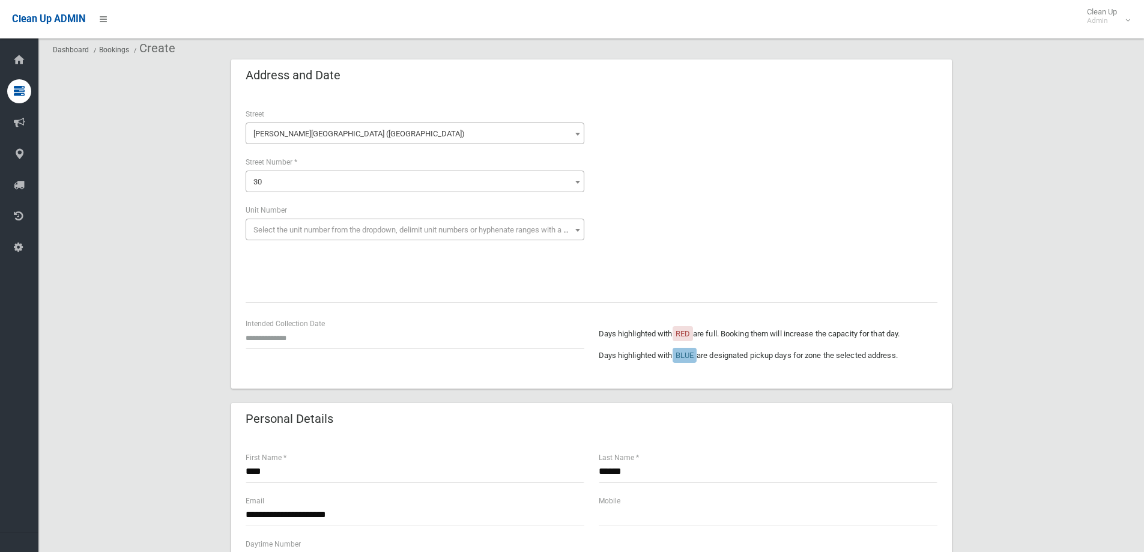
scroll to position [60, 0]
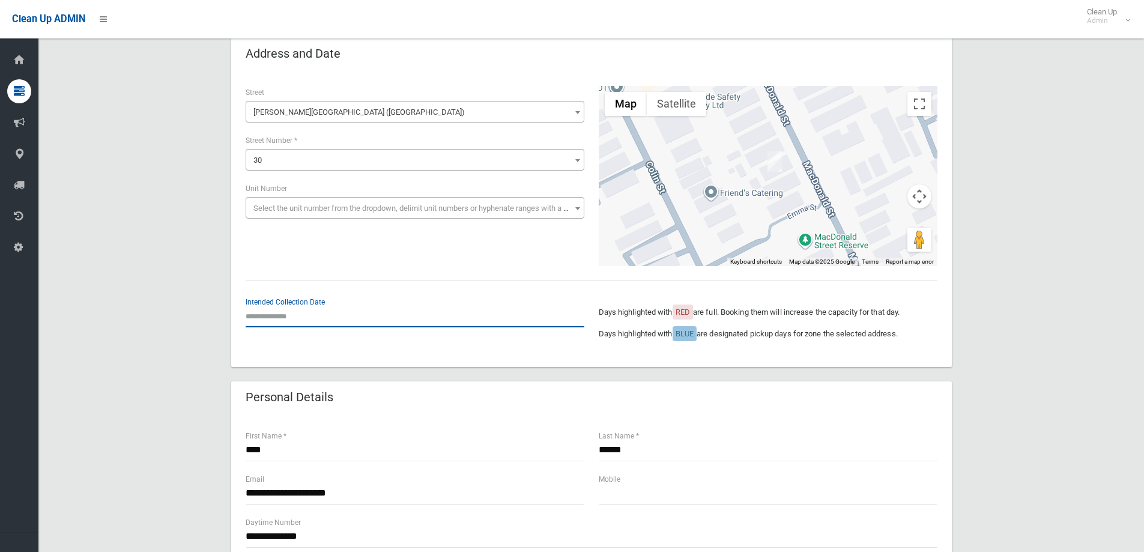
click at [258, 319] on input "text" at bounding box center [415, 316] width 339 height 22
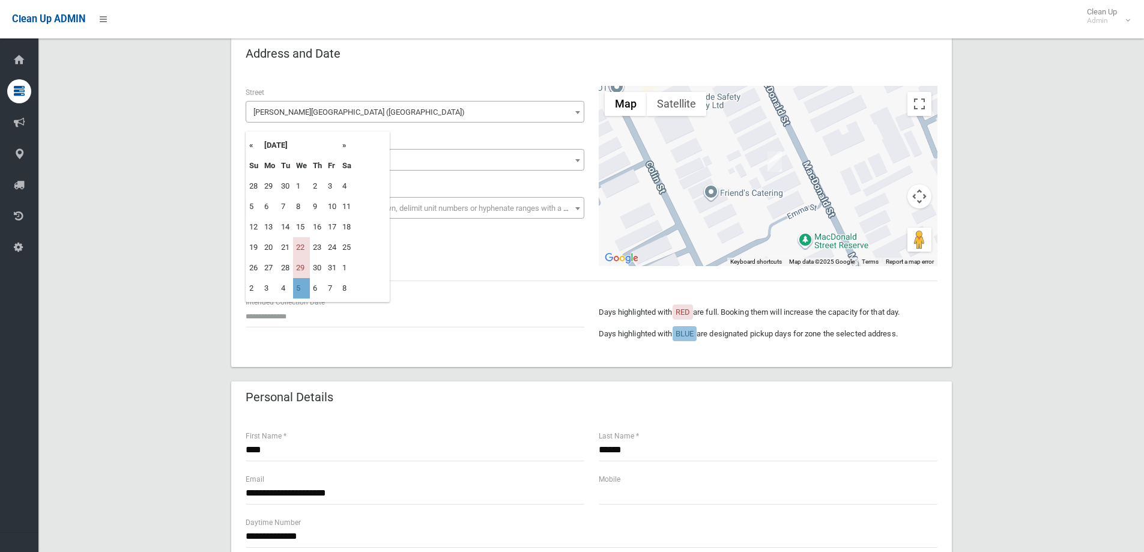
click at [303, 290] on td "5" at bounding box center [301, 288] width 17 height 20
type input "**********"
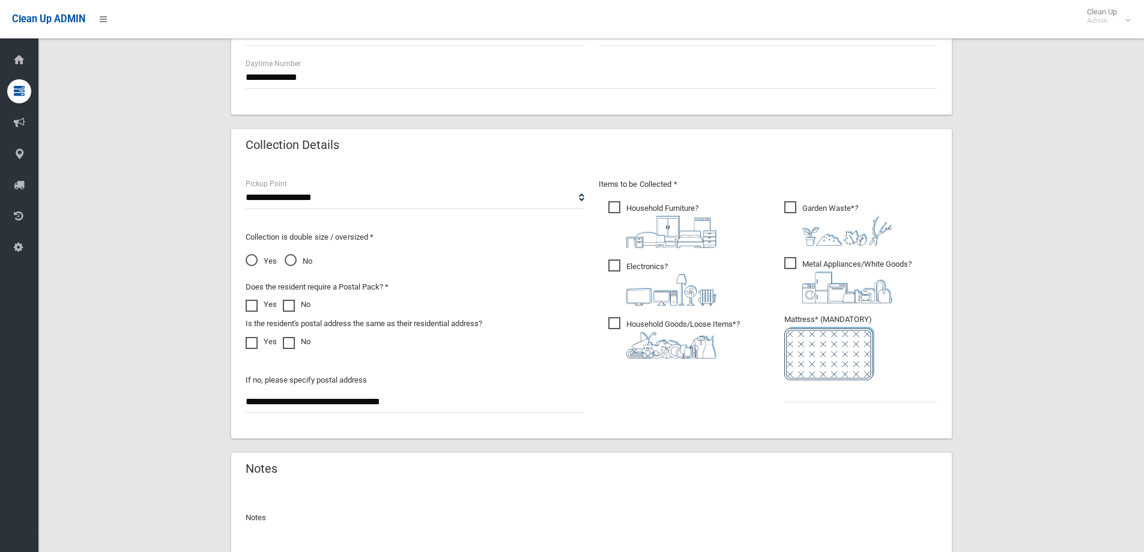
scroll to position [540, 0]
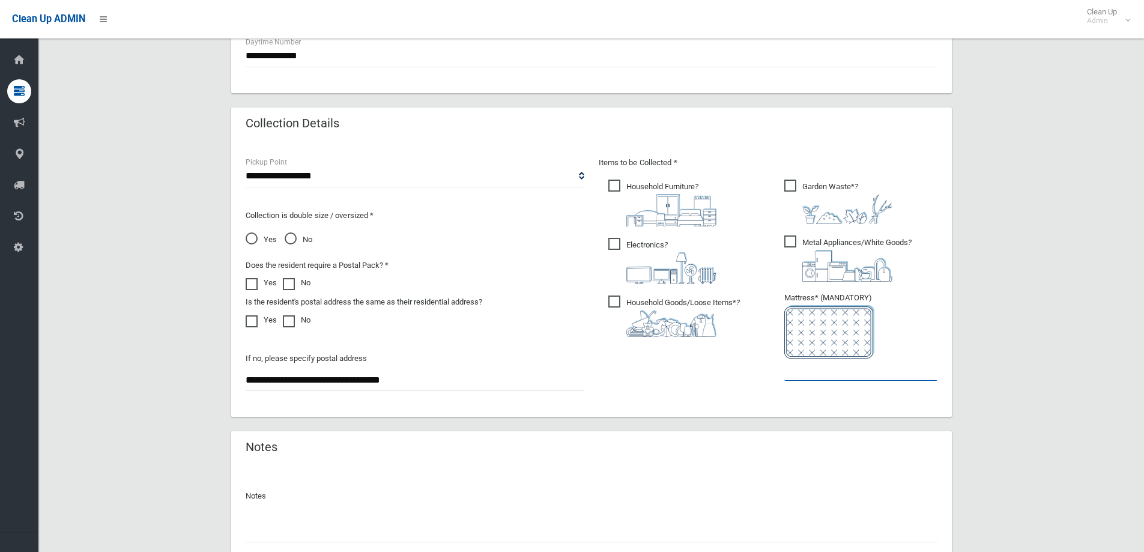
click at [796, 368] on input "text" at bounding box center [860, 370] width 153 height 22
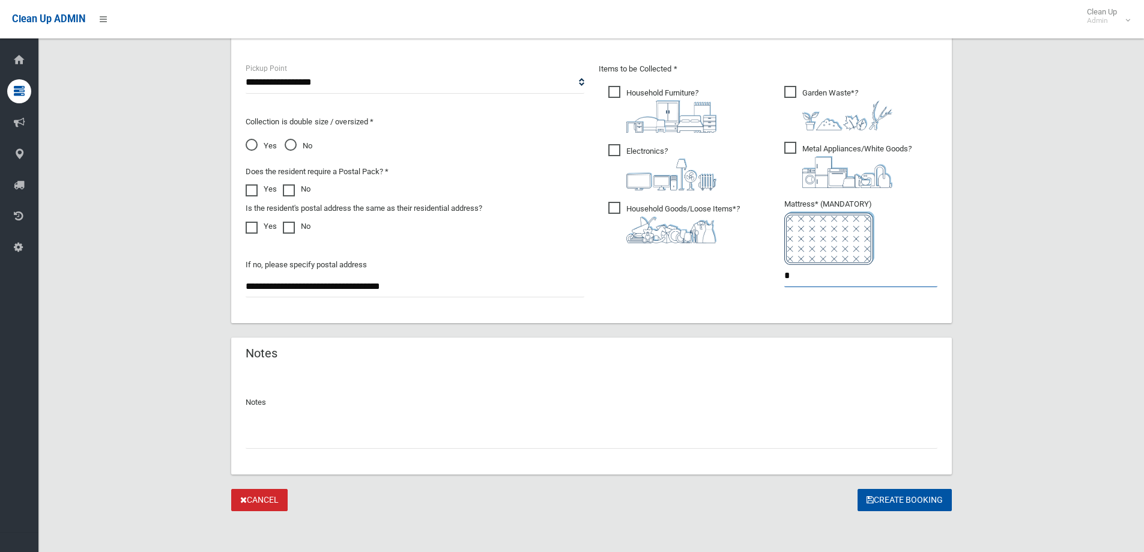
scroll to position [637, 0]
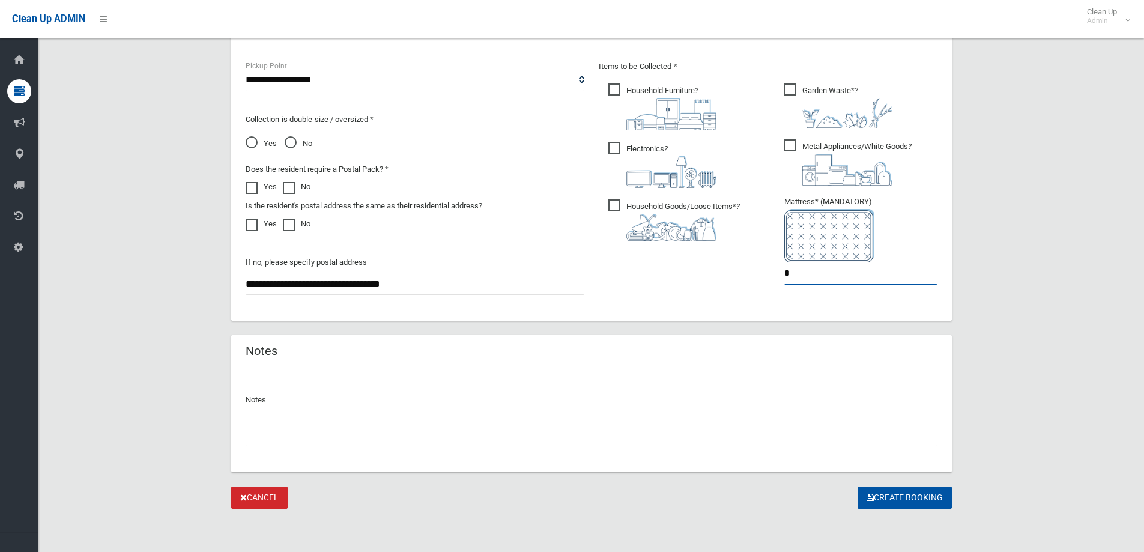
type input "*"
click at [267, 428] on div at bounding box center [592, 430] width 692 height 32
click at [267, 431] on input "text" at bounding box center [592, 435] width 692 height 22
type input "**********"
click at [903, 500] on button "Create Booking" at bounding box center [905, 497] width 94 height 22
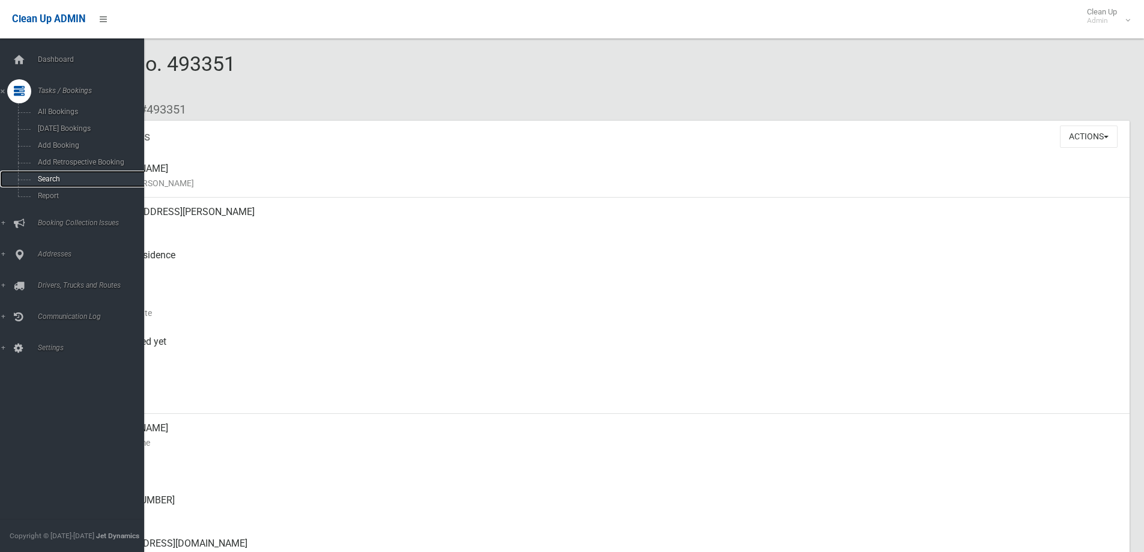
click at [64, 178] on span "Search" at bounding box center [88, 179] width 109 height 8
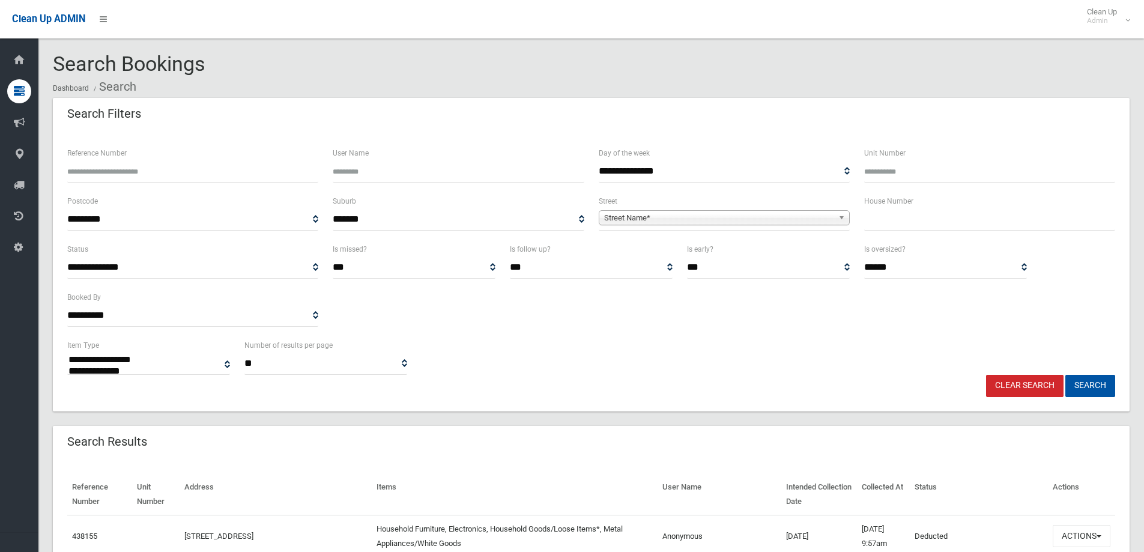
select select
click at [896, 219] on input "text" at bounding box center [989, 219] width 251 height 22
type input "**"
click at [832, 219] on span "Street Name*" at bounding box center [718, 218] width 229 height 14
type input "****"
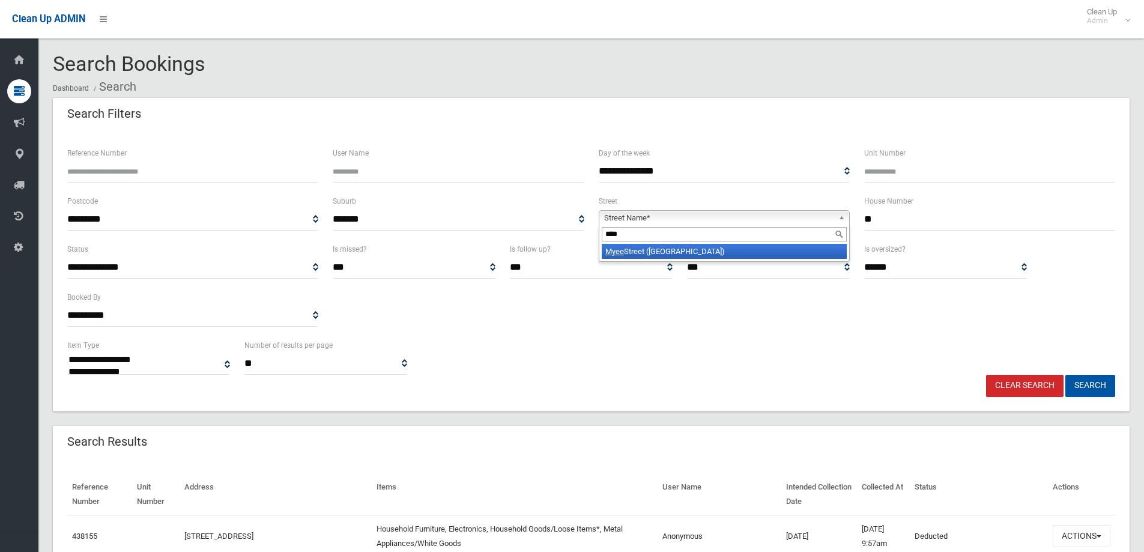
click at [730, 249] on li "Myee Street (LAKEMBA 2195)" at bounding box center [724, 251] width 245 height 15
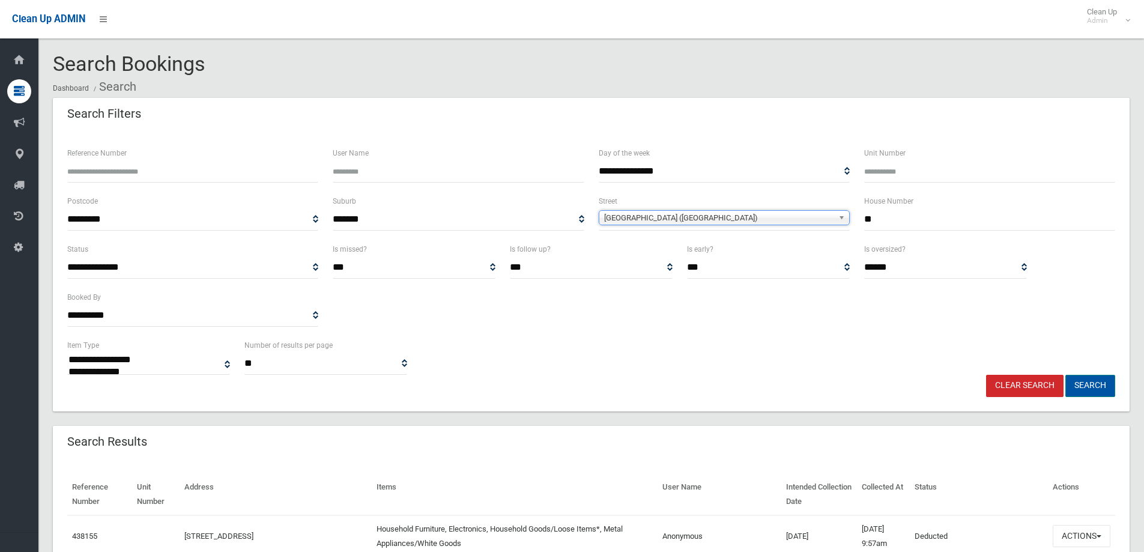
click at [1101, 388] on button "Search" at bounding box center [1090, 386] width 50 height 22
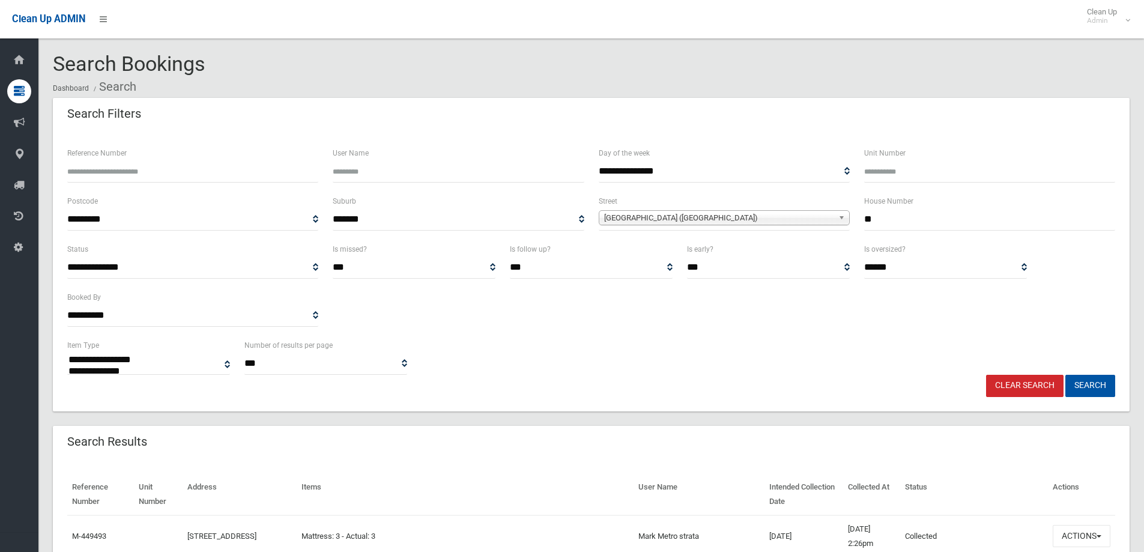
select select
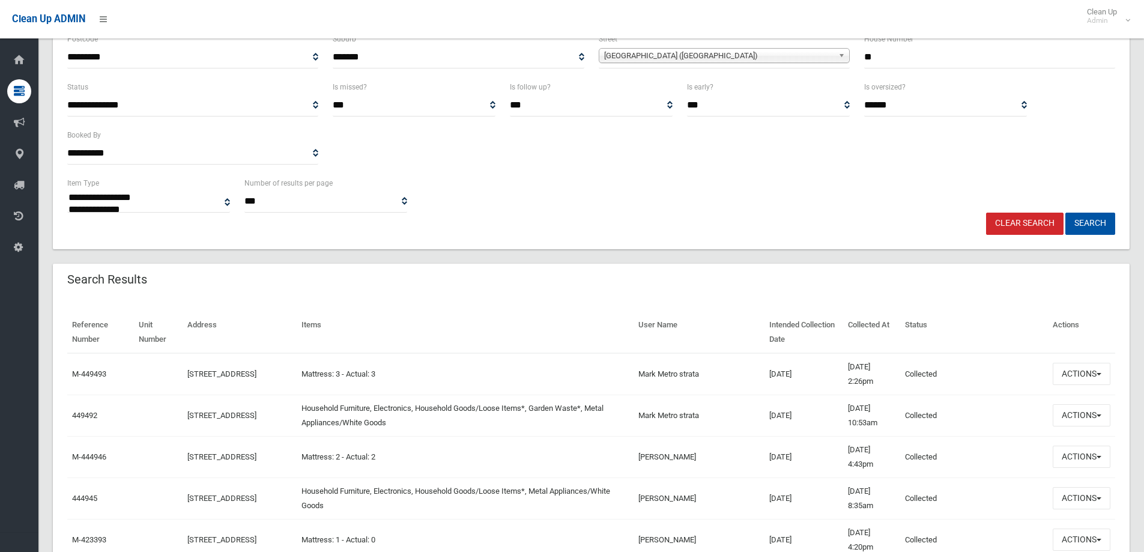
scroll to position [180, 0]
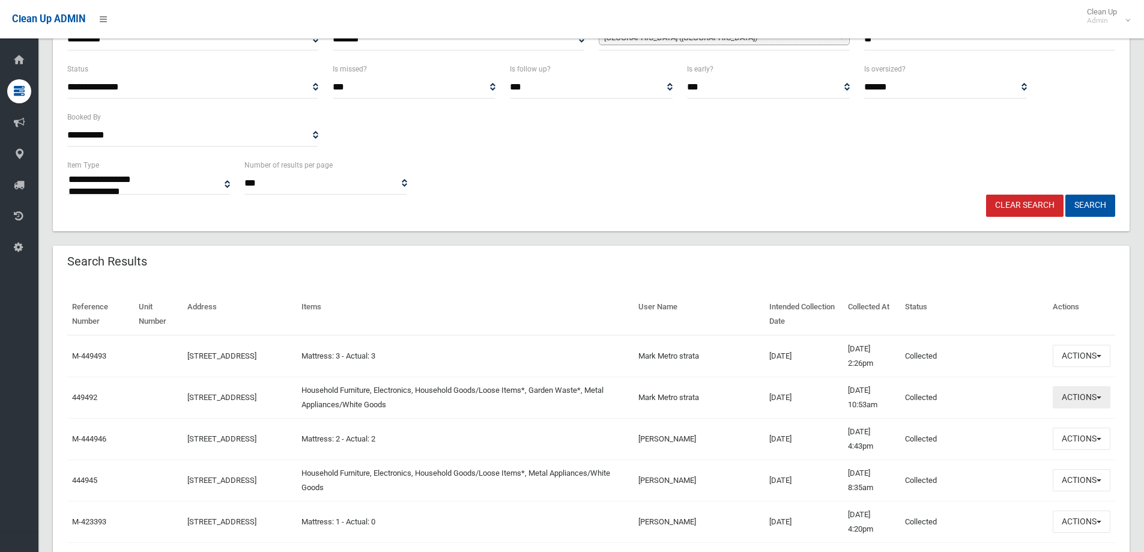
click at [1097, 403] on button "Actions" at bounding box center [1082, 397] width 58 height 22
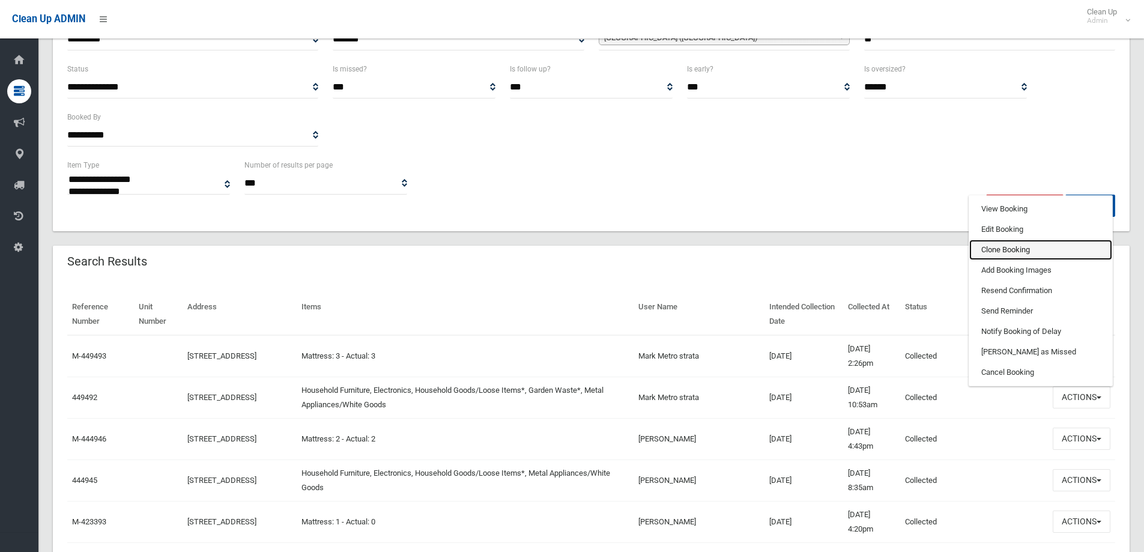
click at [1012, 245] on link "Clone Booking" at bounding box center [1040, 250] width 143 height 20
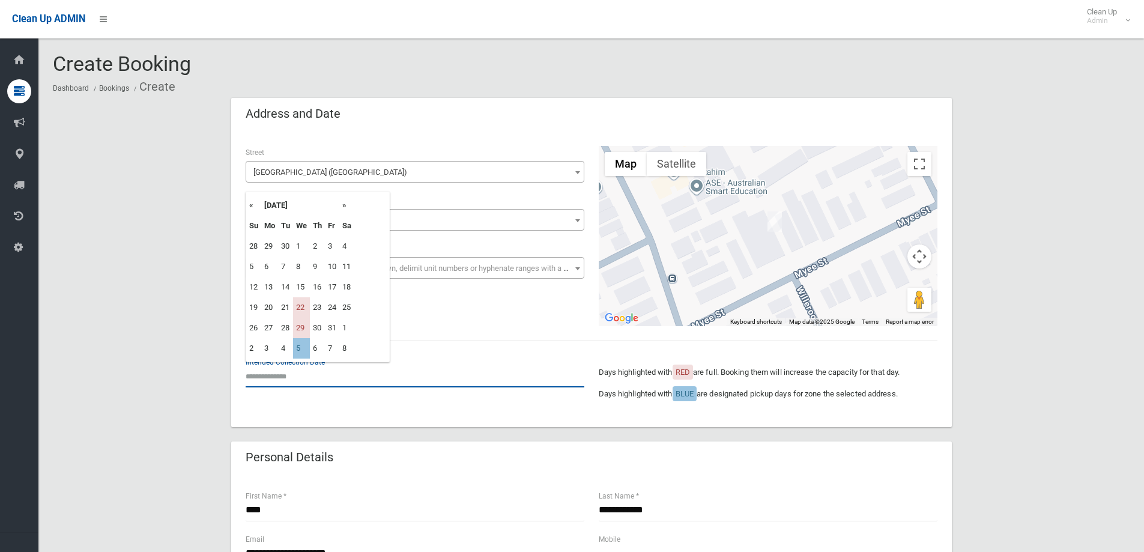
click at [294, 378] on input "text" at bounding box center [415, 376] width 339 height 22
click at [344, 205] on th "»" at bounding box center [346, 205] width 15 height 20
click at [298, 267] on td "7" at bounding box center [301, 266] width 17 height 20
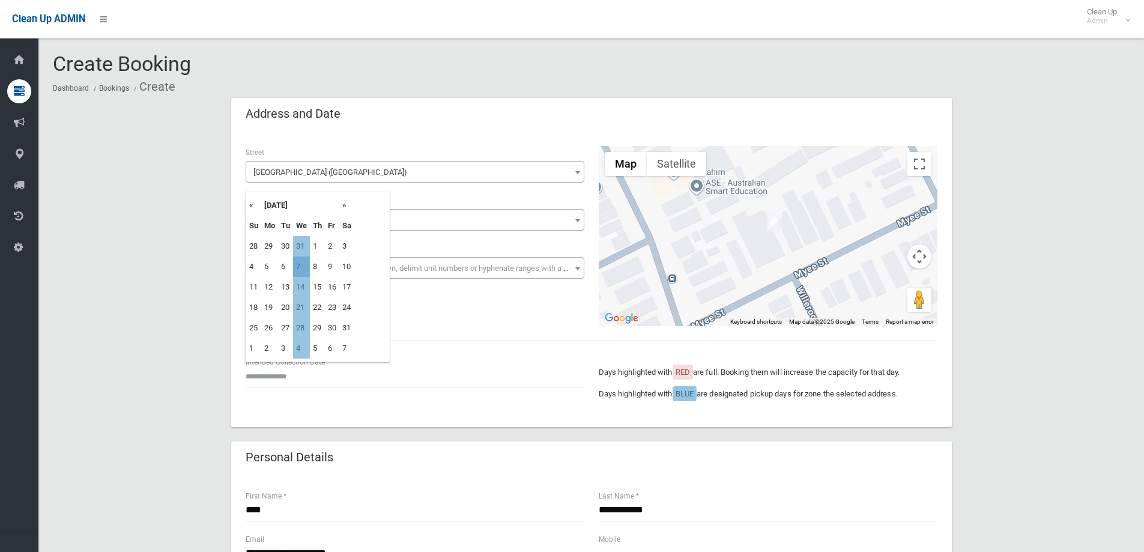
type input "**********"
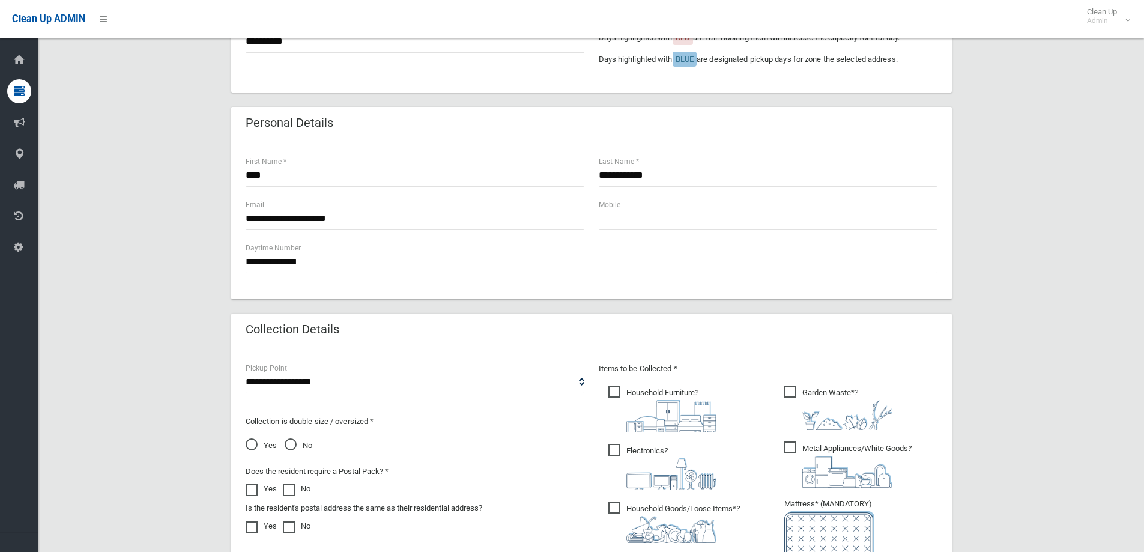
scroll to position [480, 0]
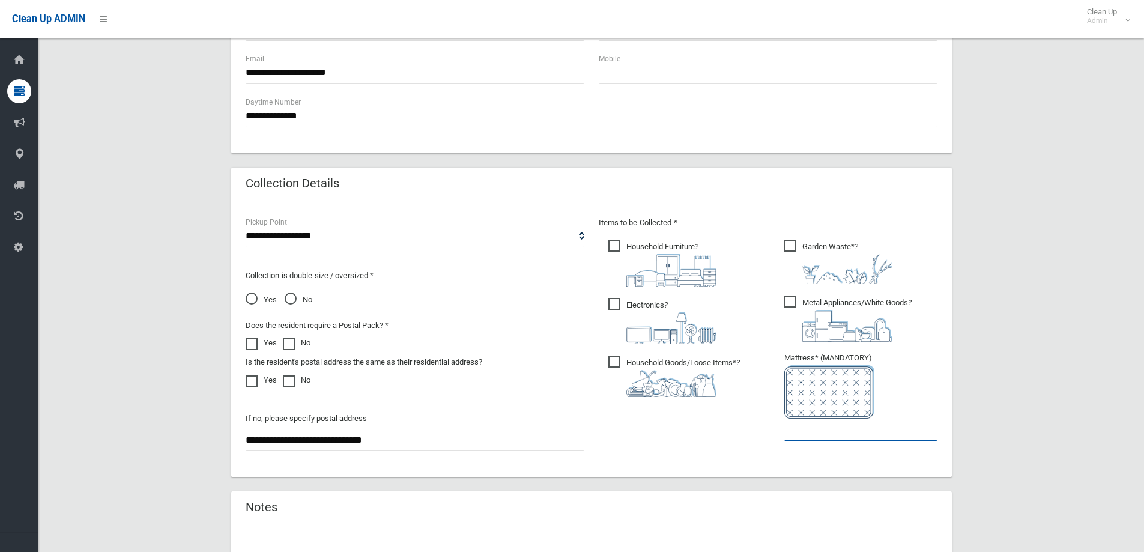
click at [805, 427] on input "text" at bounding box center [860, 430] width 153 height 22
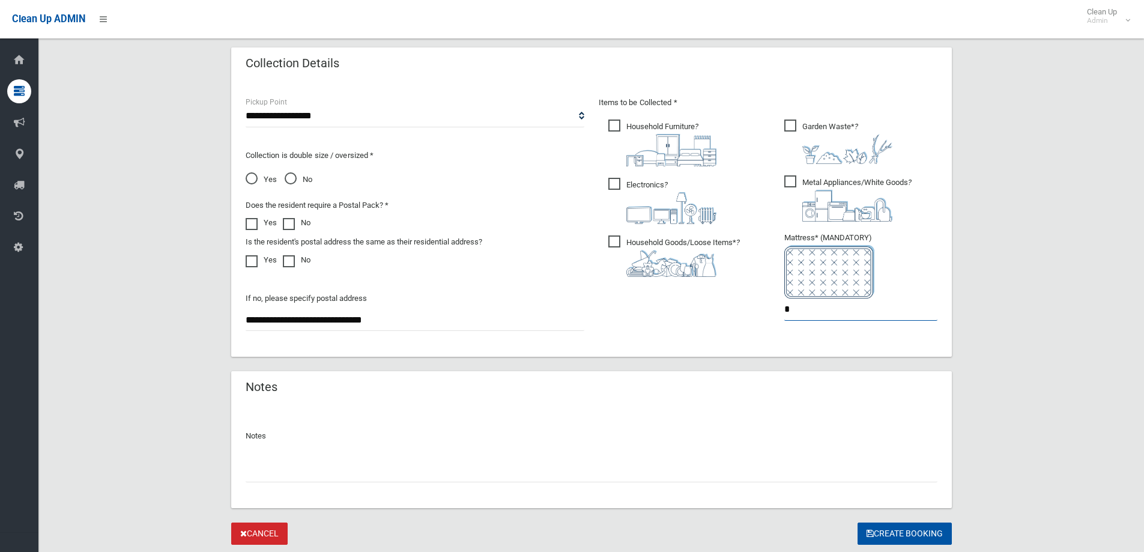
type input "*"
click at [318, 473] on input "text" at bounding box center [592, 471] width 692 height 22
type input "**********"
click at [897, 536] on button "Create Booking" at bounding box center [905, 533] width 94 height 22
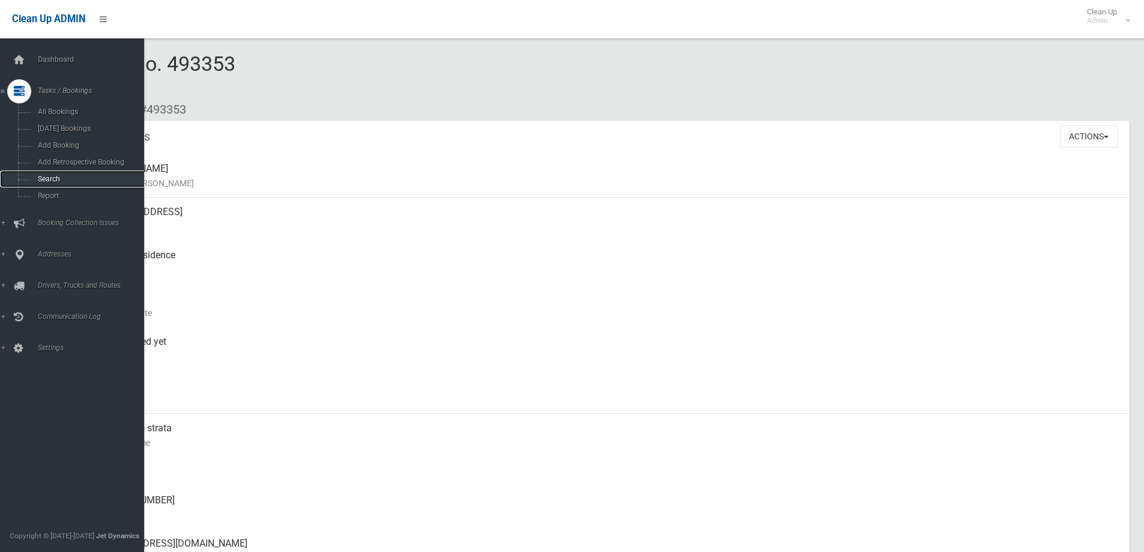
click at [67, 178] on span "Search" at bounding box center [88, 179] width 109 height 8
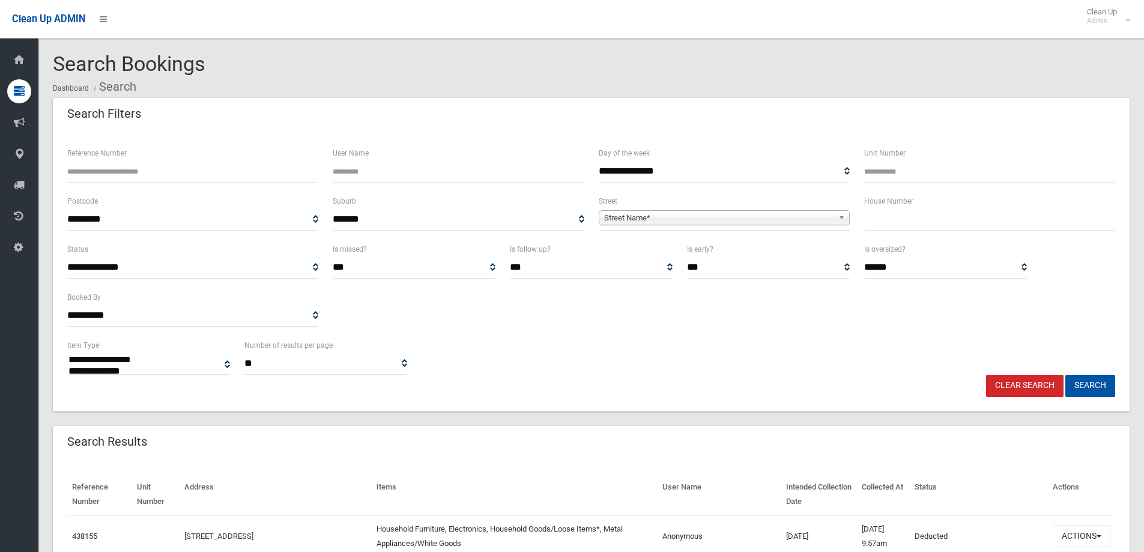
select select
click at [921, 220] on input "text" at bounding box center [989, 219] width 251 height 22
click at [168, 172] on input "Reference Number" at bounding box center [192, 171] width 251 height 22
type input "******"
click at [1065, 375] on button "Search" at bounding box center [1090, 386] width 50 height 22
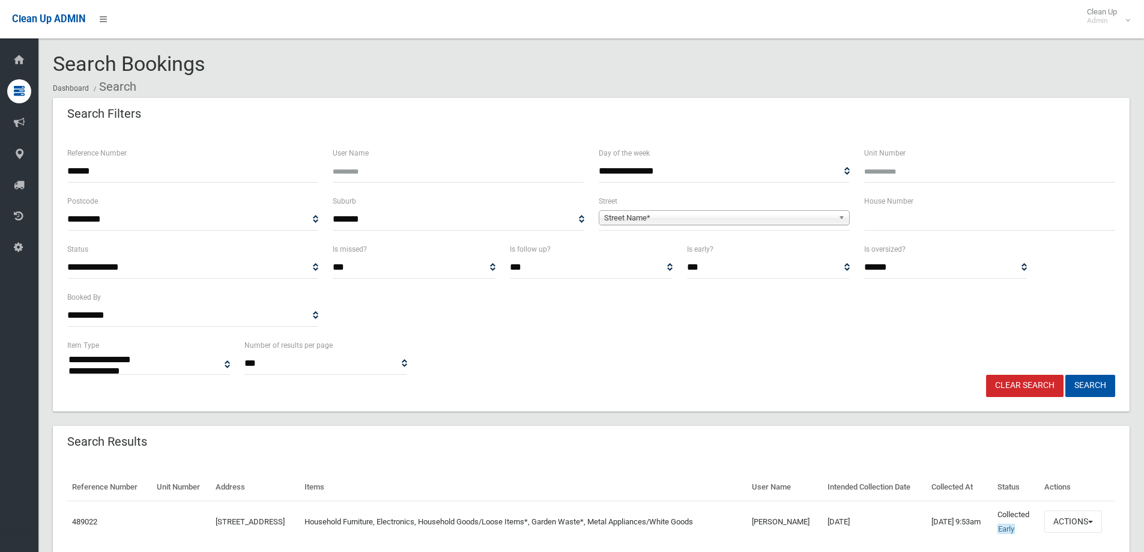
select select
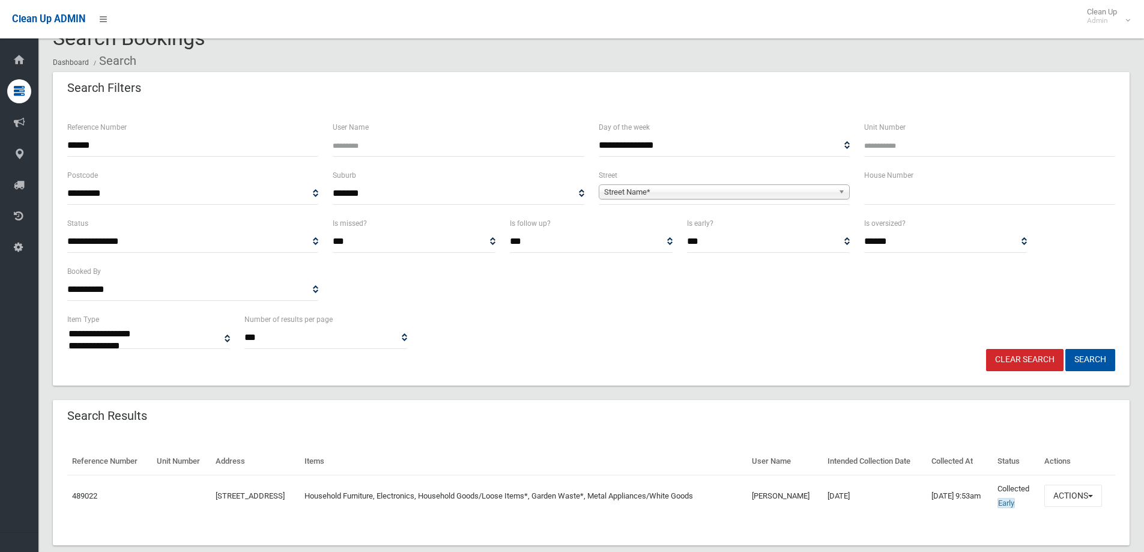
scroll to position [48, 0]
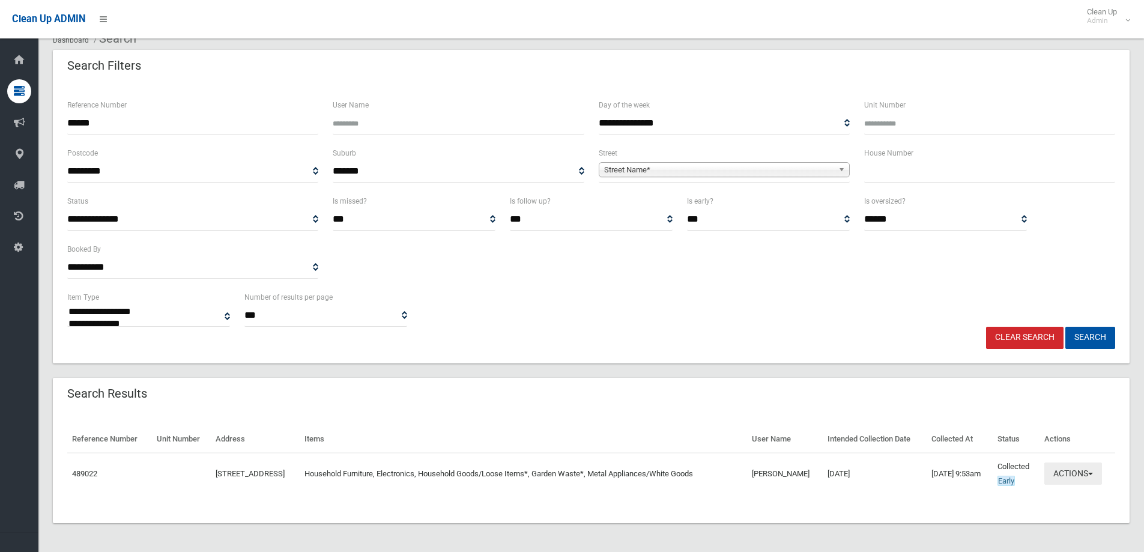
click at [1086, 473] on button "Actions" at bounding box center [1073, 473] width 58 height 22
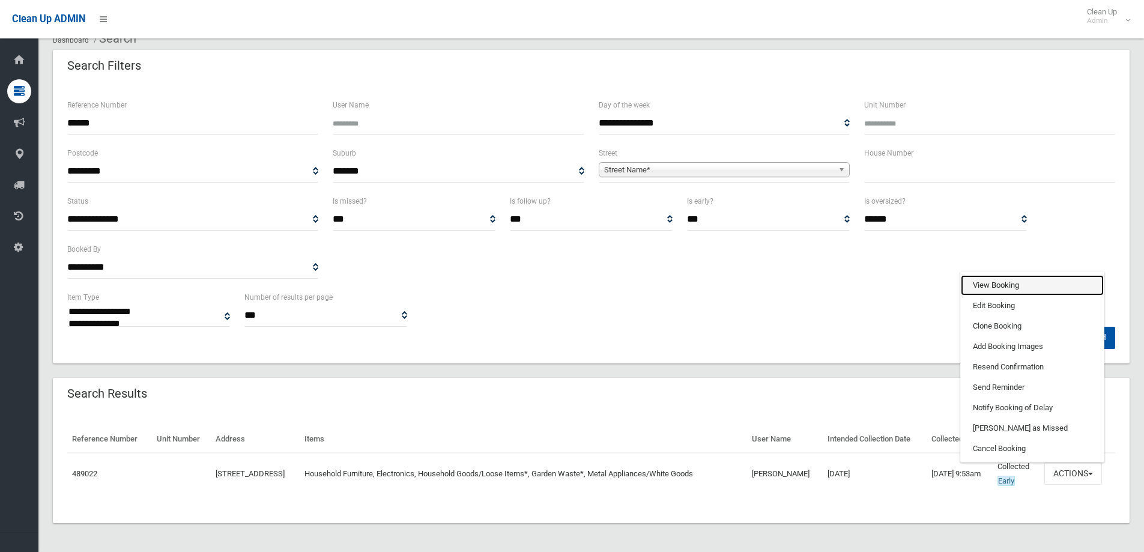
click at [1013, 284] on link "View Booking" at bounding box center [1032, 285] width 143 height 20
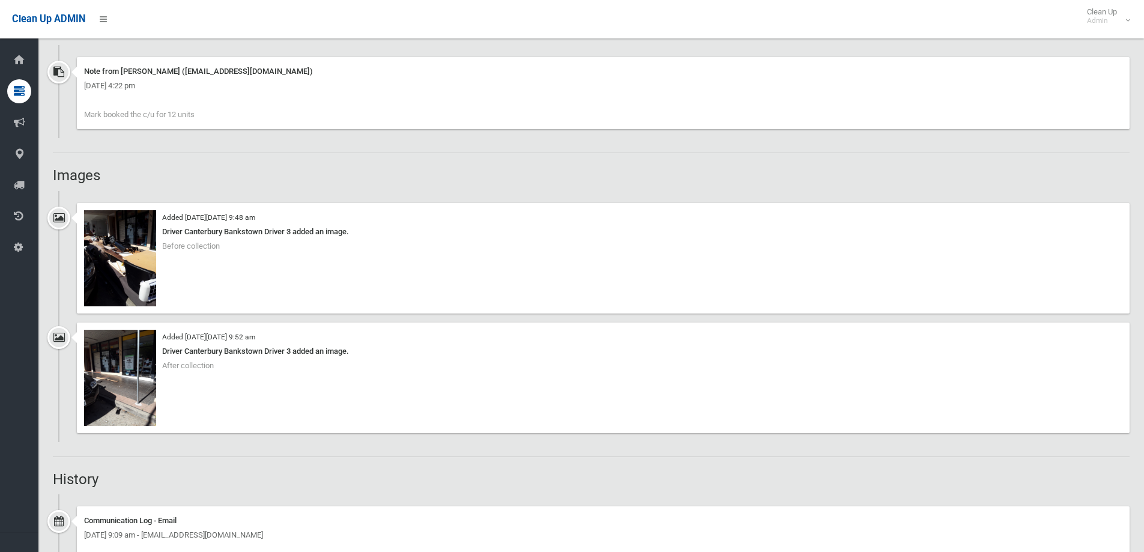
scroll to position [901, 0]
click at [121, 362] on img at bounding box center [120, 376] width 72 height 96
click at [106, 232] on img at bounding box center [120, 257] width 72 height 96
click at [128, 388] on img at bounding box center [120, 376] width 72 height 96
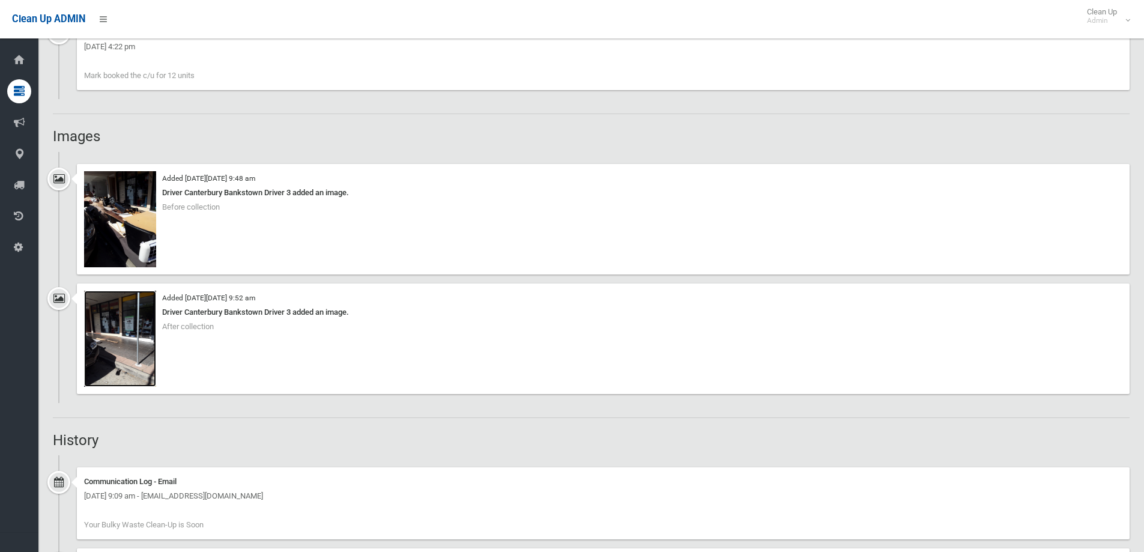
scroll to position [758, 0]
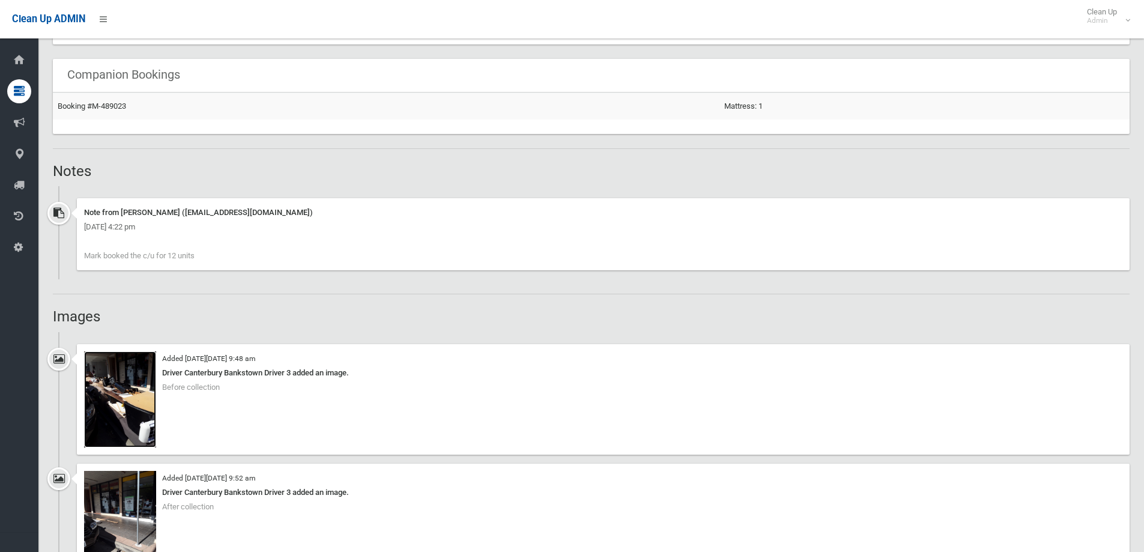
click at [143, 402] on img at bounding box center [120, 399] width 72 height 96
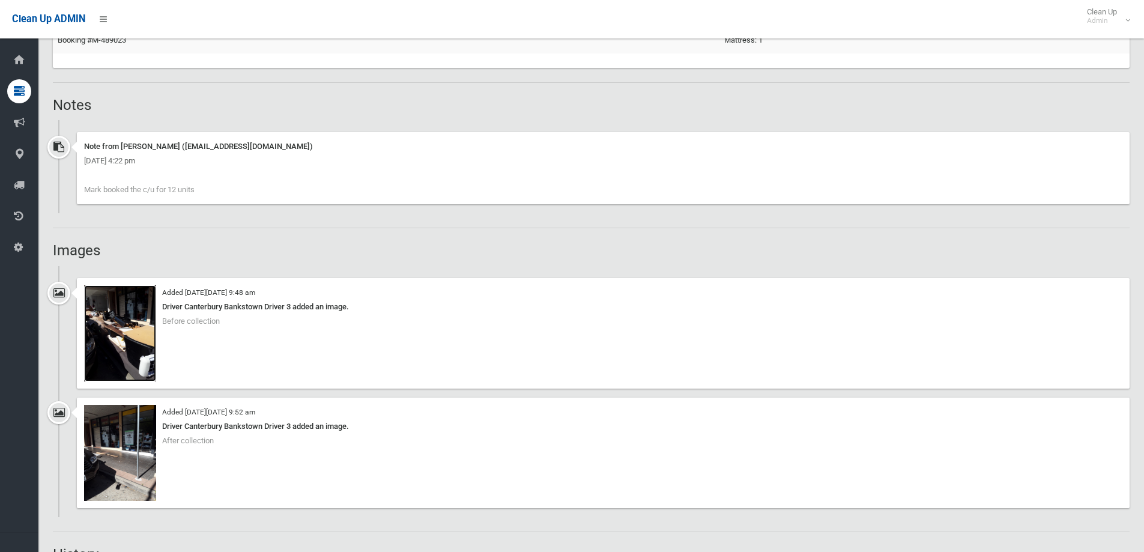
scroll to position [939, 0]
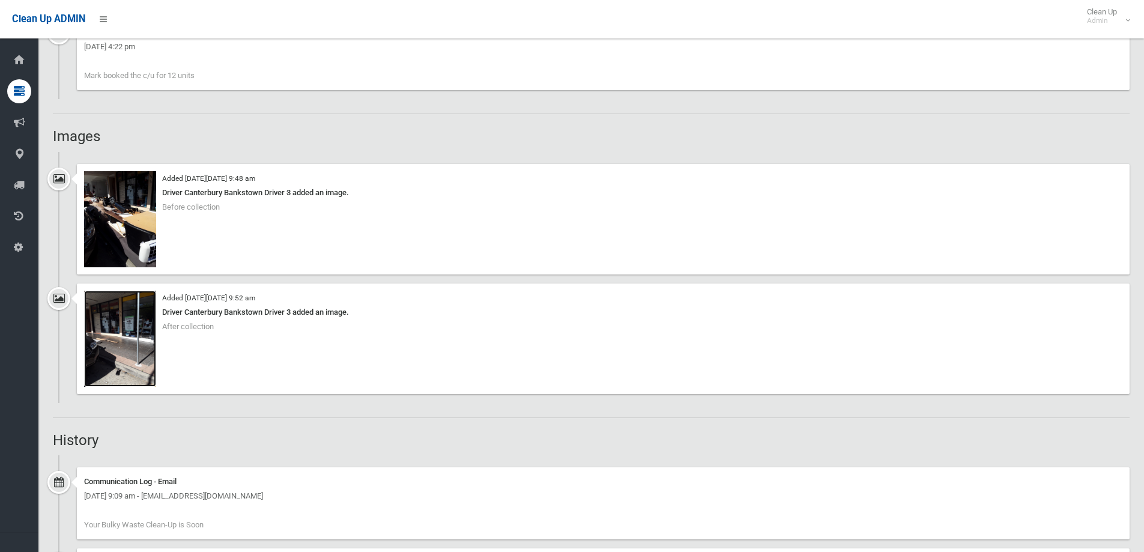
click at [115, 347] on img at bounding box center [120, 339] width 72 height 96
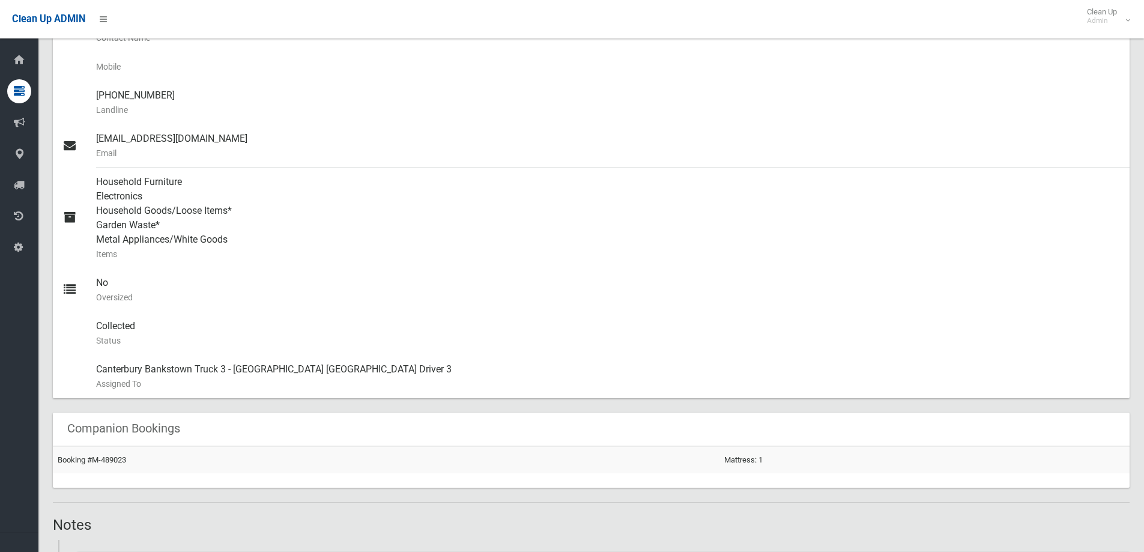
scroll to position [518, 0]
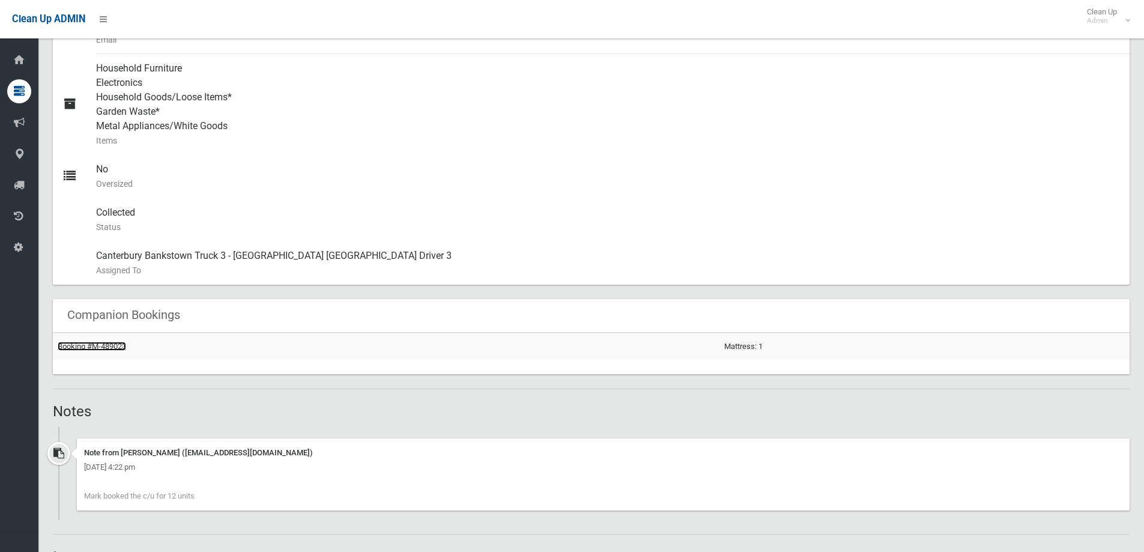
click at [112, 348] on link "Booking #M-489023" at bounding box center [92, 346] width 68 height 9
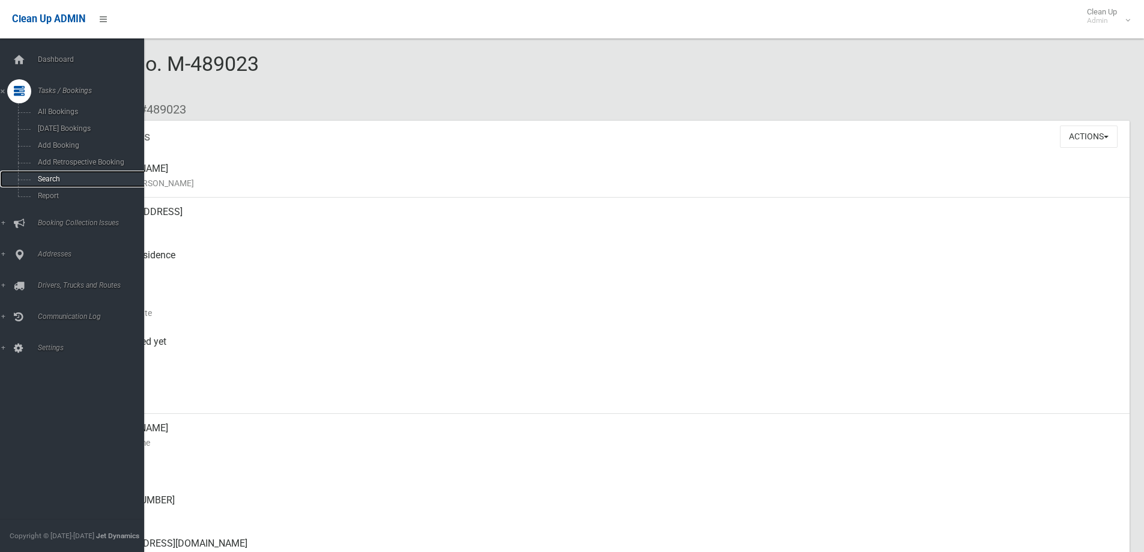
click at [51, 174] on link "Search" at bounding box center [76, 179] width 153 height 17
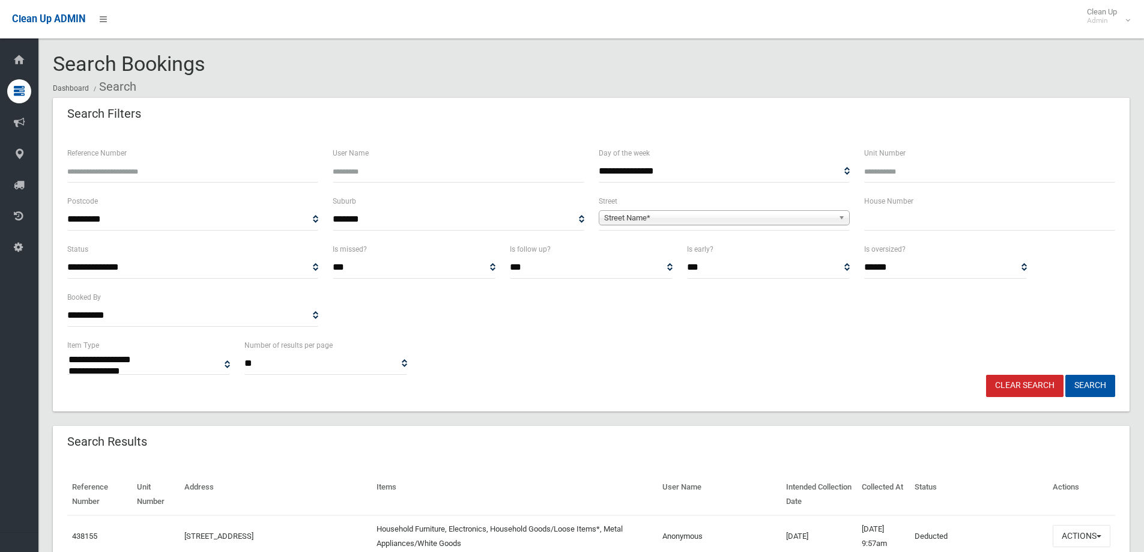
select select
click at [184, 173] on input "Reference Number" at bounding box center [192, 171] width 251 height 22
type input "******"
click at [1065, 375] on button "Search" at bounding box center [1090, 386] width 50 height 22
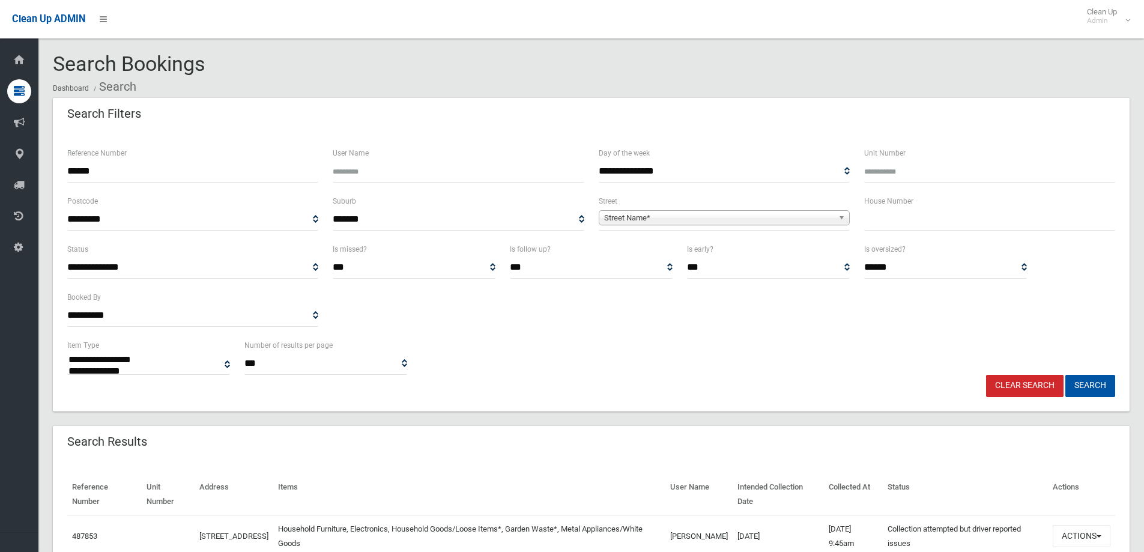
select select
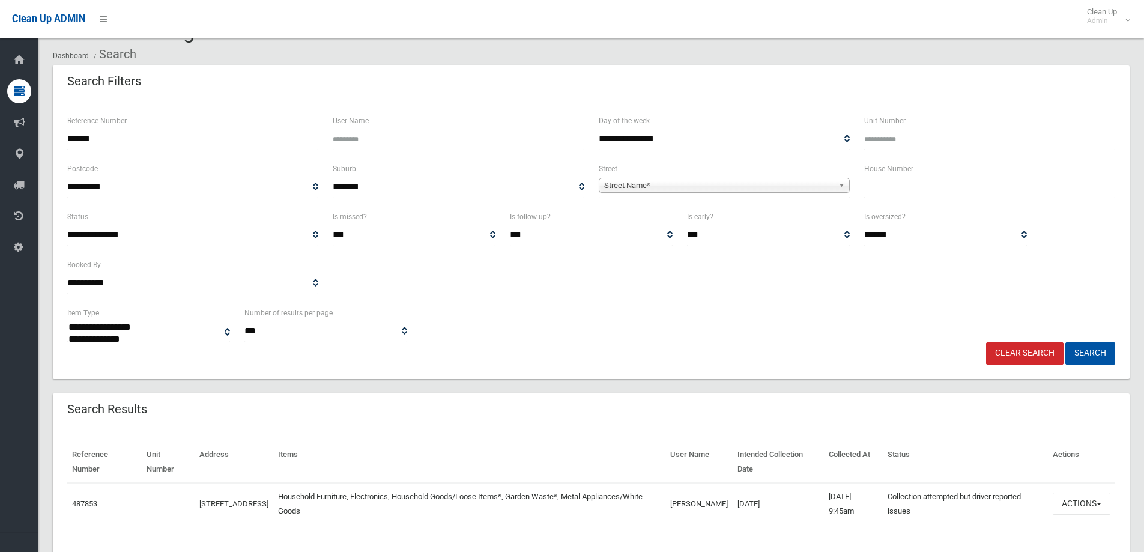
scroll to position [62, 0]
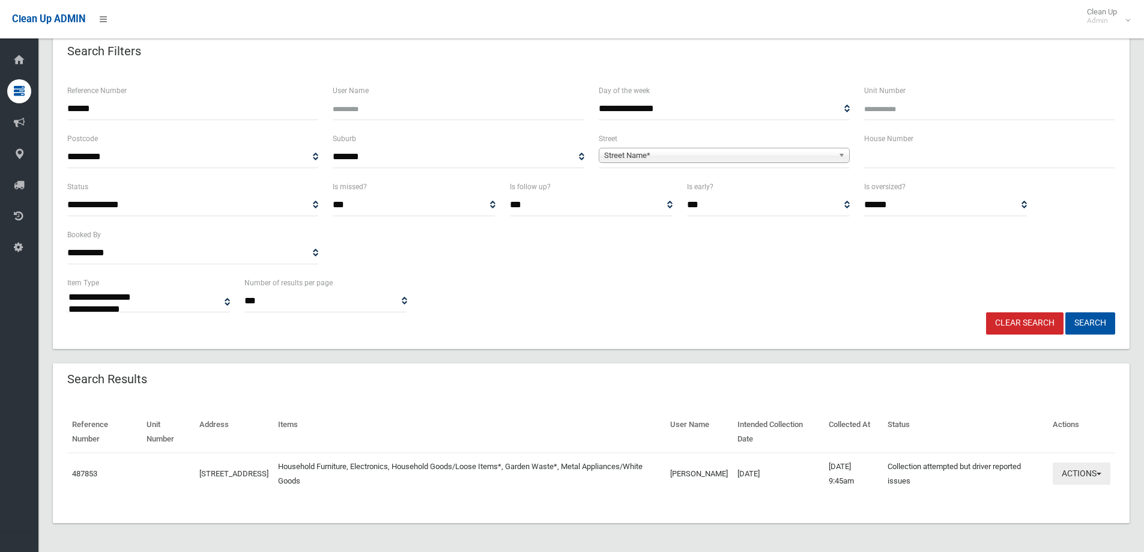
click at [1081, 470] on button "Actions" at bounding box center [1082, 473] width 58 height 22
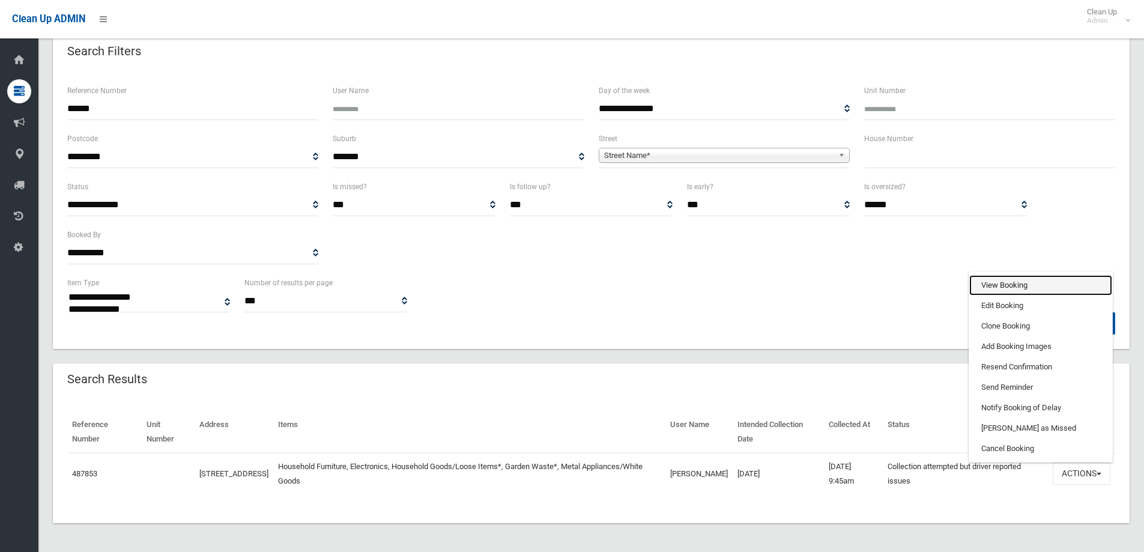
click at [1008, 276] on link "View Booking" at bounding box center [1040, 285] width 143 height 20
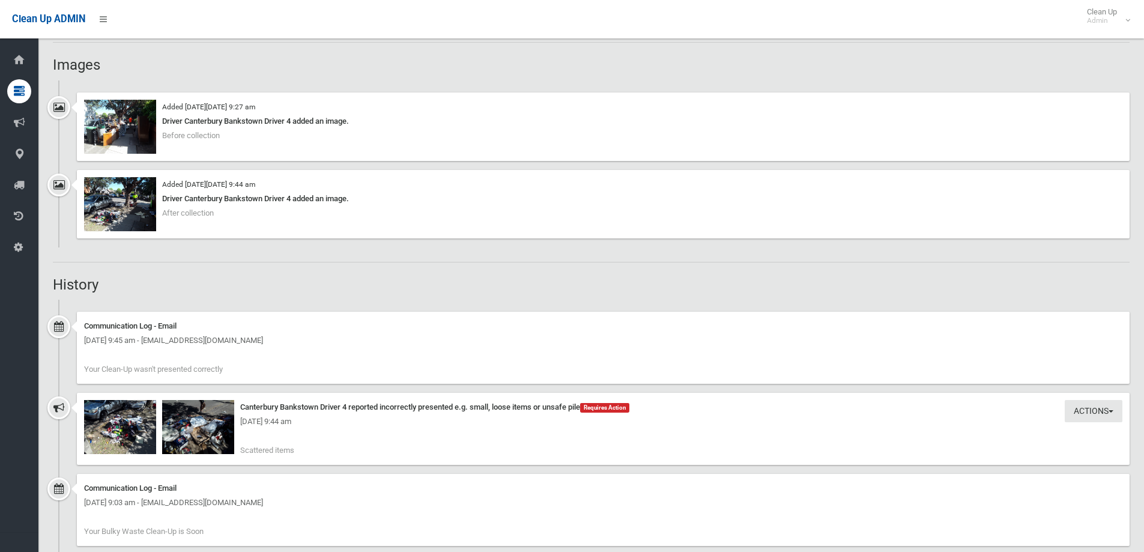
scroll to position [1141, 0]
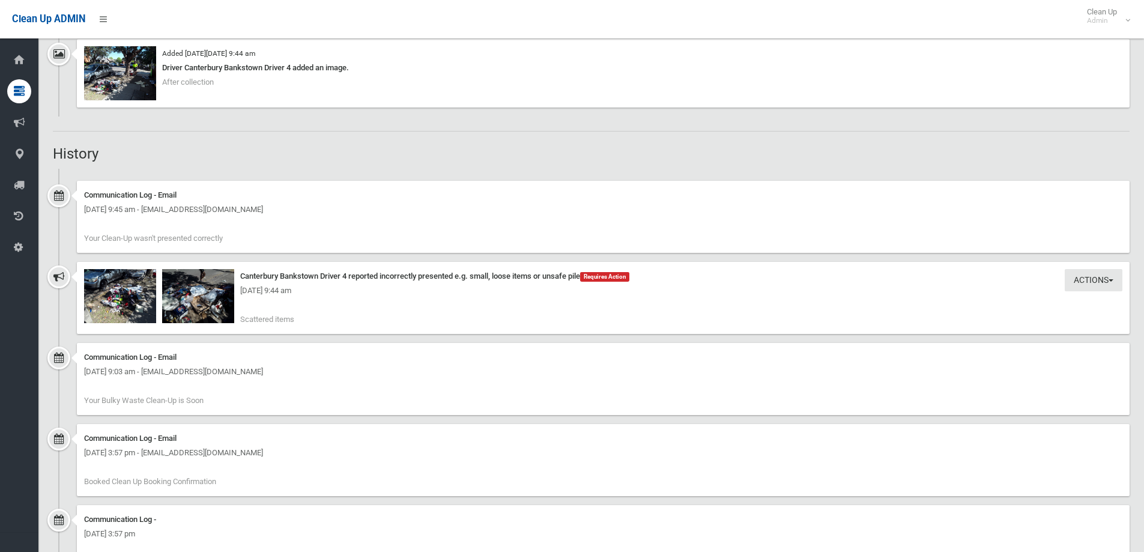
click at [120, 286] on div "[DATE] 9:44 am" at bounding box center [603, 290] width 1038 height 14
click at [124, 298] on img at bounding box center [120, 296] width 72 height 54
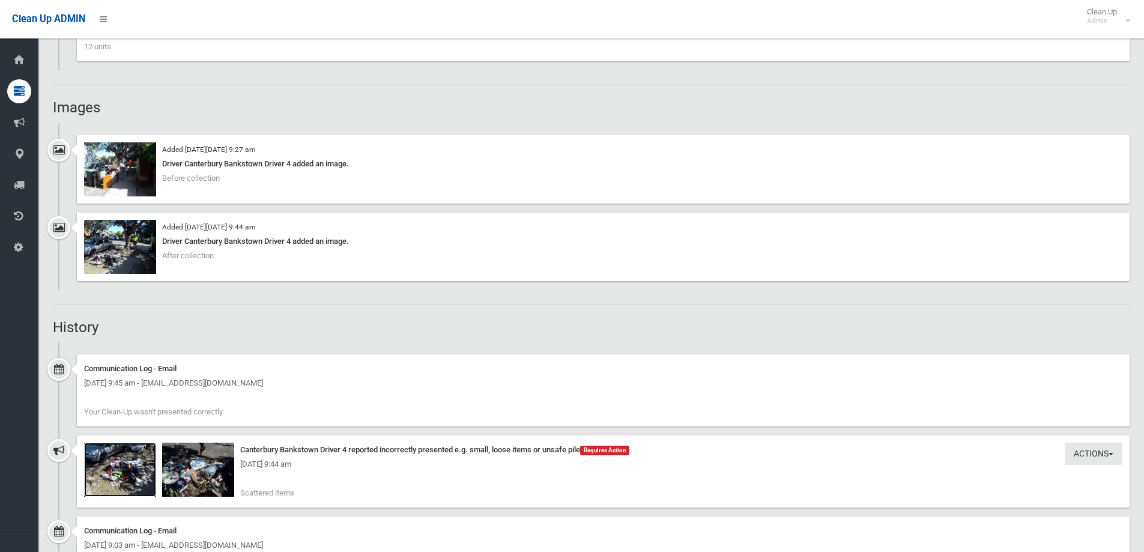
scroll to position [961, 0]
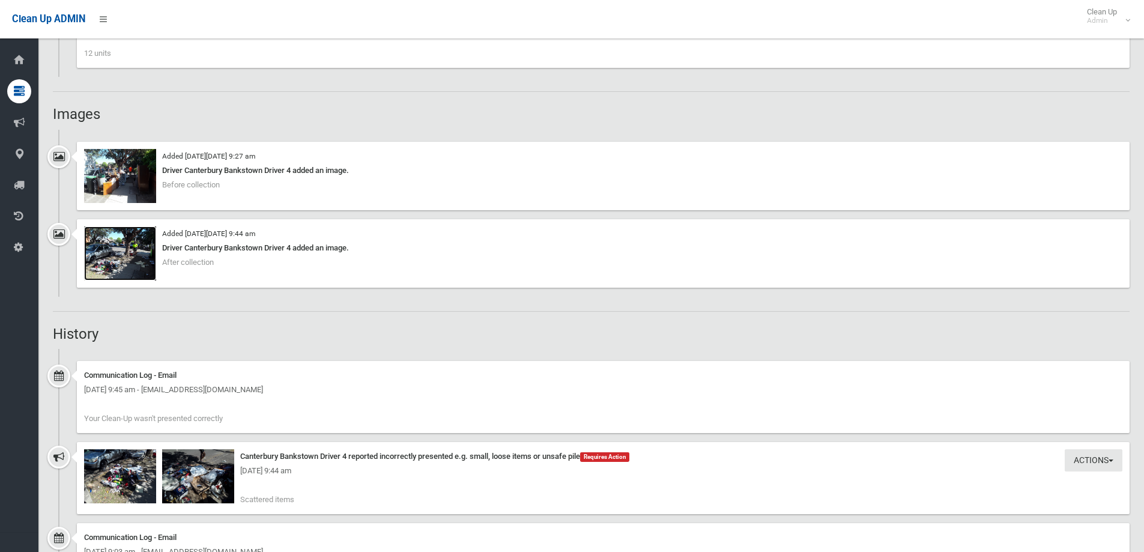
click at [97, 243] on img at bounding box center [120, 253] width 72 height 54
click at [269, 196] on div "Added [DATE][DATE] 9:27 am Driver Canterbury Bankstown Driver 4 added an image.…" at bounding box center [603, 176] width 1053 height 68
click at [146, 177] on img at bounding box center [120, 176] width 72 height 54
drag, startPoint x: 114, startPoint y: 468, endPoint x: 234, endPoint y: 388, distance: 145.1
click at [116, 466] on div "[DATE] 9:44 am" at bounding box center [603, 471] width 1038 height 14
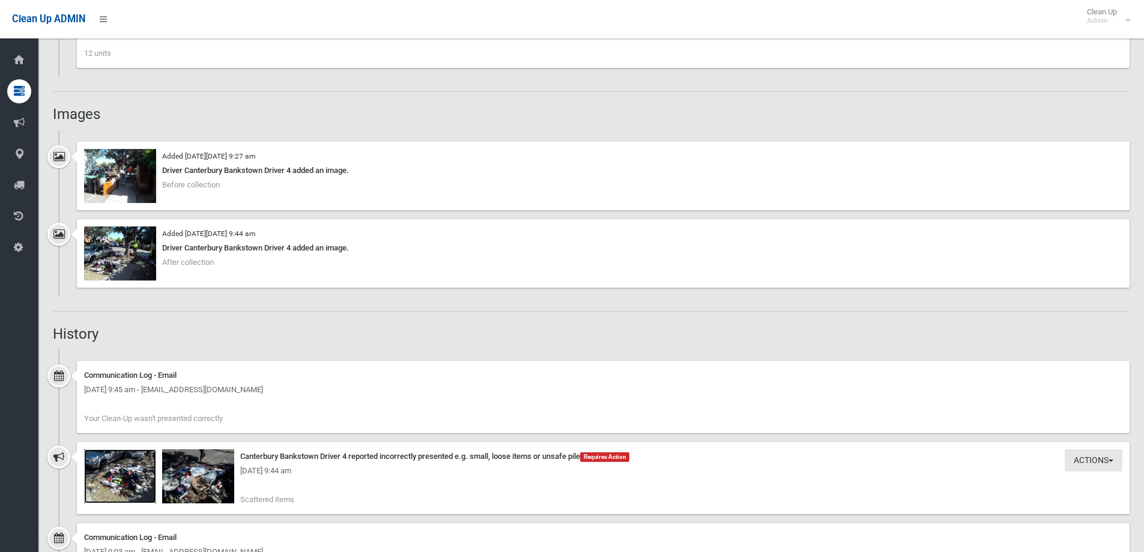
click at [96, 485] on img at bounding box center [120, 476] width 72 height 54
click at [126, 183] on img at bounding box center [120, 176] width 72 height 54
click at [110, 280] on div "Added [DATE][DATE] 9:44 am Driver Canterbury Bankstown Driver 4 added an image.…" at bounding box center [603, 253] width 1053 height 68
click at [117, 256] on img at bounding box center [120, 253] width 72 height 54
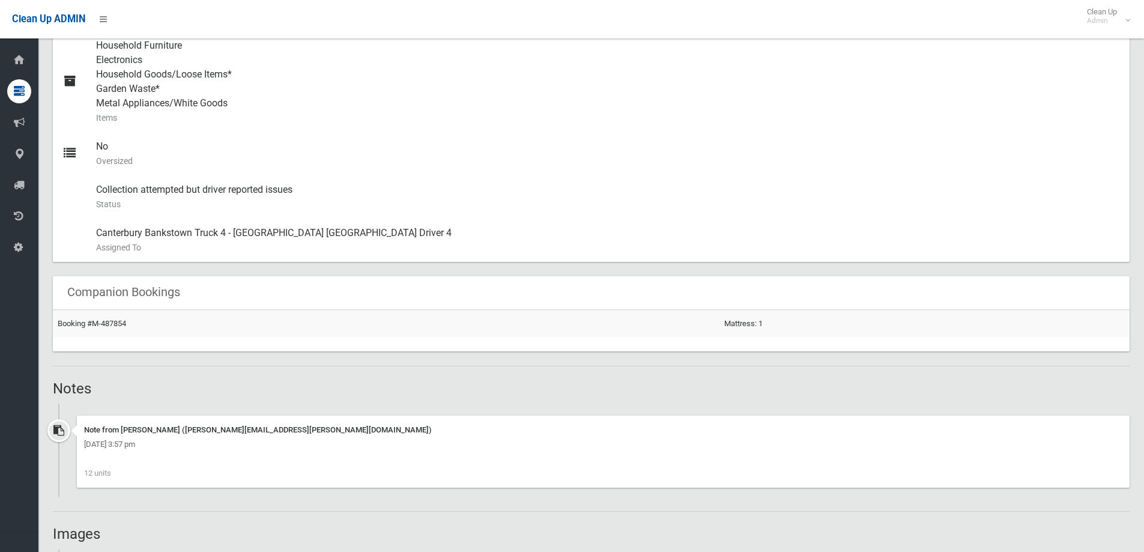
scroll to position [540, 0]
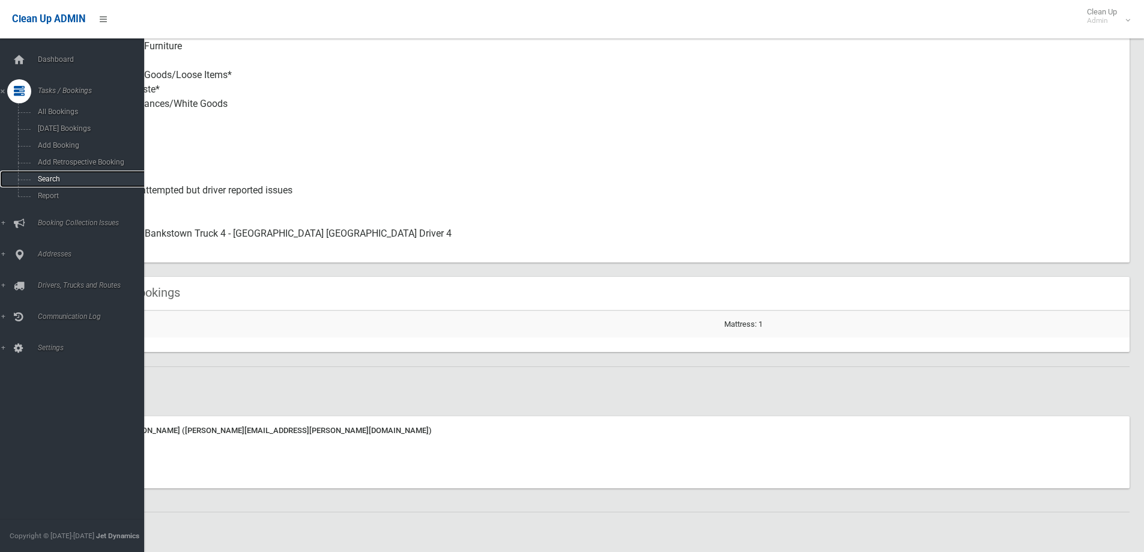
click at [48, 178] on span "Search" at bounding box center [88, 179] width 109 height 8
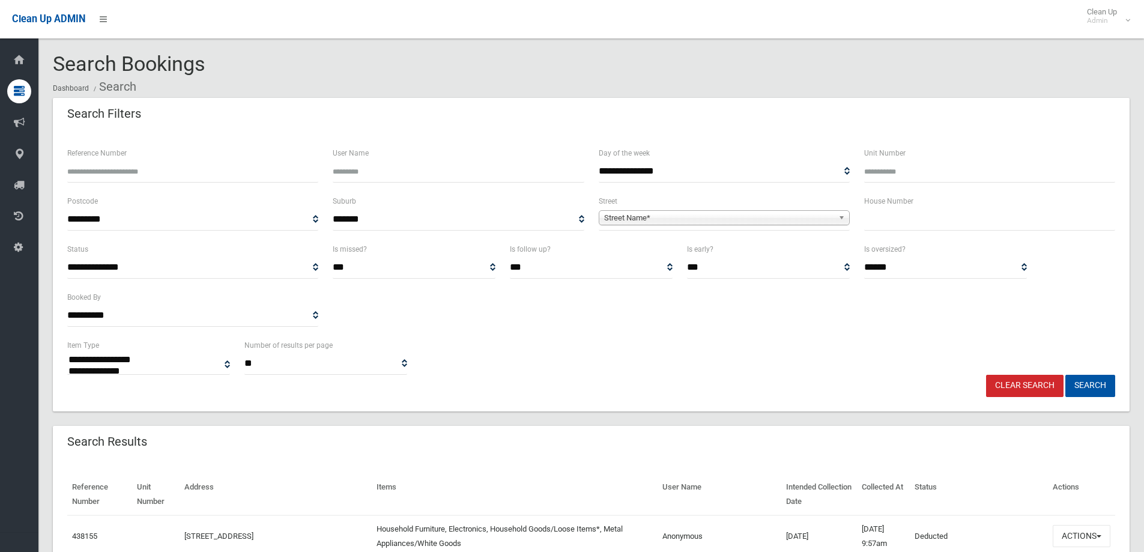
select select
click at [879, 217] on input "text" at bounding box center [989, 219] width 251 height 22
type input "**"
click at [838, 220] on b at bounding box center [843, 218] width 11 height 14
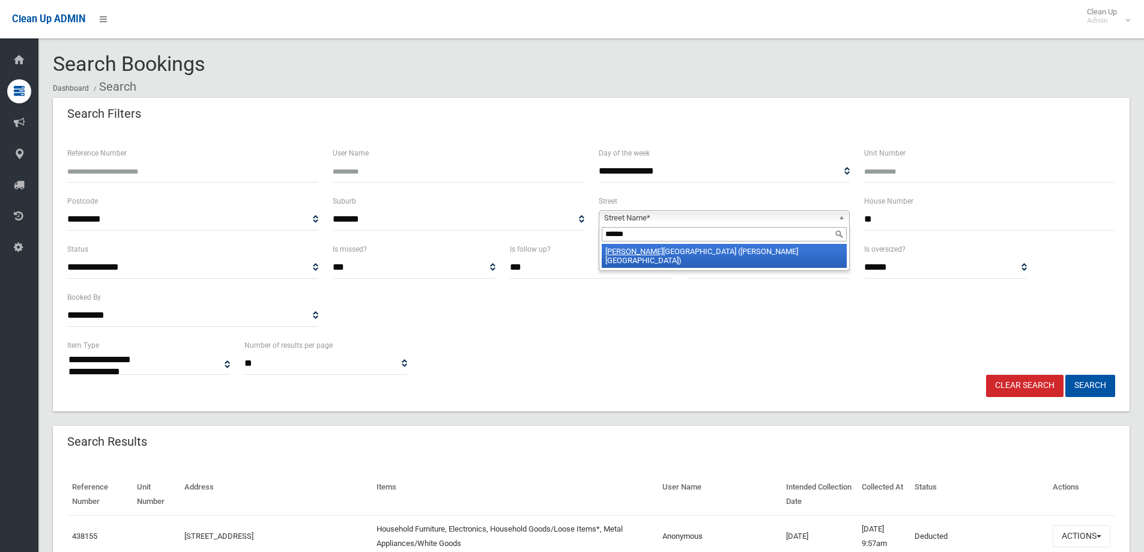
type input "******"
click at [745, 255] on li "Cumber land Avenue (GEORGES HALL 2198)" at bounding box center [724, 256] width 245 height 24
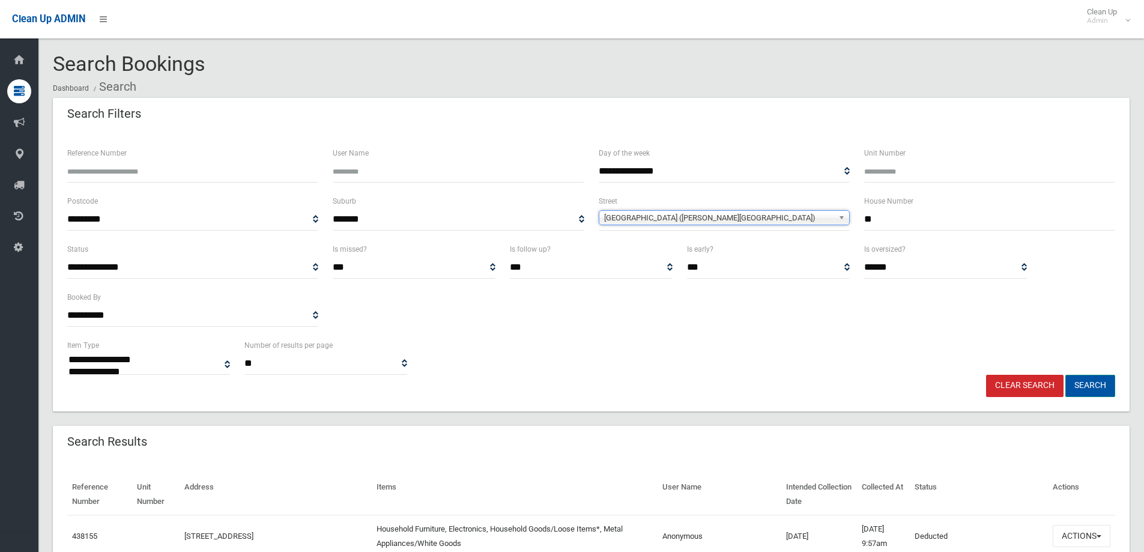
click at [1092, 387] on button "Search" at bounding box center [1090, 386] width 50 height 22
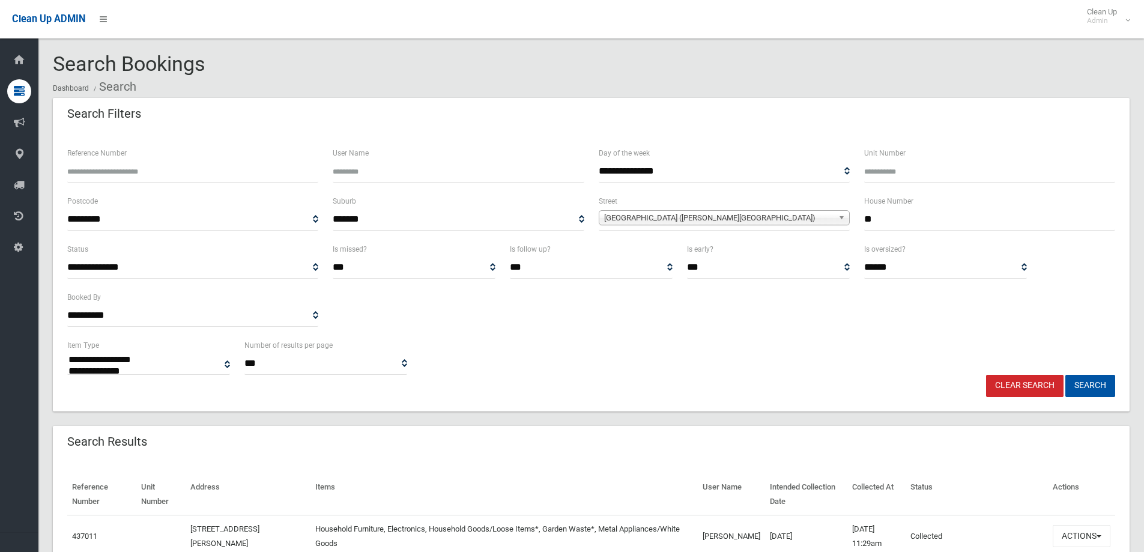
select select
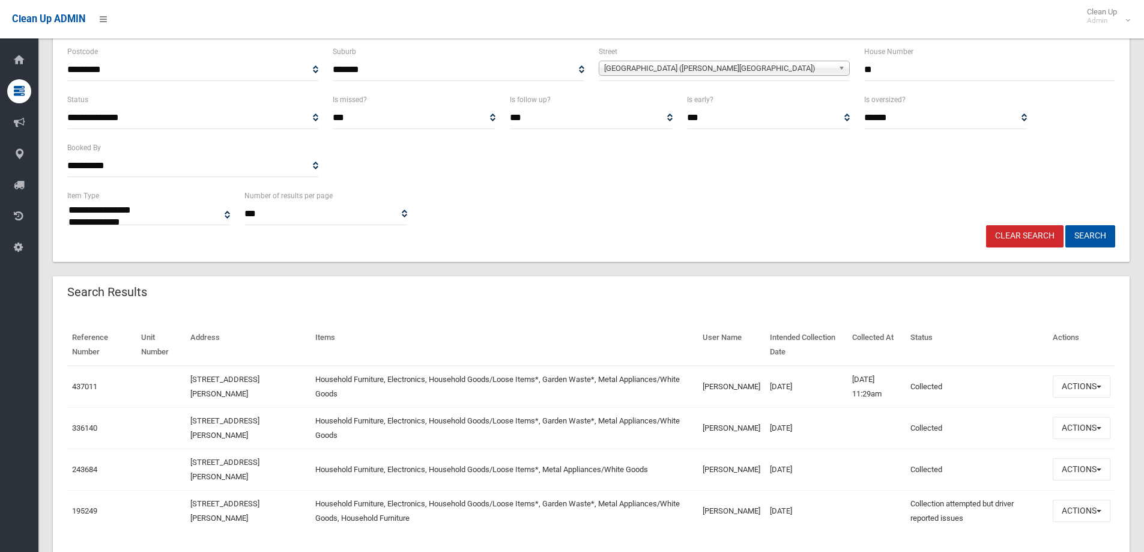
scroll to position [180, 0]
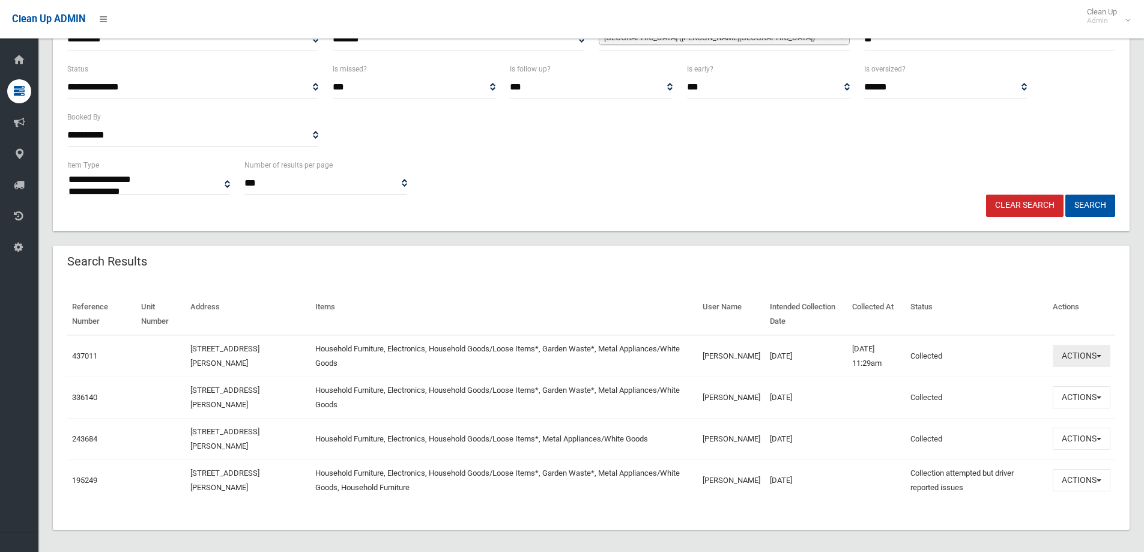
click at [1088, 359] on button "Actions" at bounding box center [1082, 356] width 58 height 22
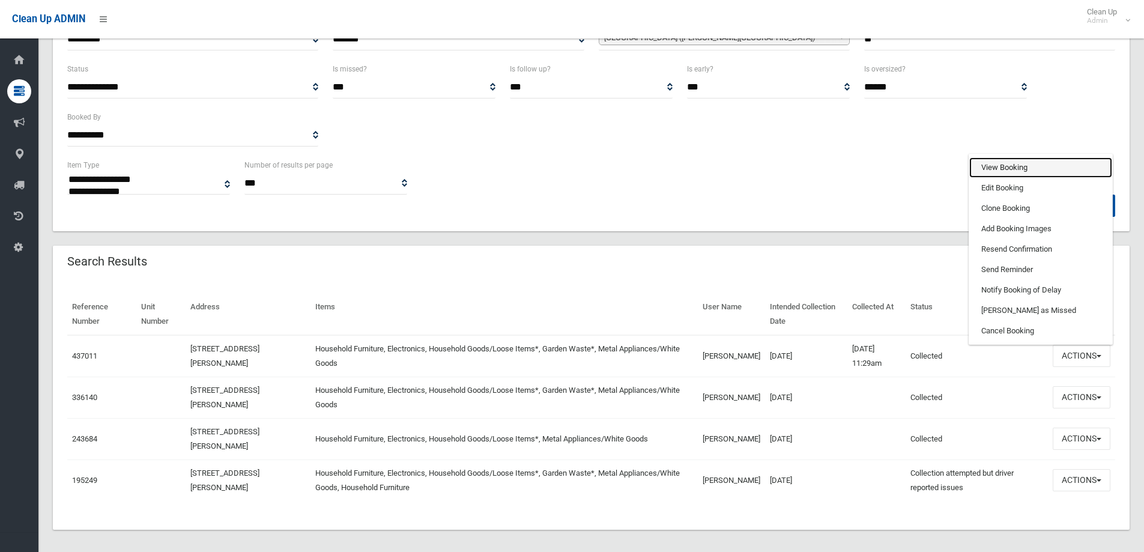
click at [1012, 162] on link "View Booking" at bounding box center [1040, 167] width 143 height 20
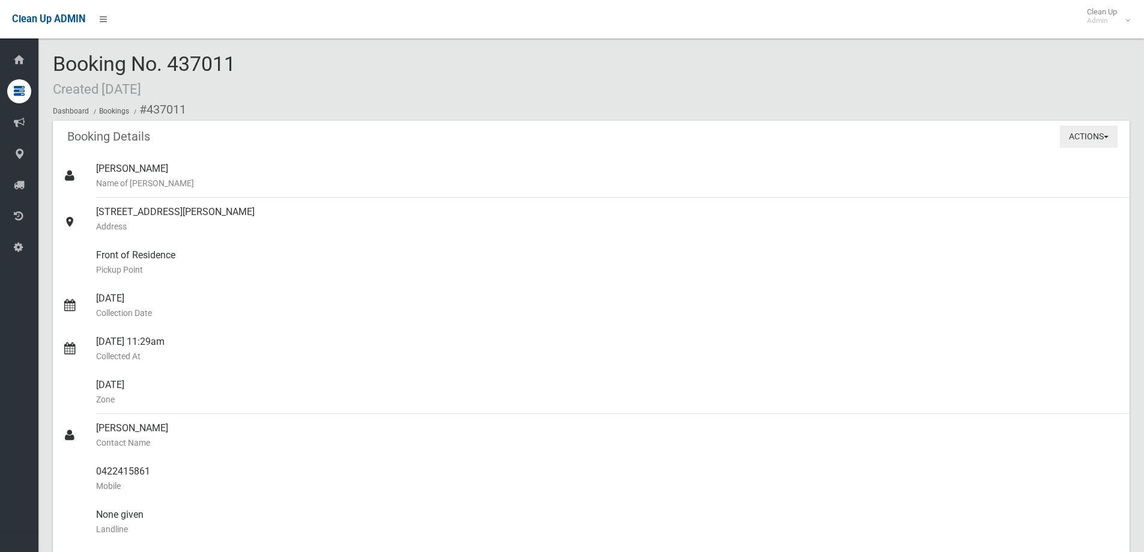
click at [1098, 138] on button "Actions" at bounding box center [1089, 137] width 58 height 22
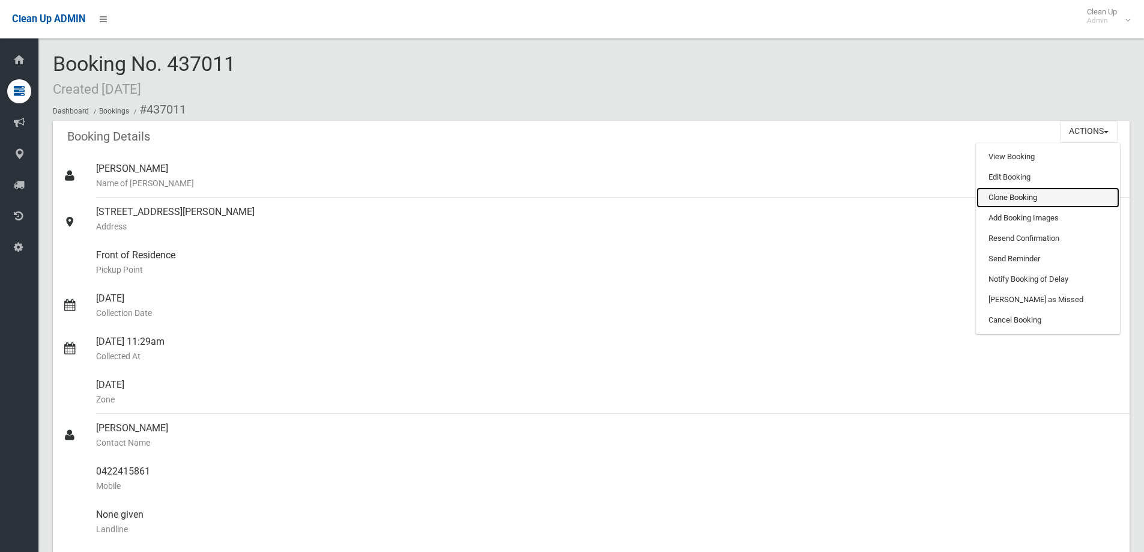
click at [1041, 201] on link "Clone Booking" at bounding box center [1047, 197] width 143 height 20
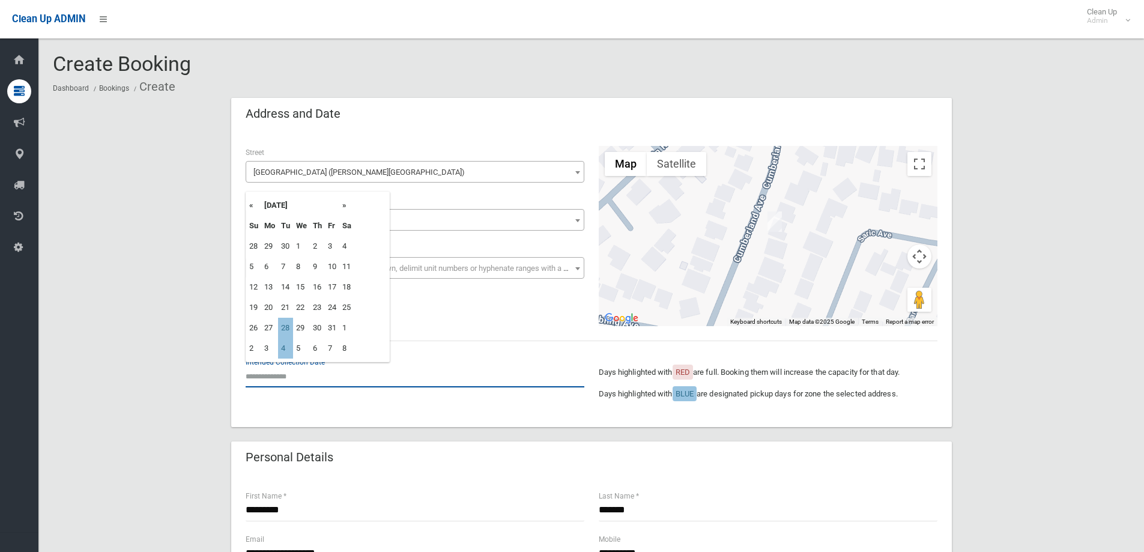
click at [325, 370] on input "text" at bounding box center [415, 376] width 339 height 22
click at [288, 324] on td "28" at bounding box center [285, 328] width 15 height 20
type input "**********"
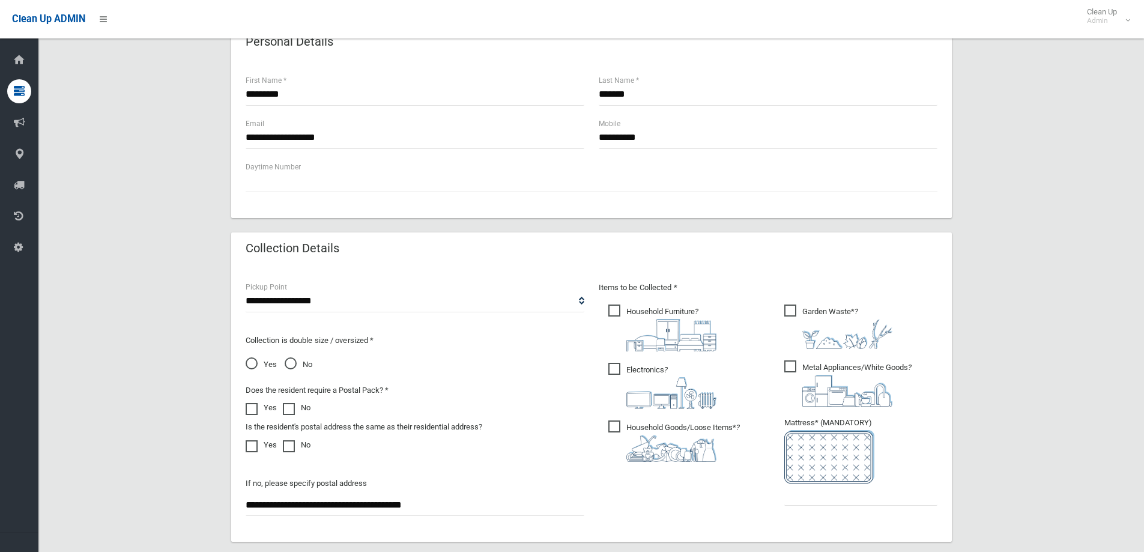
scroll to position [540, 0]
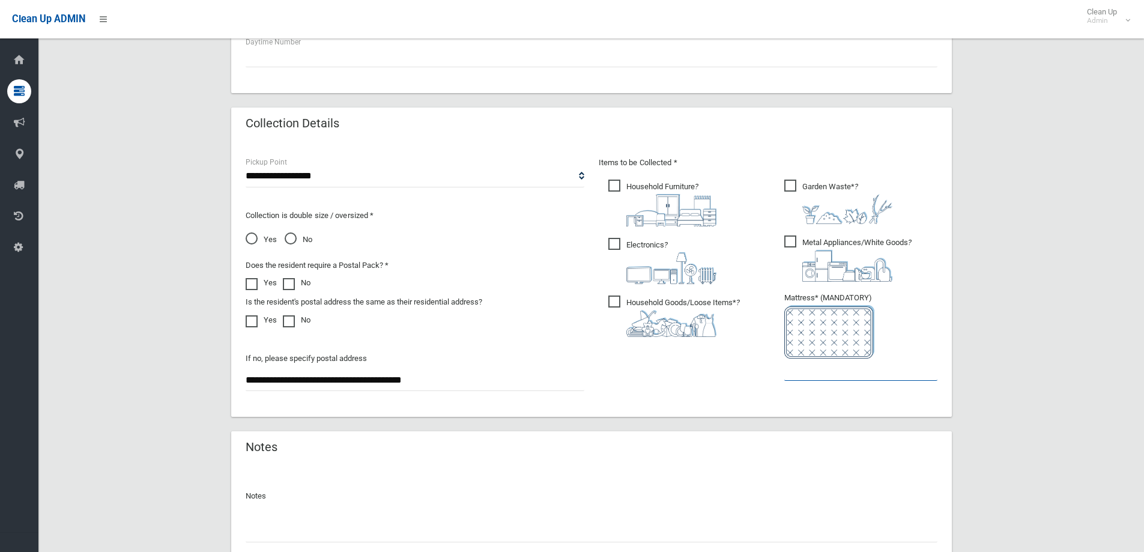
click at [807, 371] on input "text" at bounding box center [860, 370] width 153 height 22
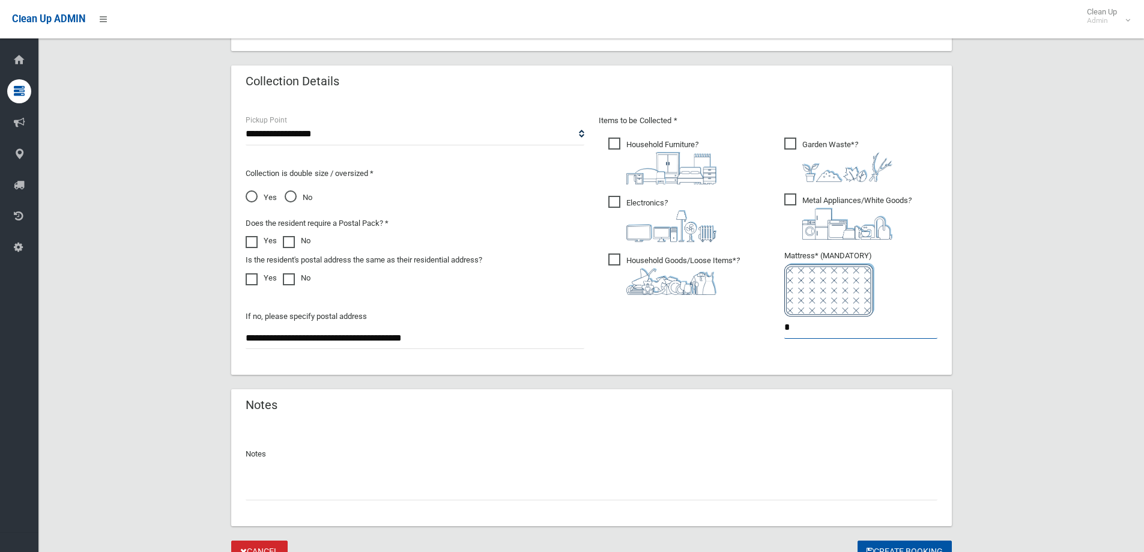
scroll to position [637, 0]
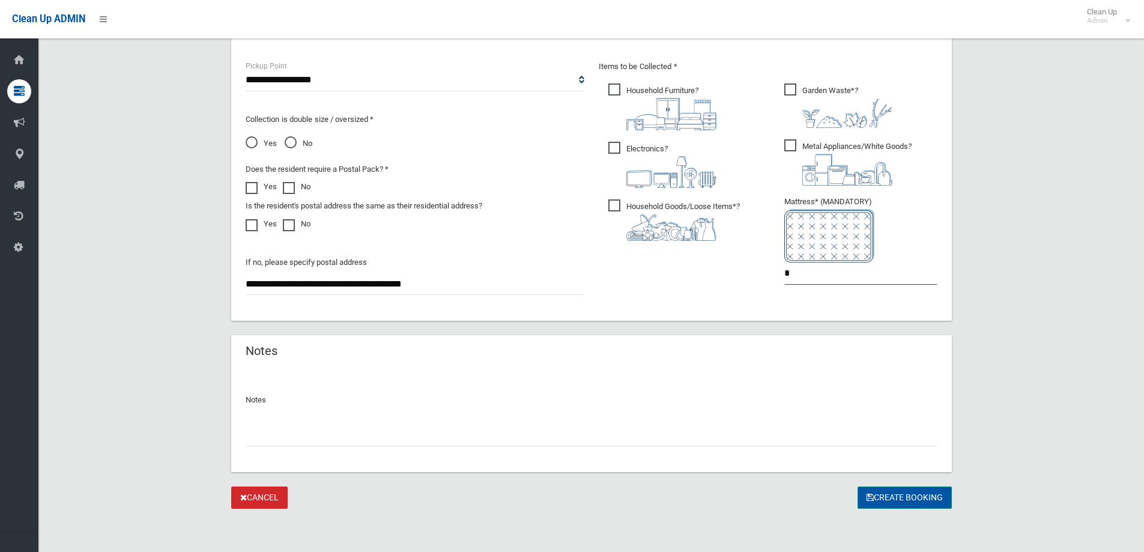
type input "*"
click at [924, 498] on button "Create Booking" at bounding box center [905, 497] width 94 height 22
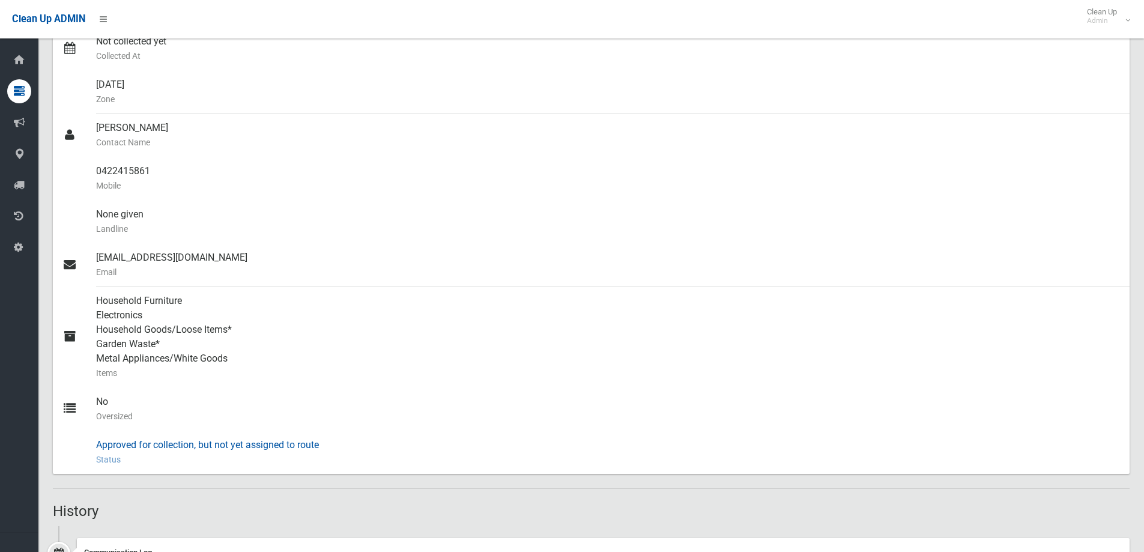
scroll to position [389, 0]
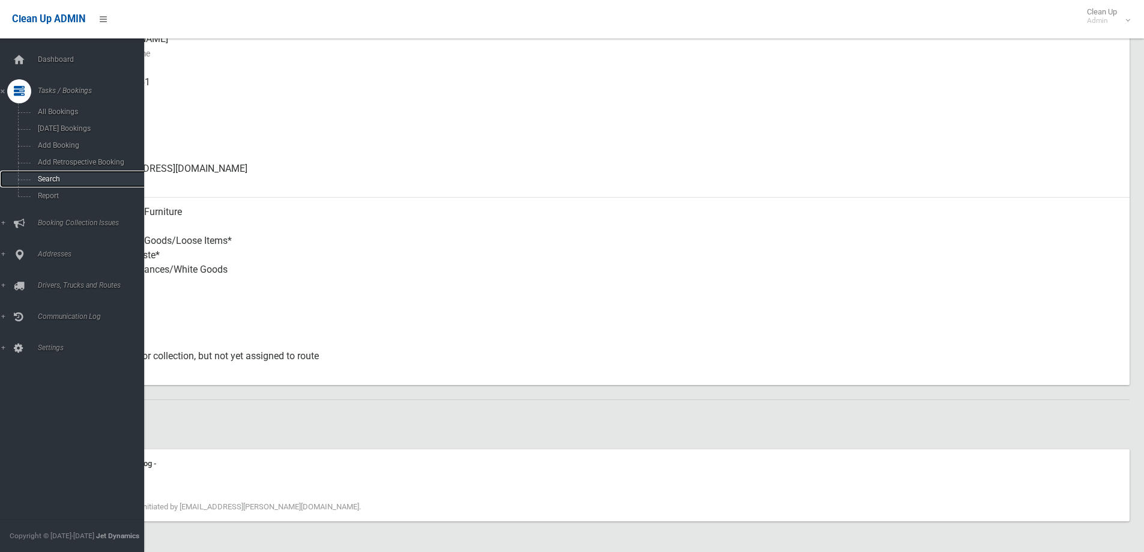
drag, startPoint x: 86, startPoint y: 175, endPoint x: 100, endPoint y: 175, distance: 14.4
click at [86, 175] on span "Search" at bounding box center [88, 179] width 109 height 8
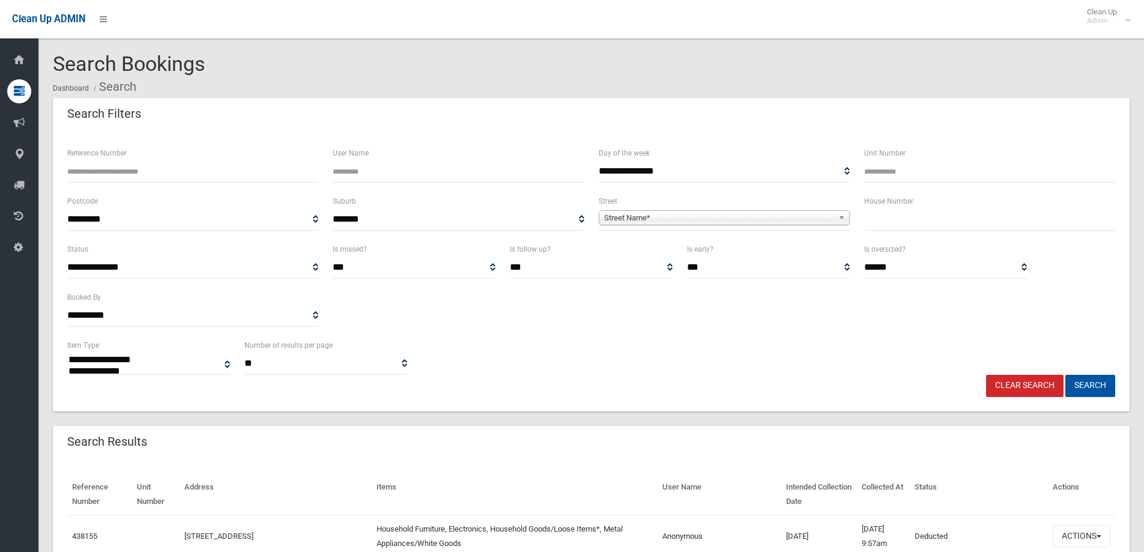
select select
